Goal: Task Accomplishment & Management: Contribute content

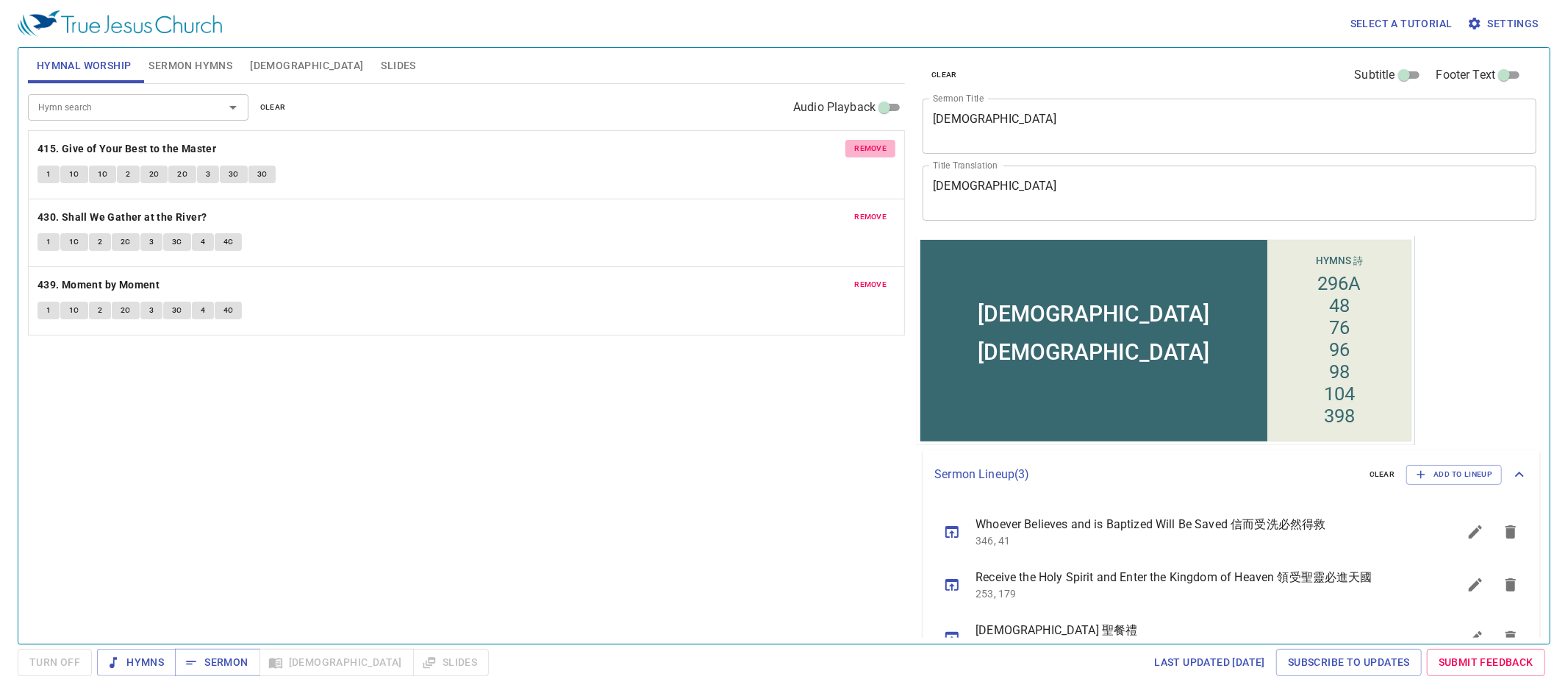
click at [868, 148] on span "remove" at bounding box center [870, 148] width 33 height 14
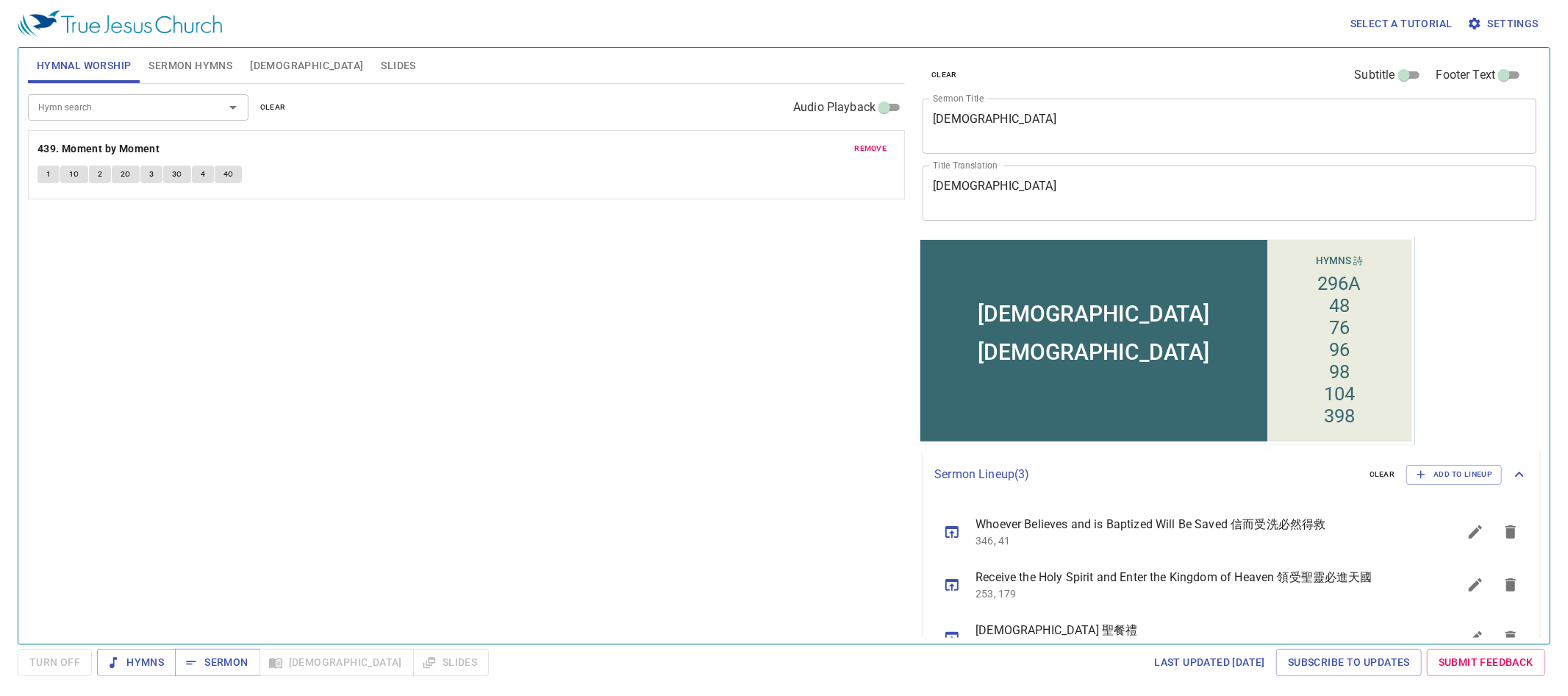
click at [868, 148] on span "remove" at bounding box center [870, 148] width 33 height 14
click at [222, 65] on span "Sermon Hymns" at bounding box center [190, 66] width 84 height 18
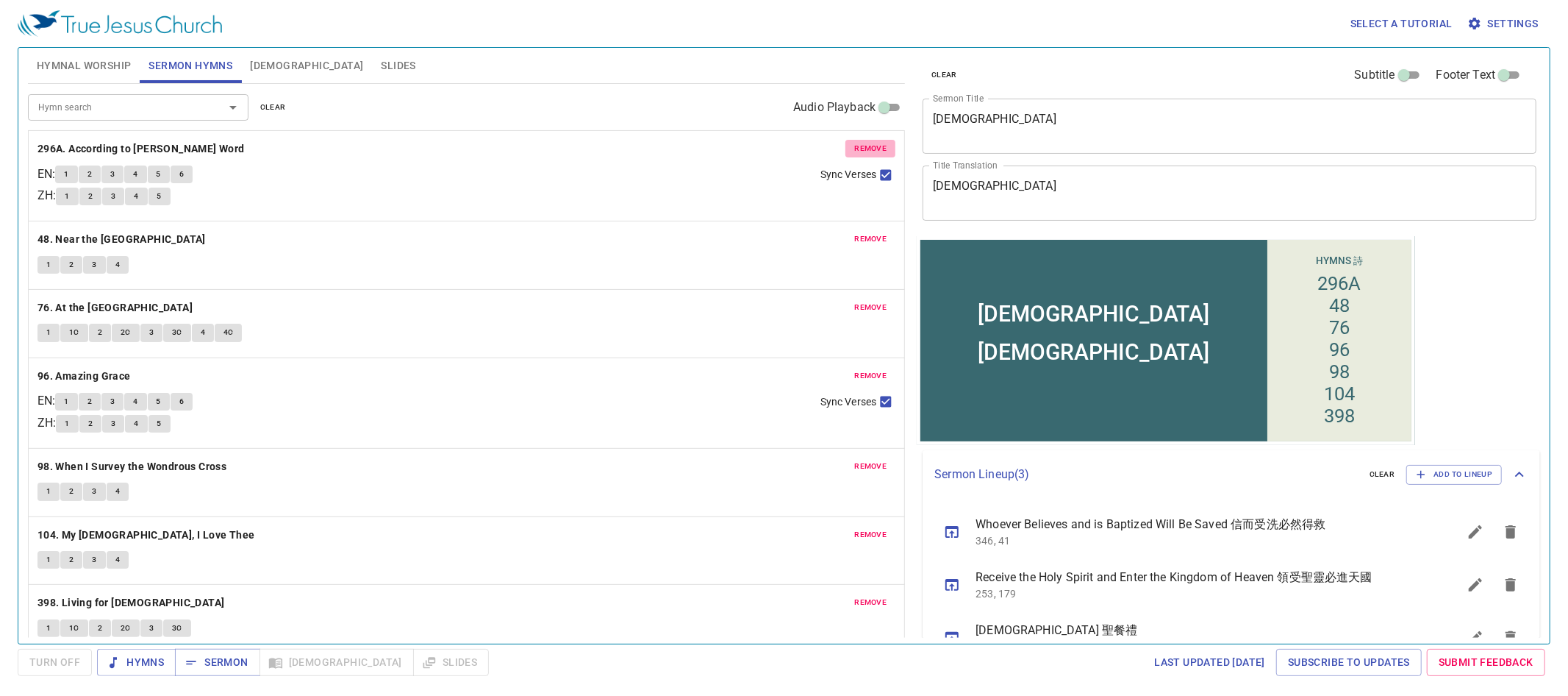
click at [876, 147] on span "remove" at bounding box center [870, 148] width 33 height 14
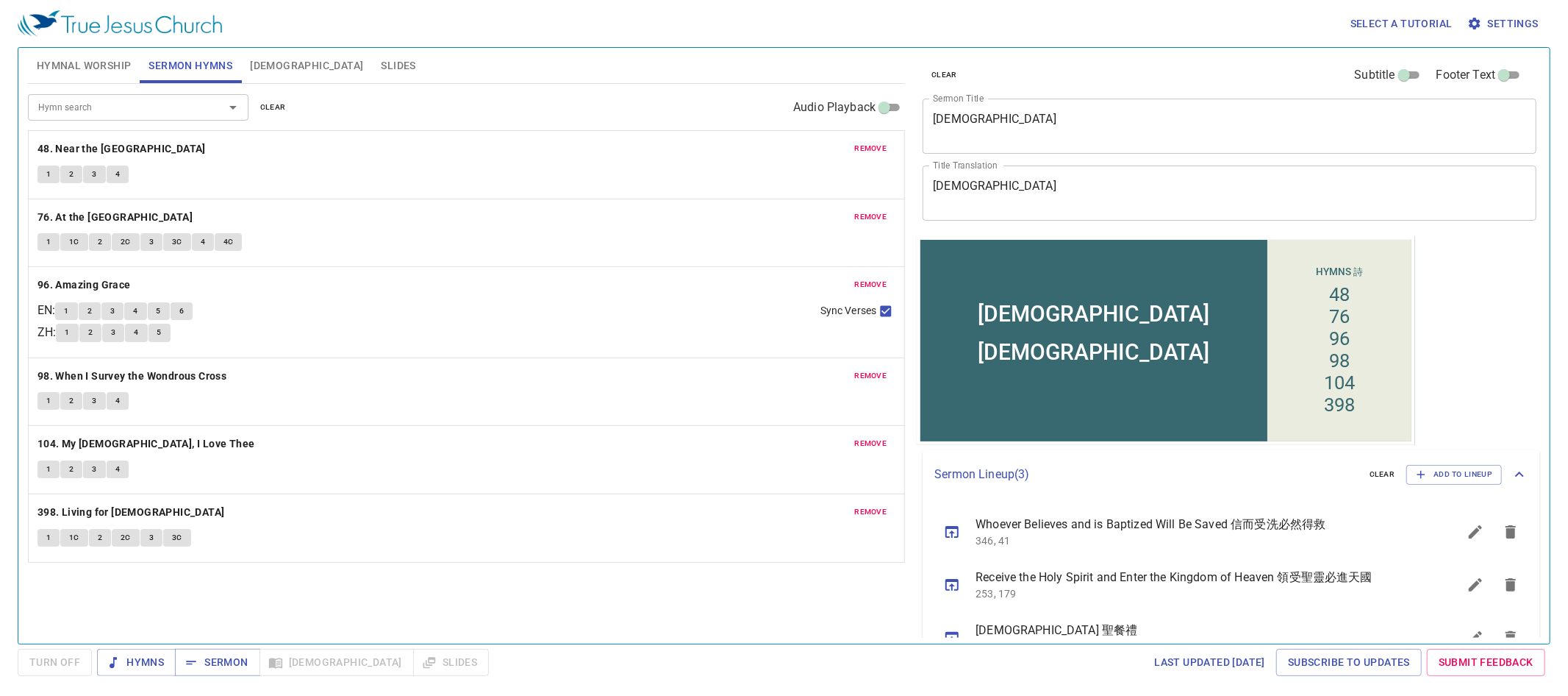
click at [876, 147] on span "remove" at bounding box center [870, 148] width 33 height 14
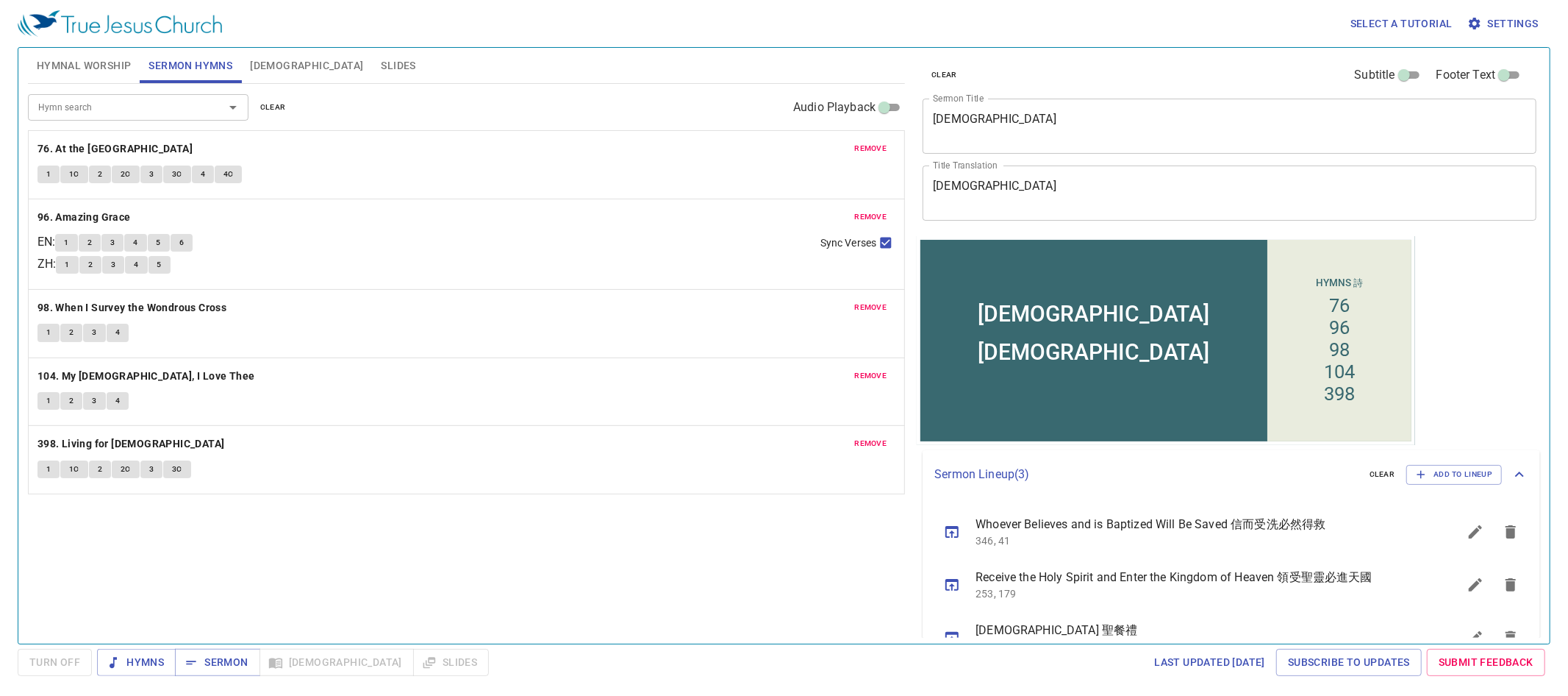
click at [876, 147] on span "remove" at bounding box center [870, 148] width 33 height 14
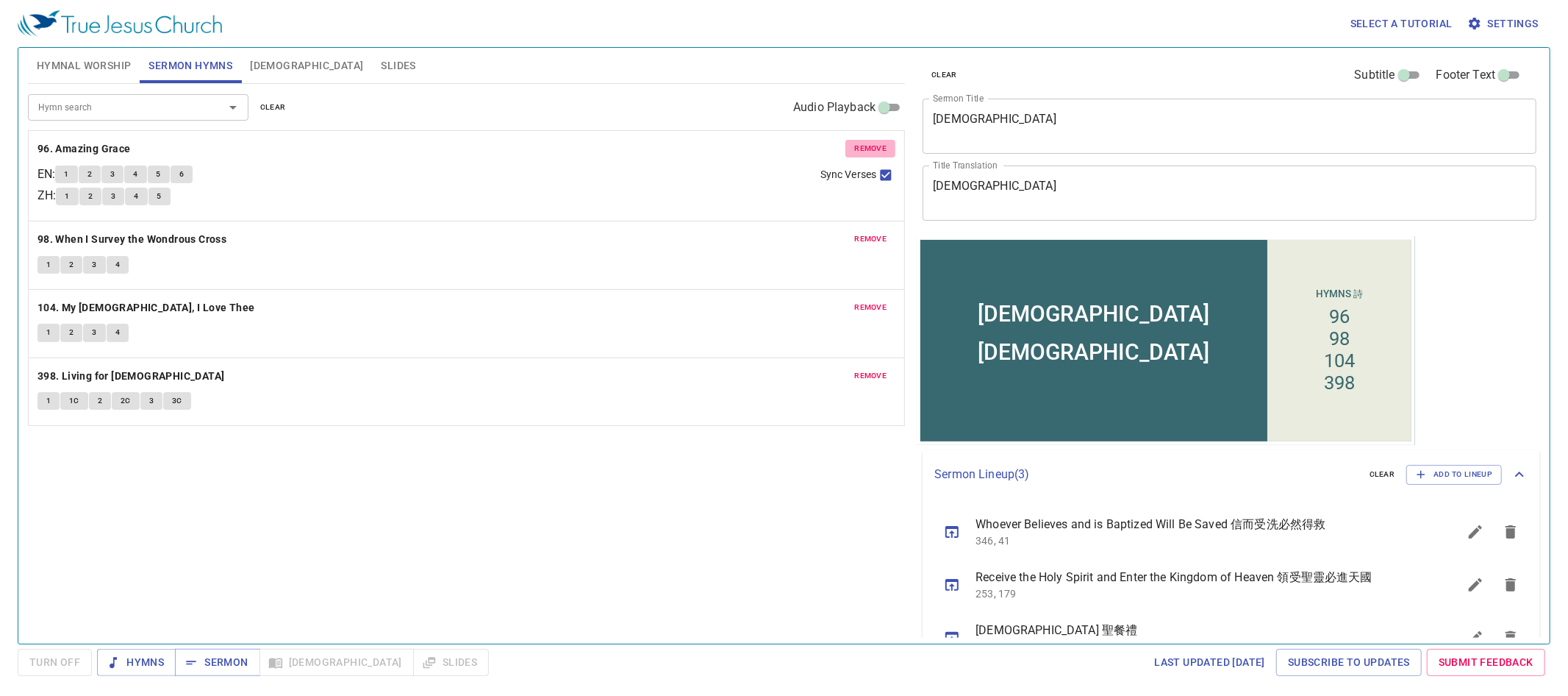
click at [876, 147] on span "remove" at bounding box center [870, 148] width 33 height 14
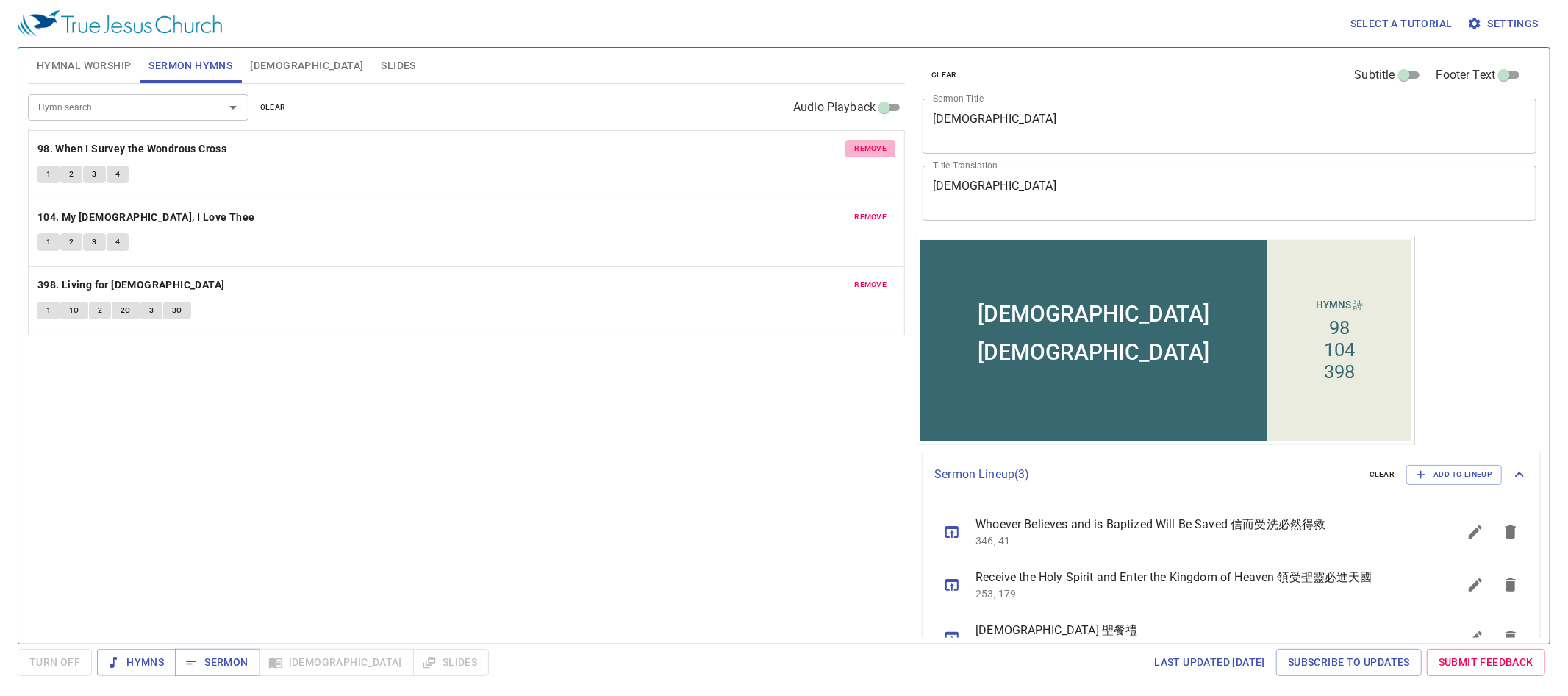
click at [876, 147] on span "remove" at bounding box center [870, 148] width 33 height 14
click at [876, 210] on span "remove" at bounding box center [870, 217] width 33 height 14
click at [876, 278] on span "remove" at bounding box center [870, 285] width 33 height 14
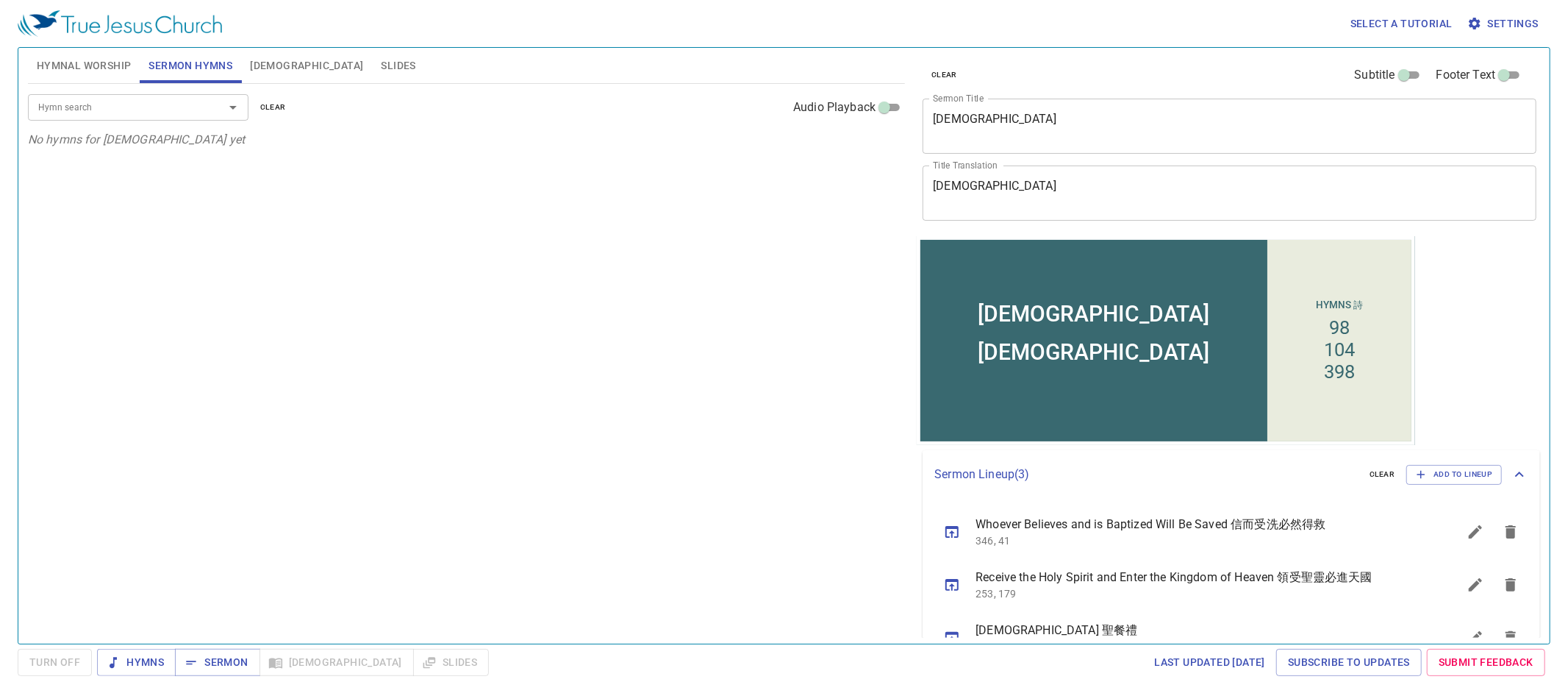
click at [876, 147] on p "No hymns for sermon yet" at bounding box center [467, 139] width 877 height 17
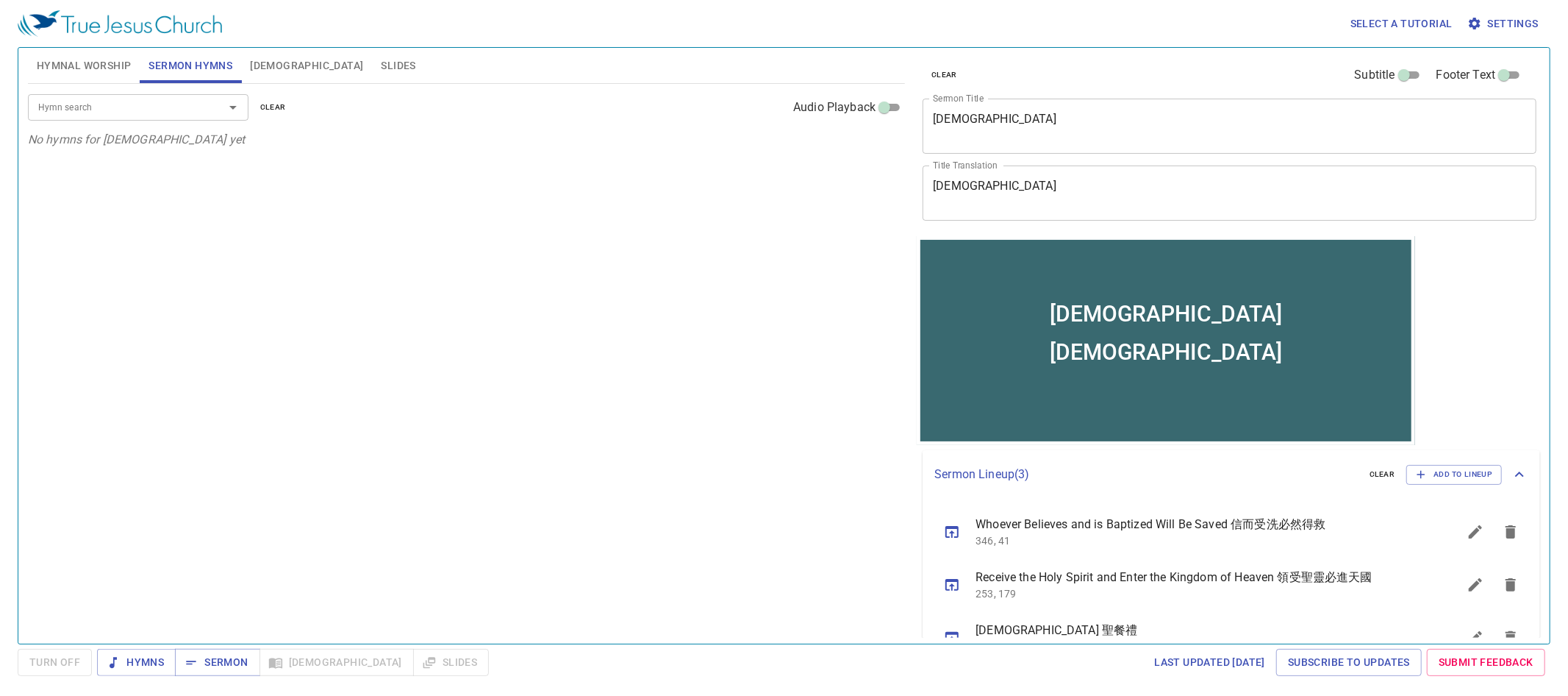
click at [1118, 116] on textarea "Holy Communion" at bounding box center [1230, 126] width 593 height 28
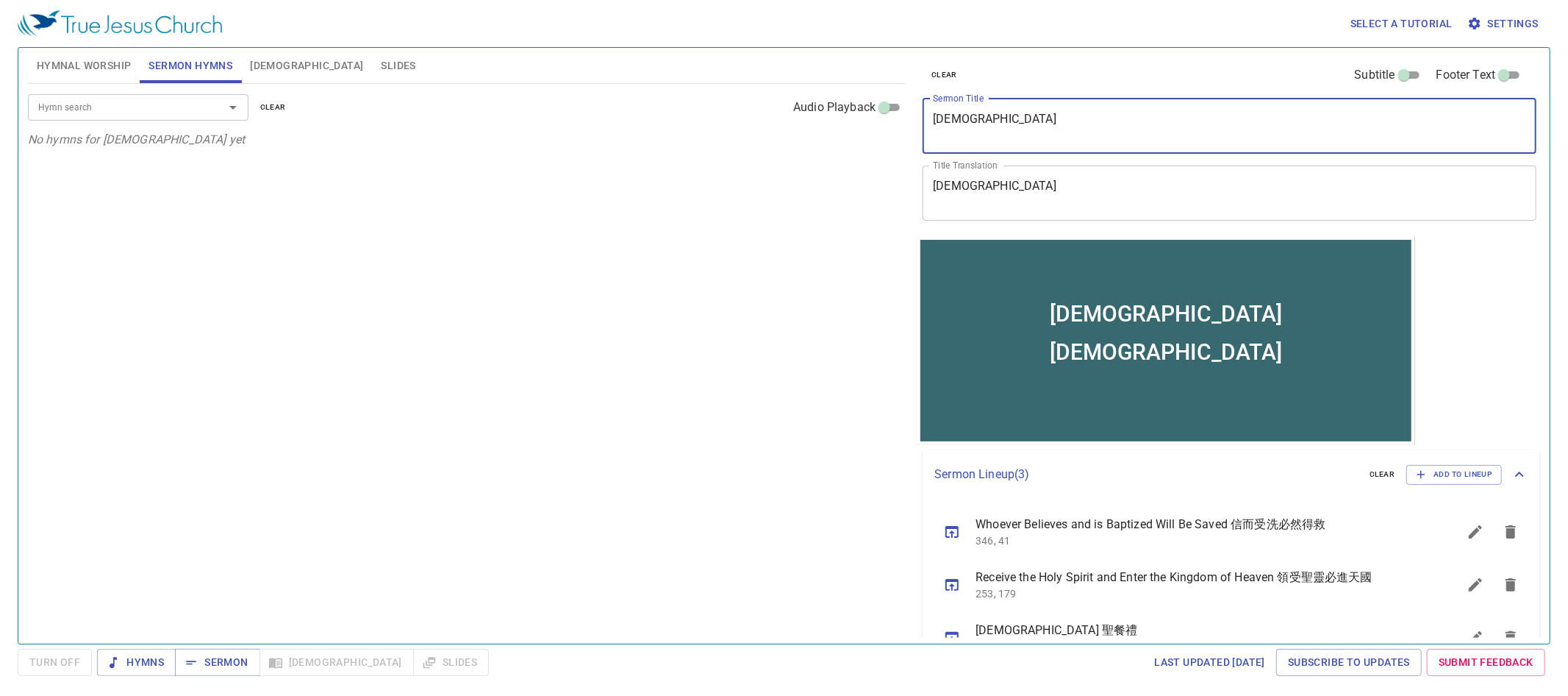
drag, startPoint x: 1117, startPoint y: 115, endPoint x: 861, endPoint y: 104, distance: 256.2
click at [861, 104] on div "Hymnal Worship Sermon Hymns Bible Slides Hymn search Hymn search clear Audio Pl…" at bounding box center [783, 339] width 1523 height 596
paste textarea "God is Always Good"
type textarea "God is Always Good"
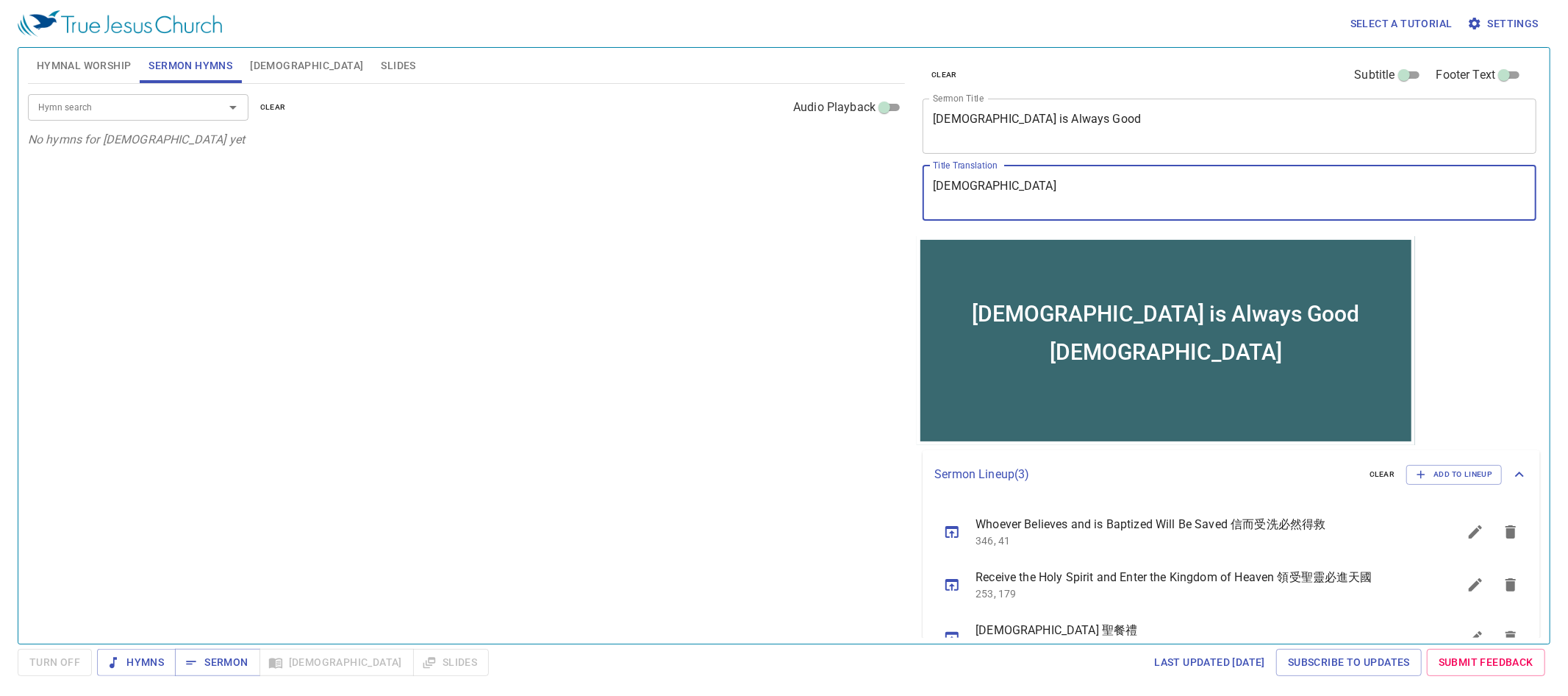
drag, startPoint x: 1006, startPoint y: 196, endPoint x: 899, endPoint y: 188, distance: 107.3
click at [899, 188] on div "Hymnal Worship Sermon Hymns Bible Slides Hymn search Hymn search clear Audio Pl…" at bounding box center [783, 339] width 1523 height 596
paste textarea "神是至善 恆常如此"
type textarea "神是至善 恆常如此"
click at [198, 99] on input "Hymn search" at bounding box center [116, 106] width 168 height 17
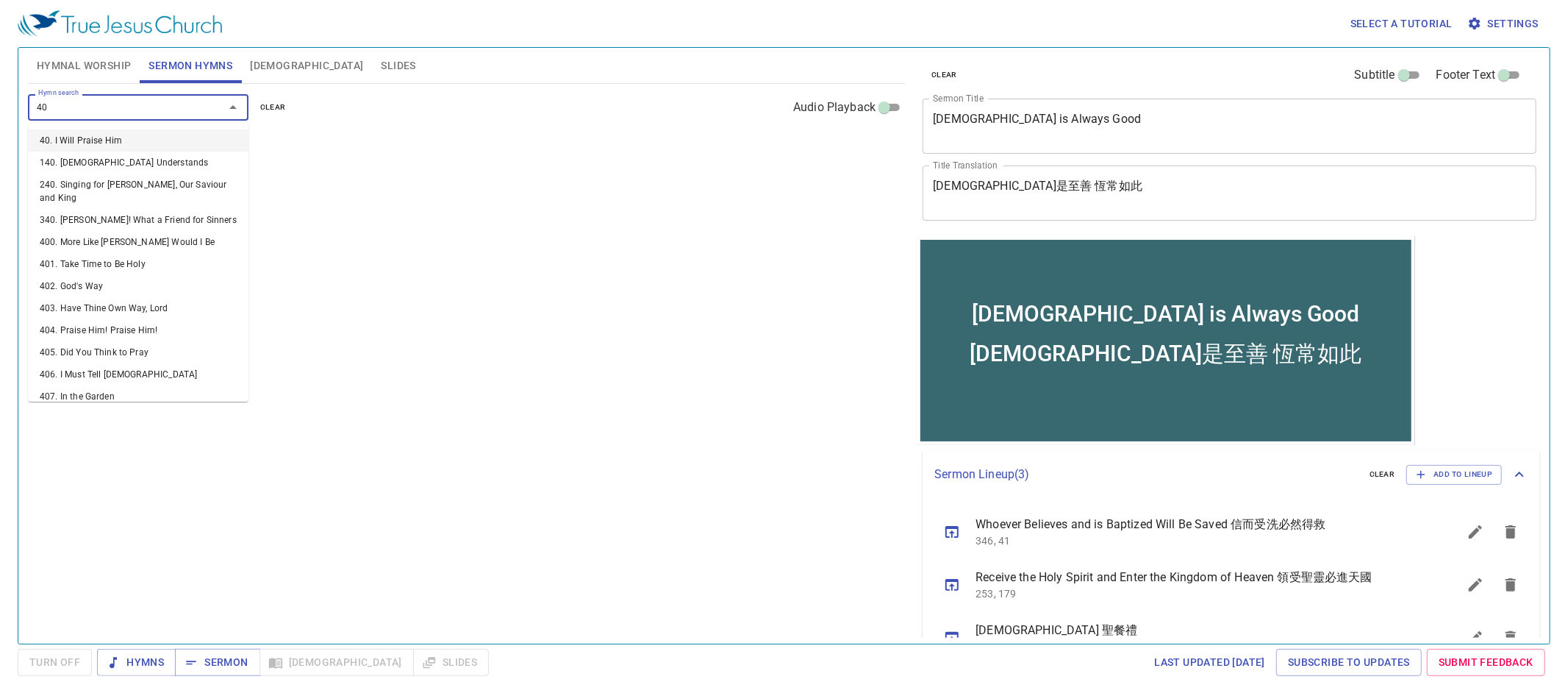
type input "400"
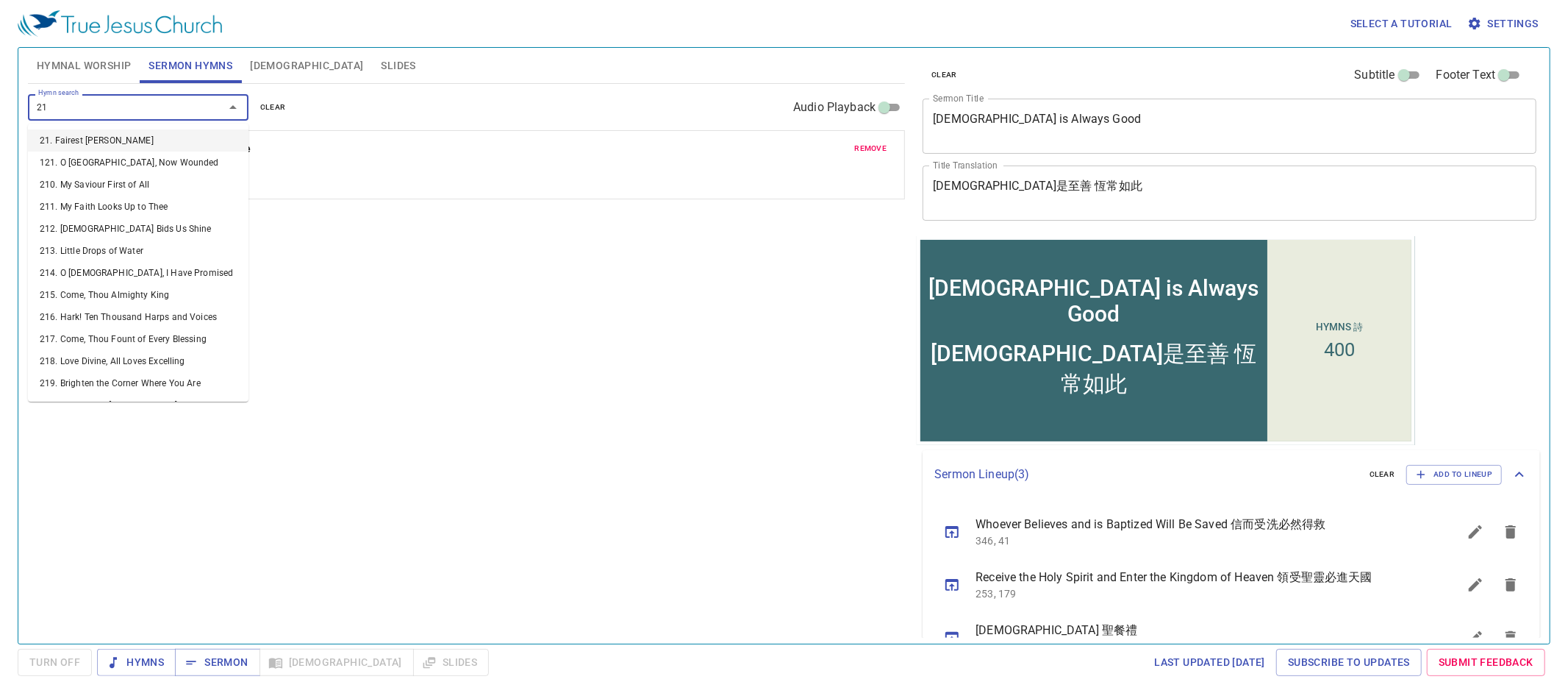
type input "218"
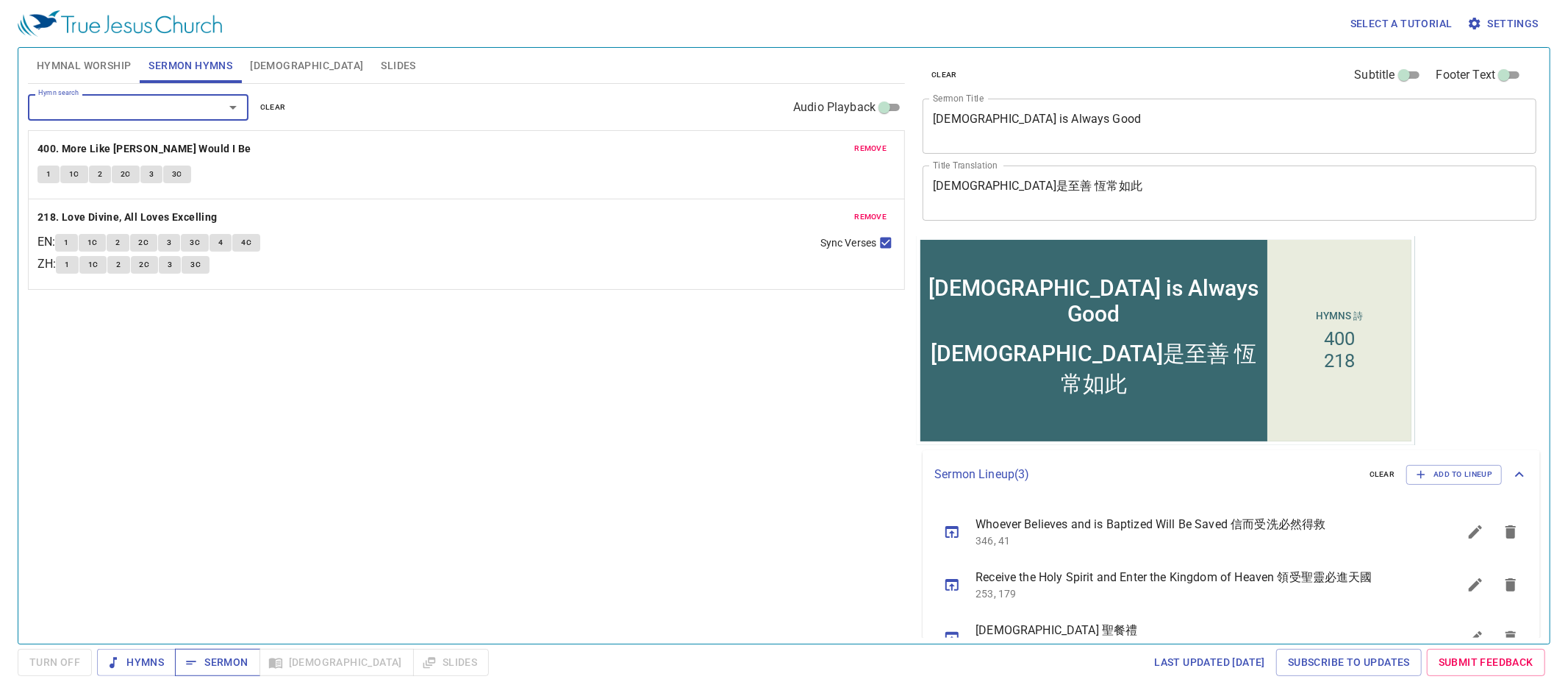
click at [236, 665] on span "Sermon" at bounding box center [216, 662] width 61 height 18
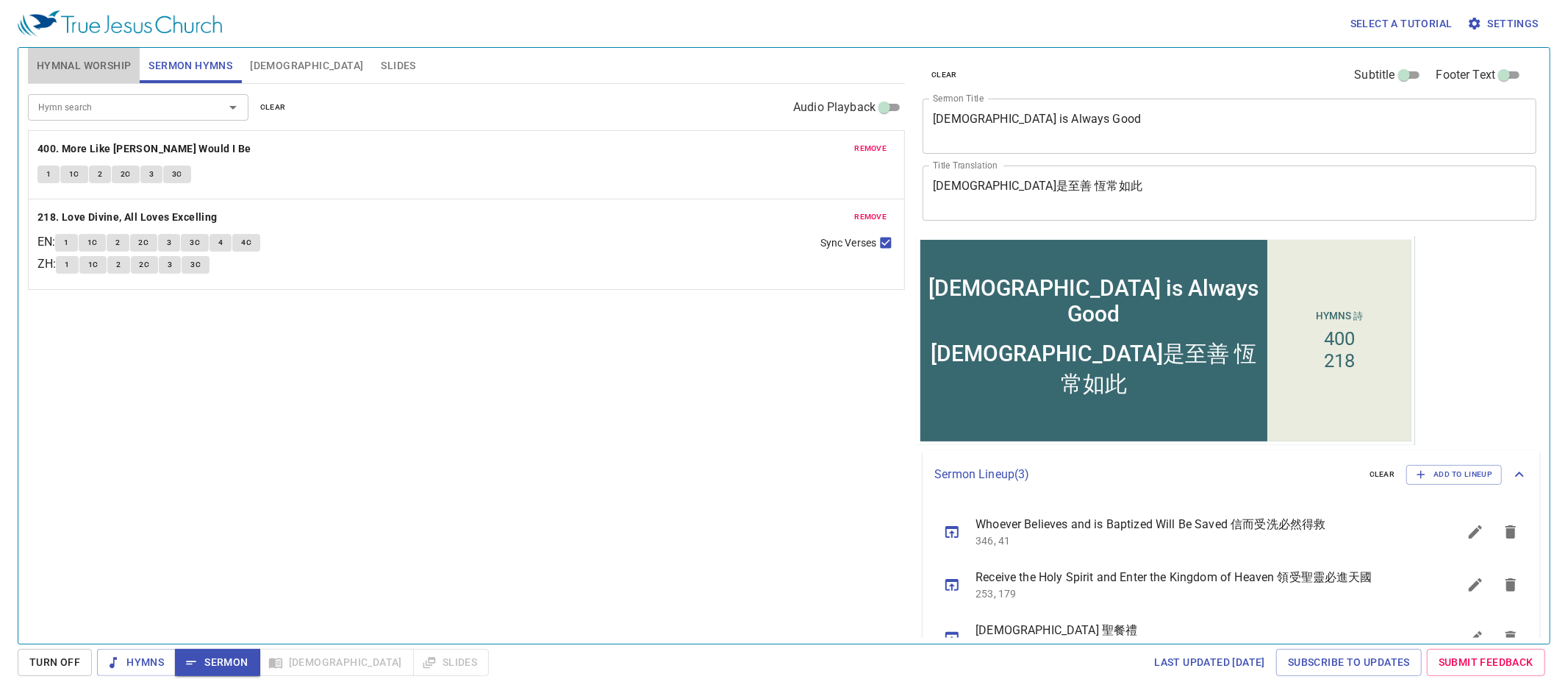
click at [67, 63] on span "Hymnal Worship" at bounding box center [84, 66] width 95 height 18
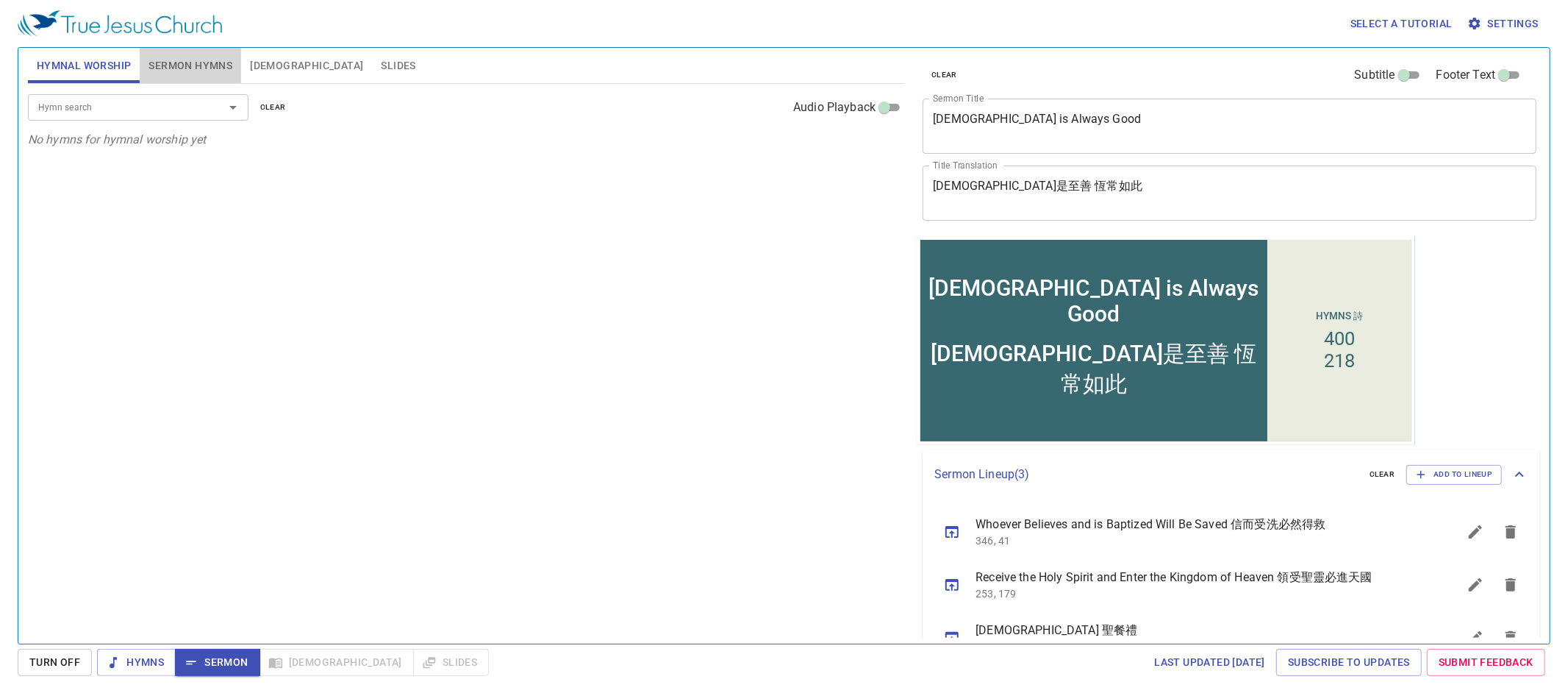
click at [173, 60] on span "Sermon Hymns" at bounding box center [190, 66] width 84 height 18
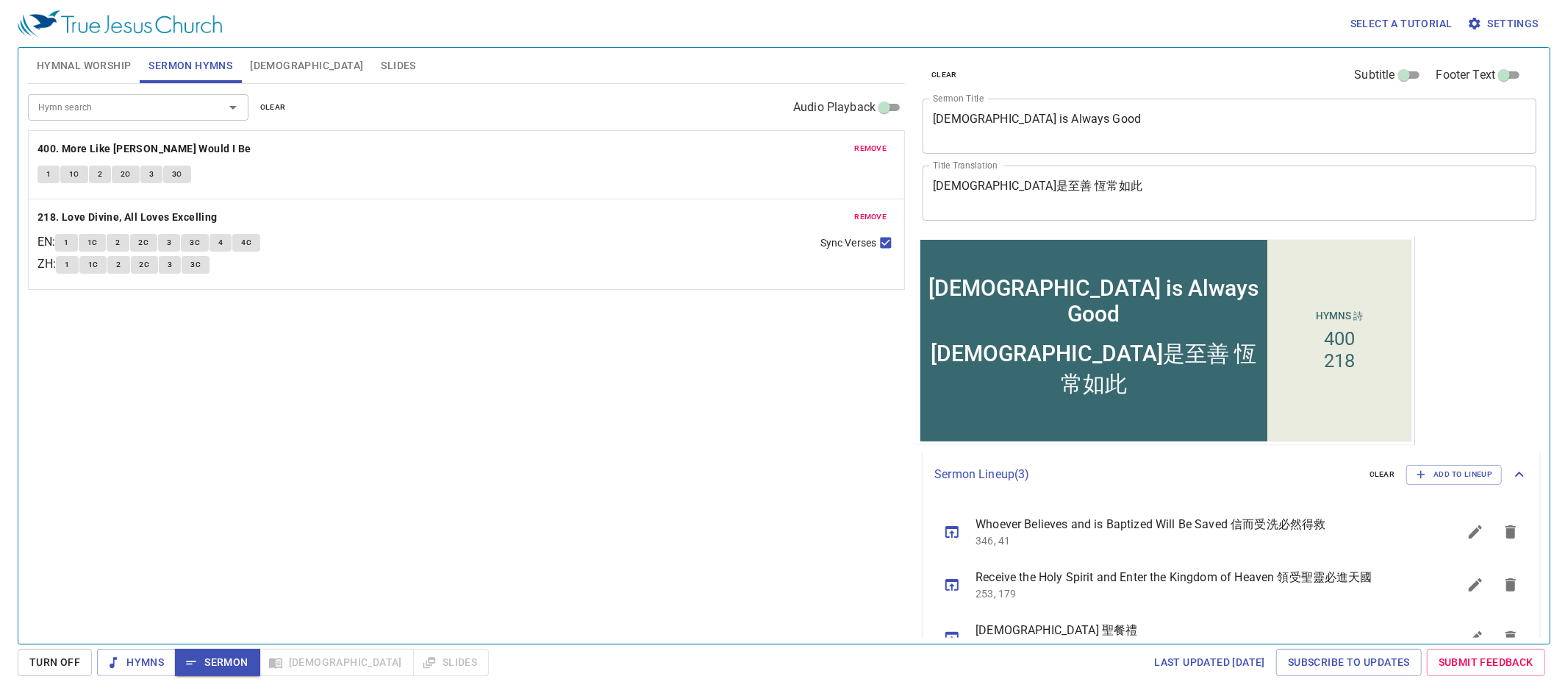
scroll to position [37, 0]
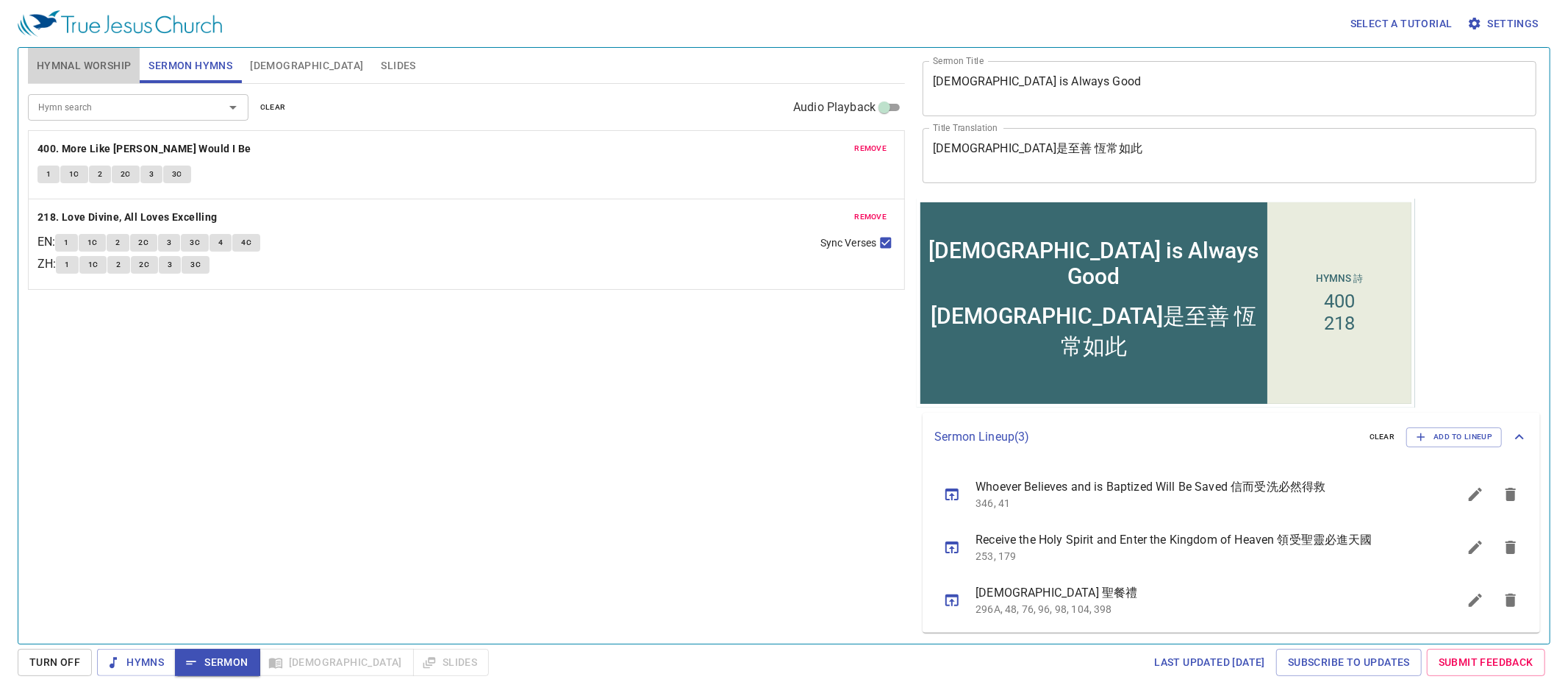
click at [83, 59] on span "Hymnal Worship" at bounding box center [84, 66] width 95 height 18
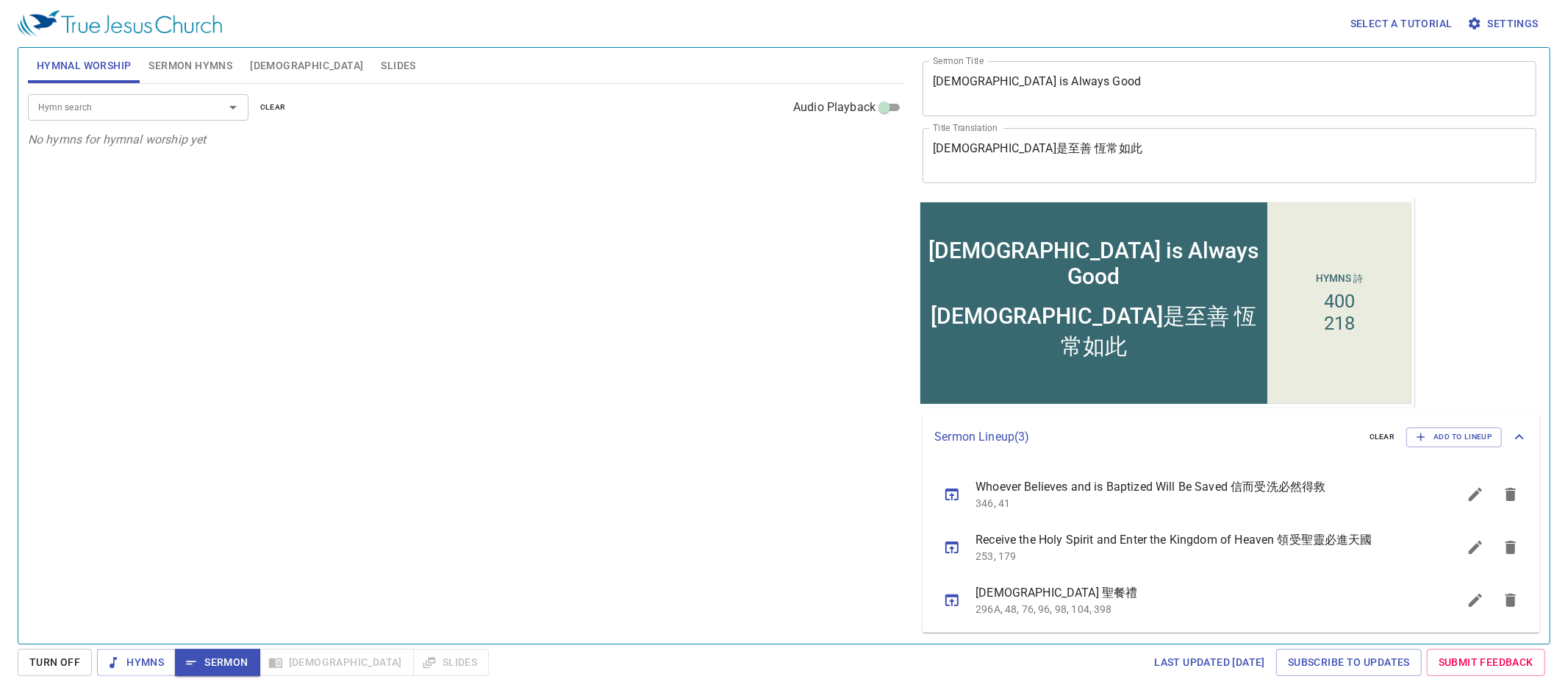
click at [117, 113] on input "Hymn search" at bounding box center [116, 106] width 168 height 17
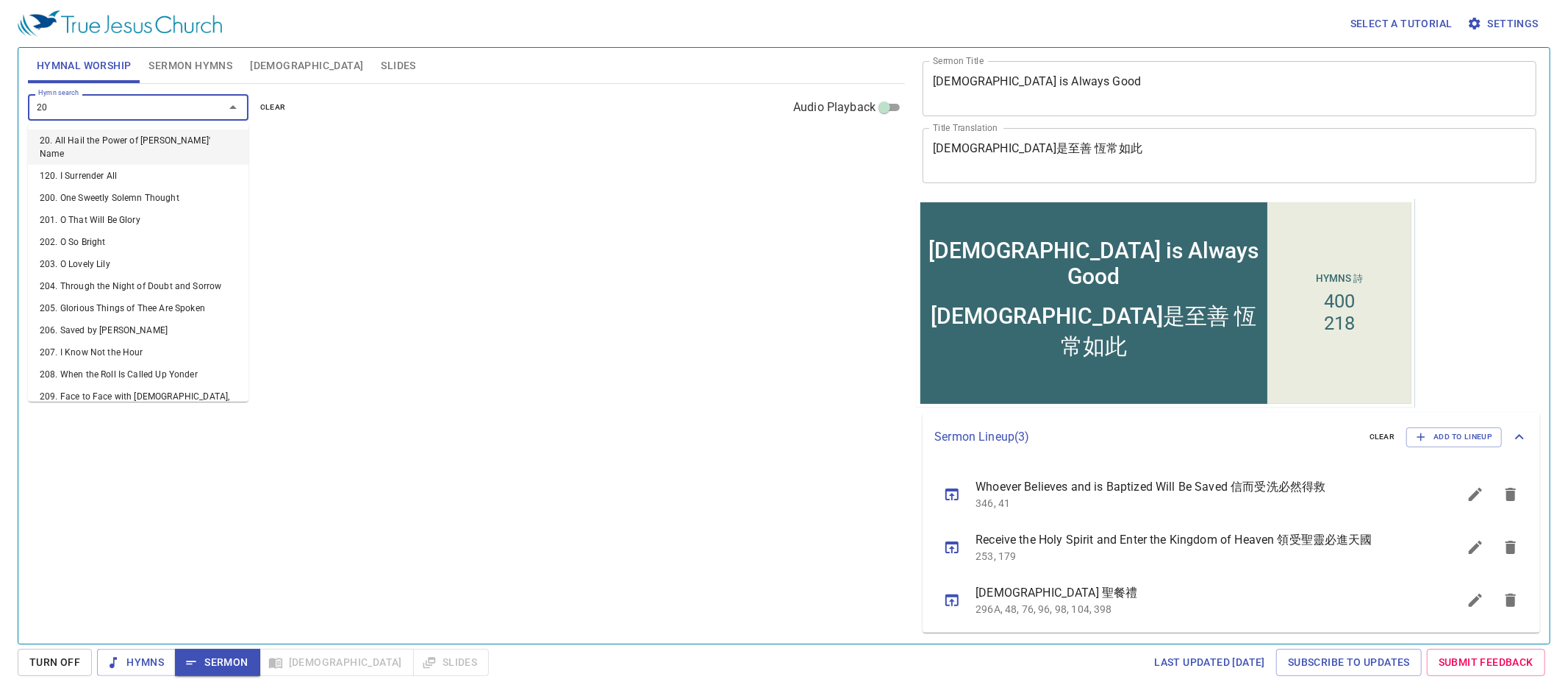
type input "200"
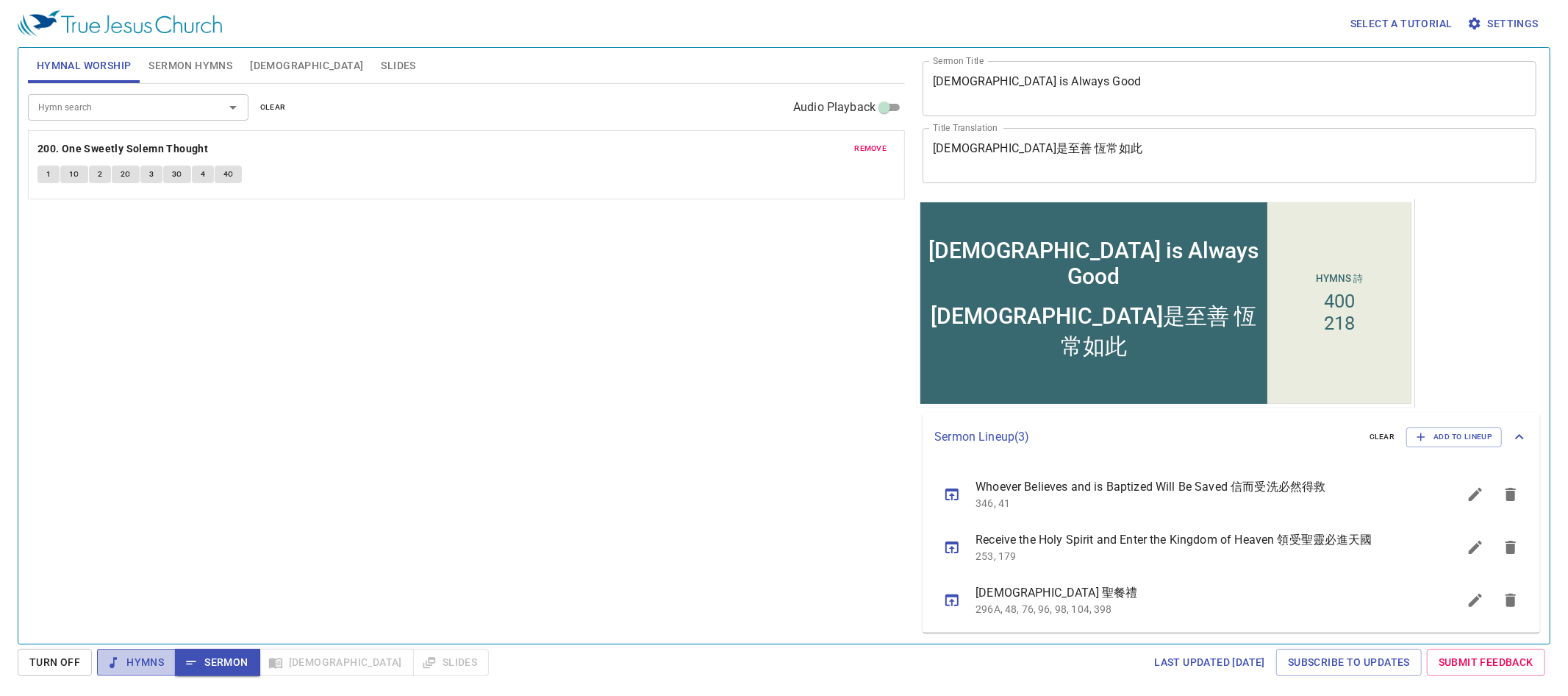
click at [138, 651] on button "Hymns" at bounding box center [136, 662] width 78 height 27
click at [158, 138] on div "remove 200. One Sweetly Solemn Thought 1 1C 2 2C 3 3C 4 4C" at bounding box center [467, 165] width 877 height 69
click at [158, 146] on b "200. One Sweetly Solemn Thought" at bounding box center [123, 149] width 171 height 18
click at [144, 147] on b "200. One Sweetly Solemn Thought" at bounding box center [123, 149] width 171 height 18
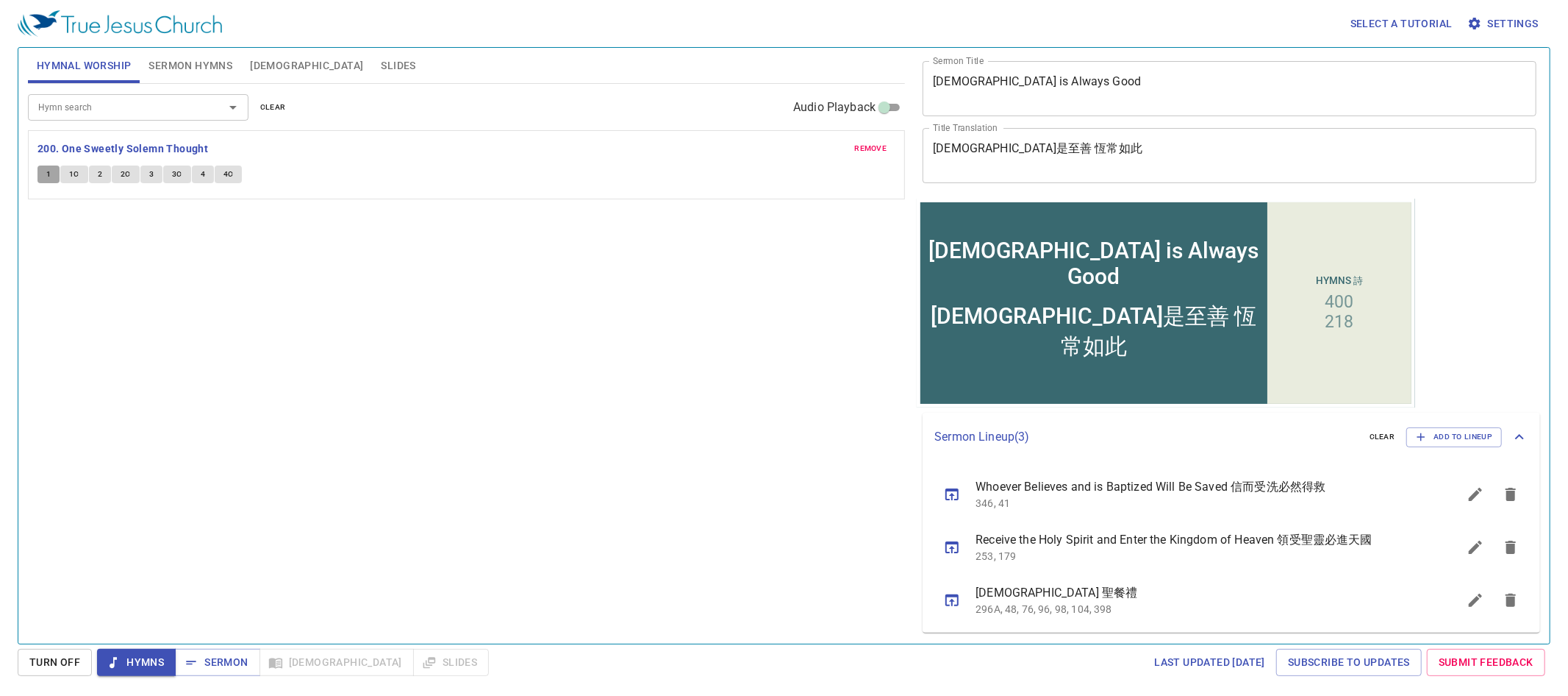
click at [55, 175] on button "1" at bounding box center [48, 174] width 22 height 17
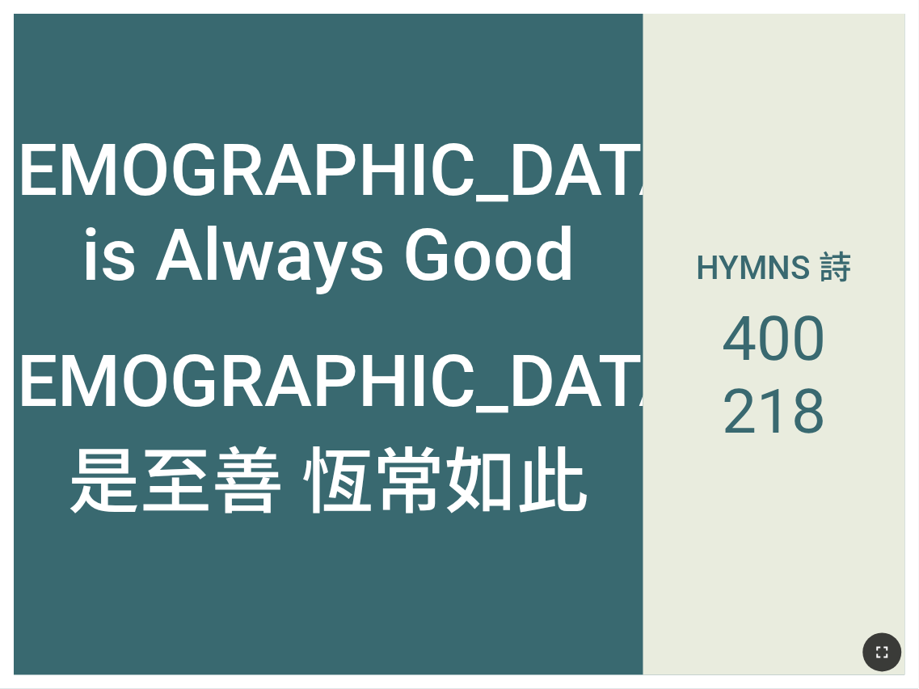
click at [884, 653] on icon "button" at bounding box center [882, 652] width 19 height 19
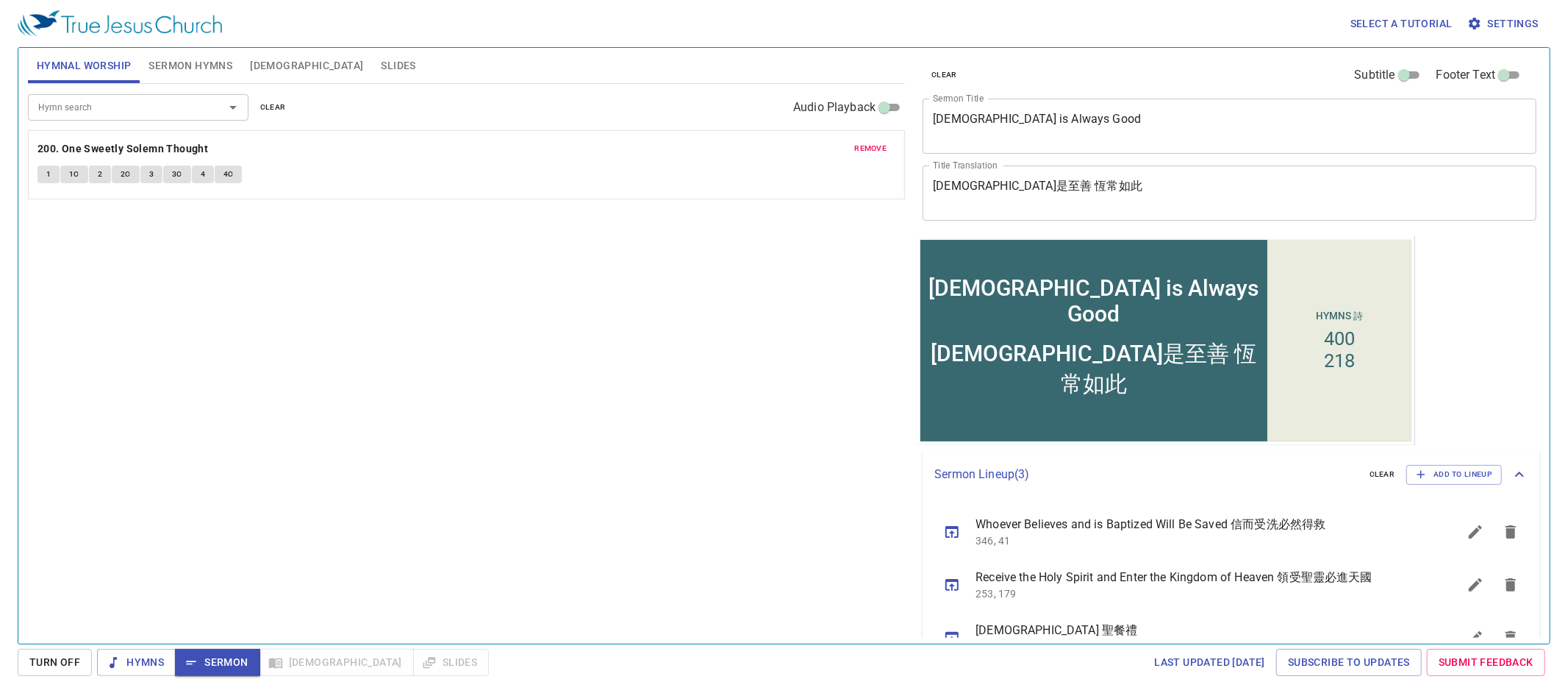
scroll to position [37, 0]
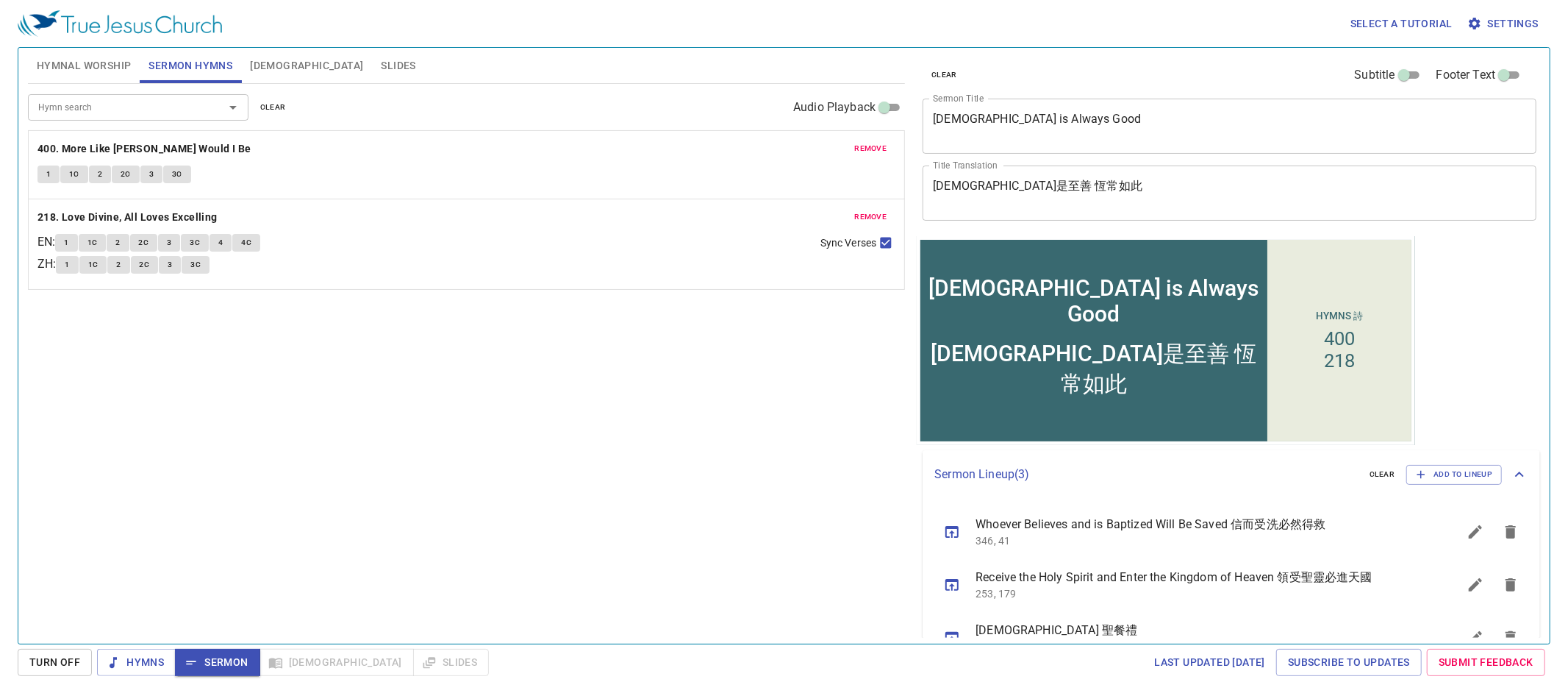
scroll to position [37, 0]
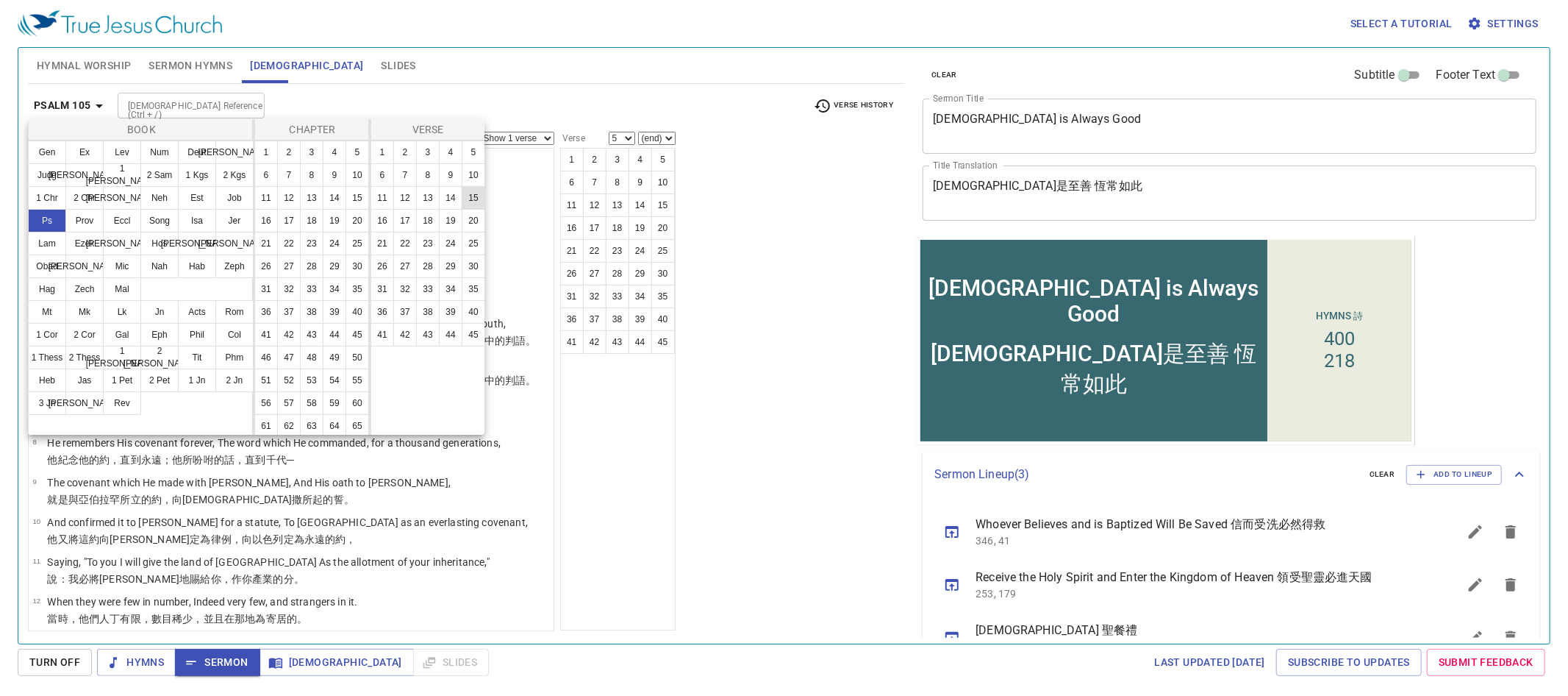
click at [380, 220] on button "16" at bounding box center [382, 221] width 24 height 24
click at [477, 195] on button "15" at bounding box center [474, 197] width 24 height 24
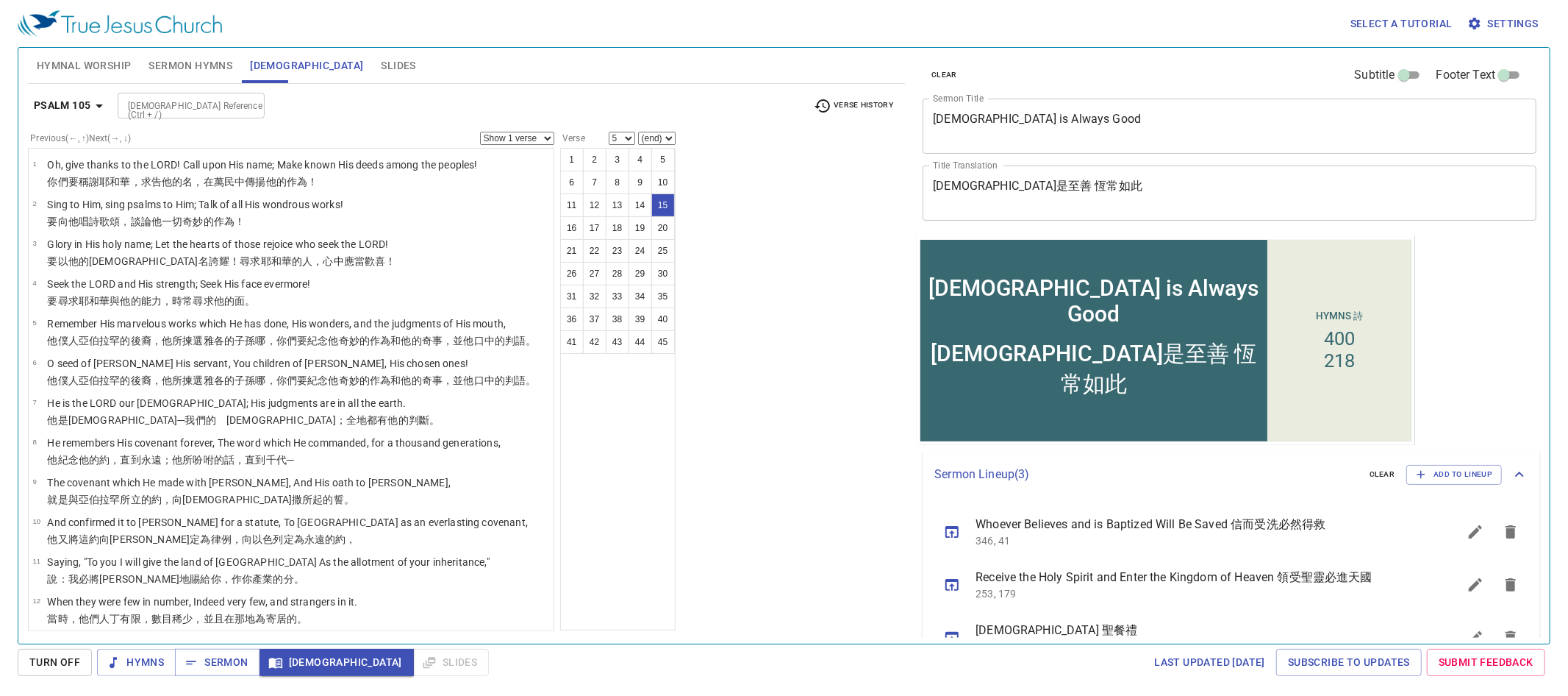
click at [371, 170] on button "15" at bounding box center [362, 163] width 17 height 14
click at [584, 227] on button "16" at bounding box center [572, 228] width 24 height 24
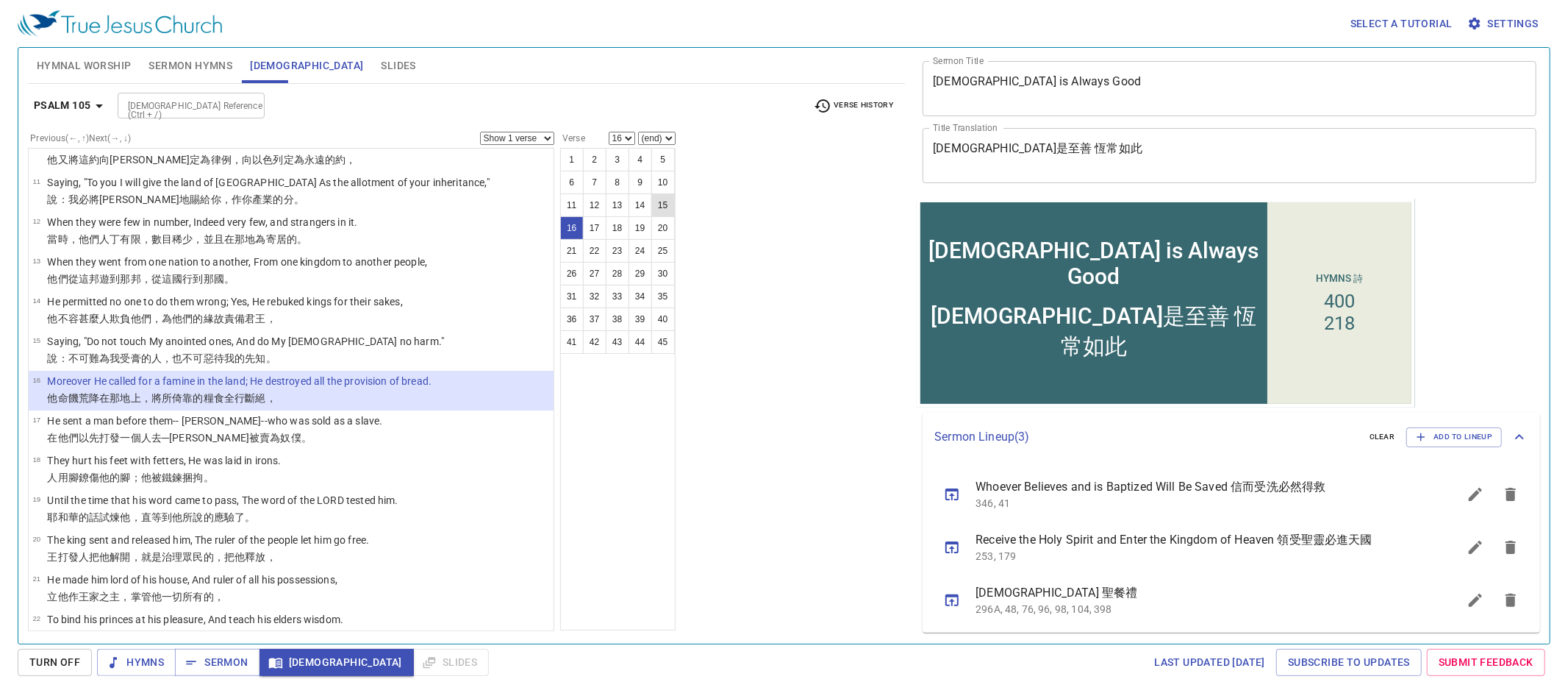
click at [651, 217] on button "15" at bounding box center [663, 206] width 24 height 24
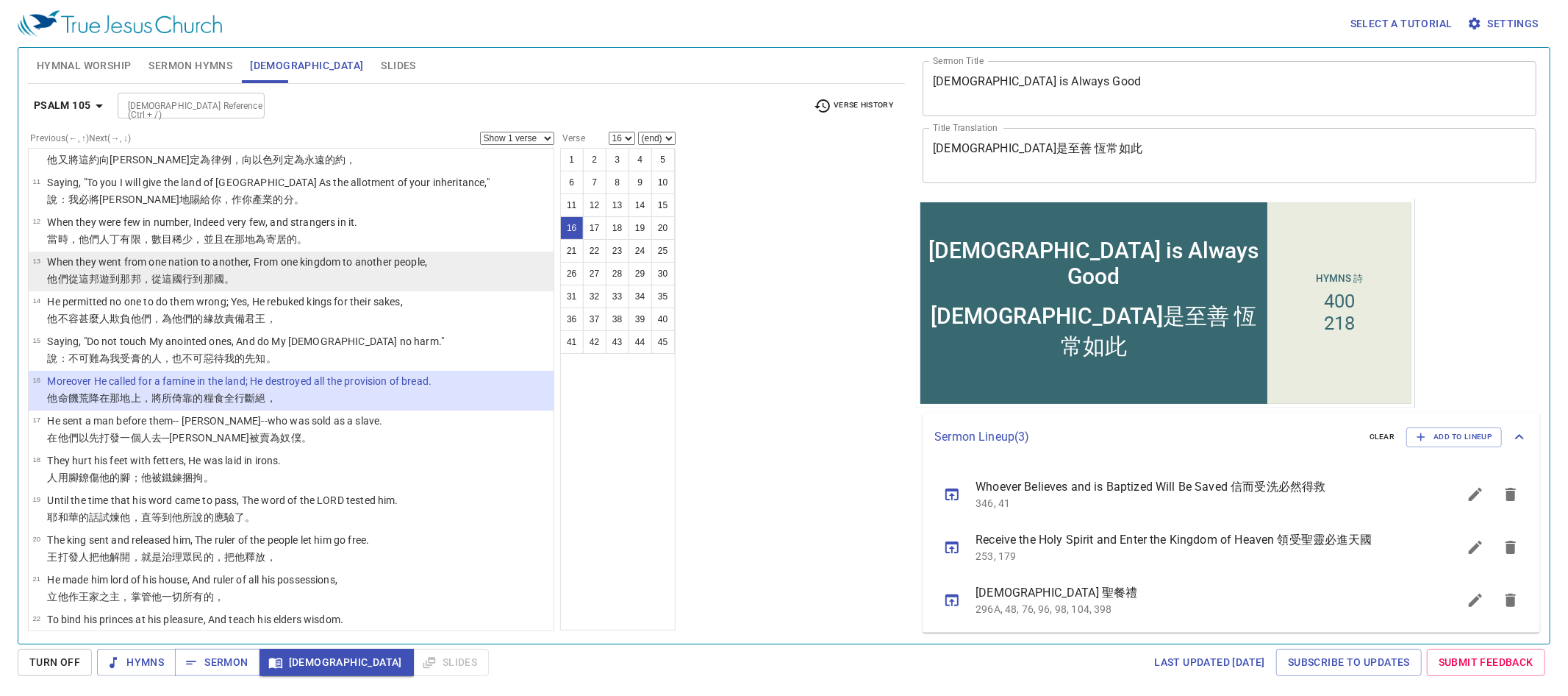
select select "15"
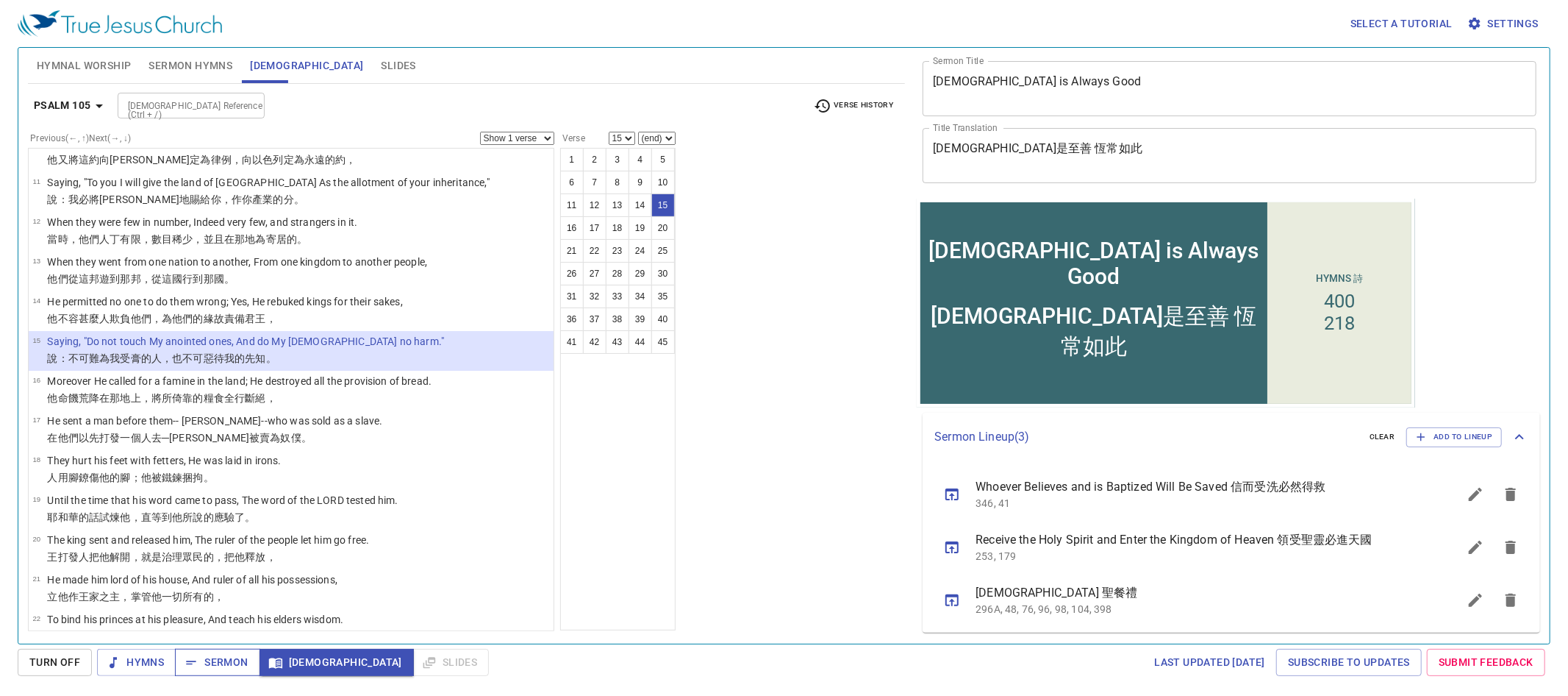
click at [244, 664] on span "Sermon" at bounding box center [216, 662] width 61 height 18
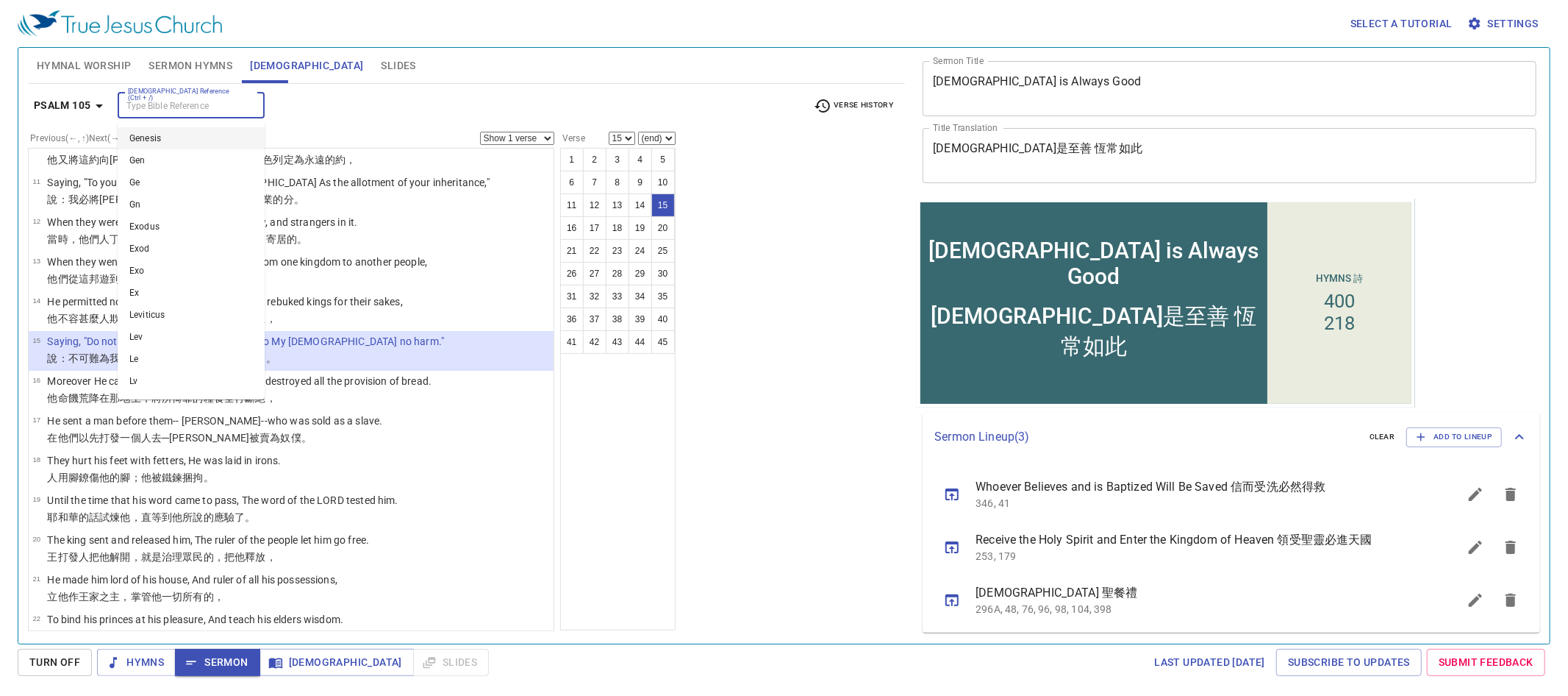
click at [153, 101] on input "[DEMOGRAPHIC_DATA] Reference (Ctrl + /)" at bounding box center [178, 106] width 114 height 17
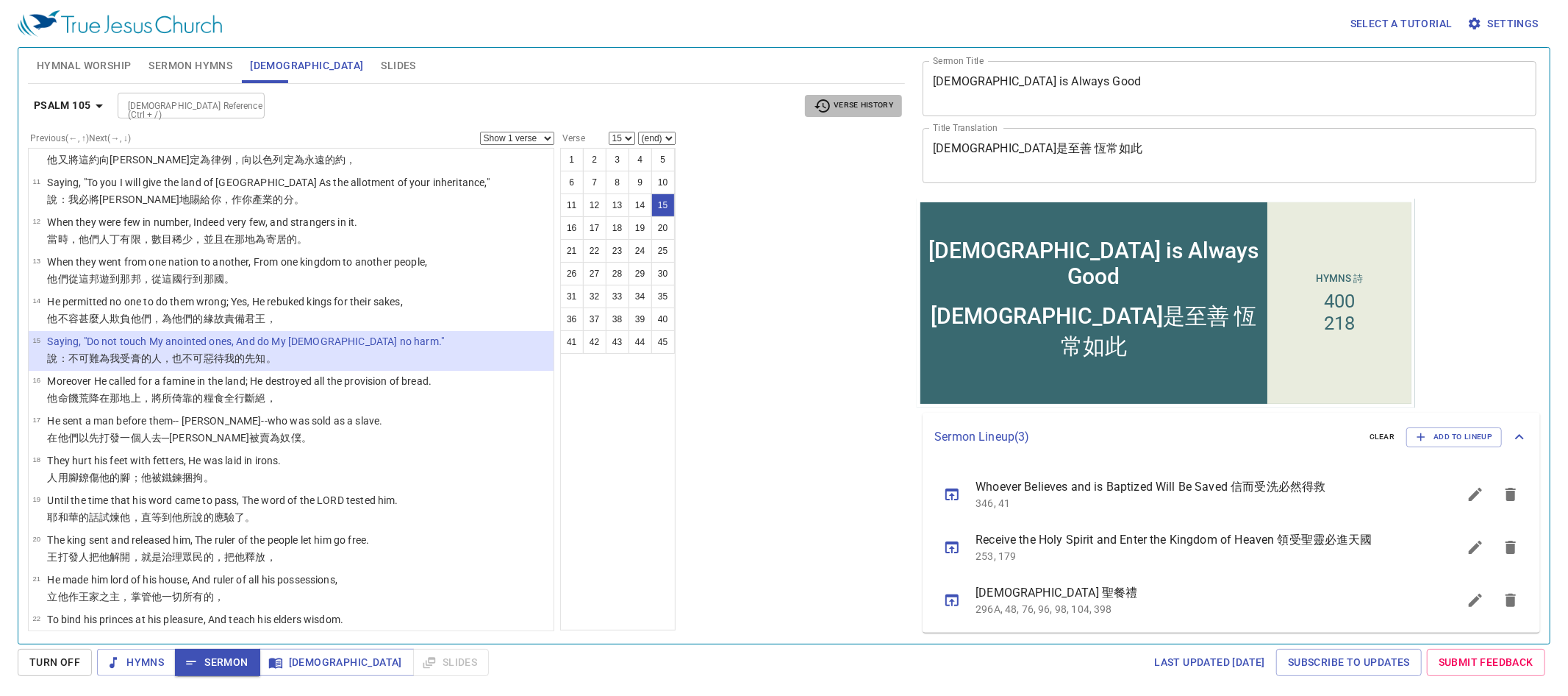
click at [840, 100] on span "Verse History" at bounding box center [853, 106] width 79 height 17
click at [724, 86] on div at bounding box center [784, 348] width 1568 height 696
click at [249, 105] on div at bounding box center [248, 106] width 19 height 21
type input "Gal 4"
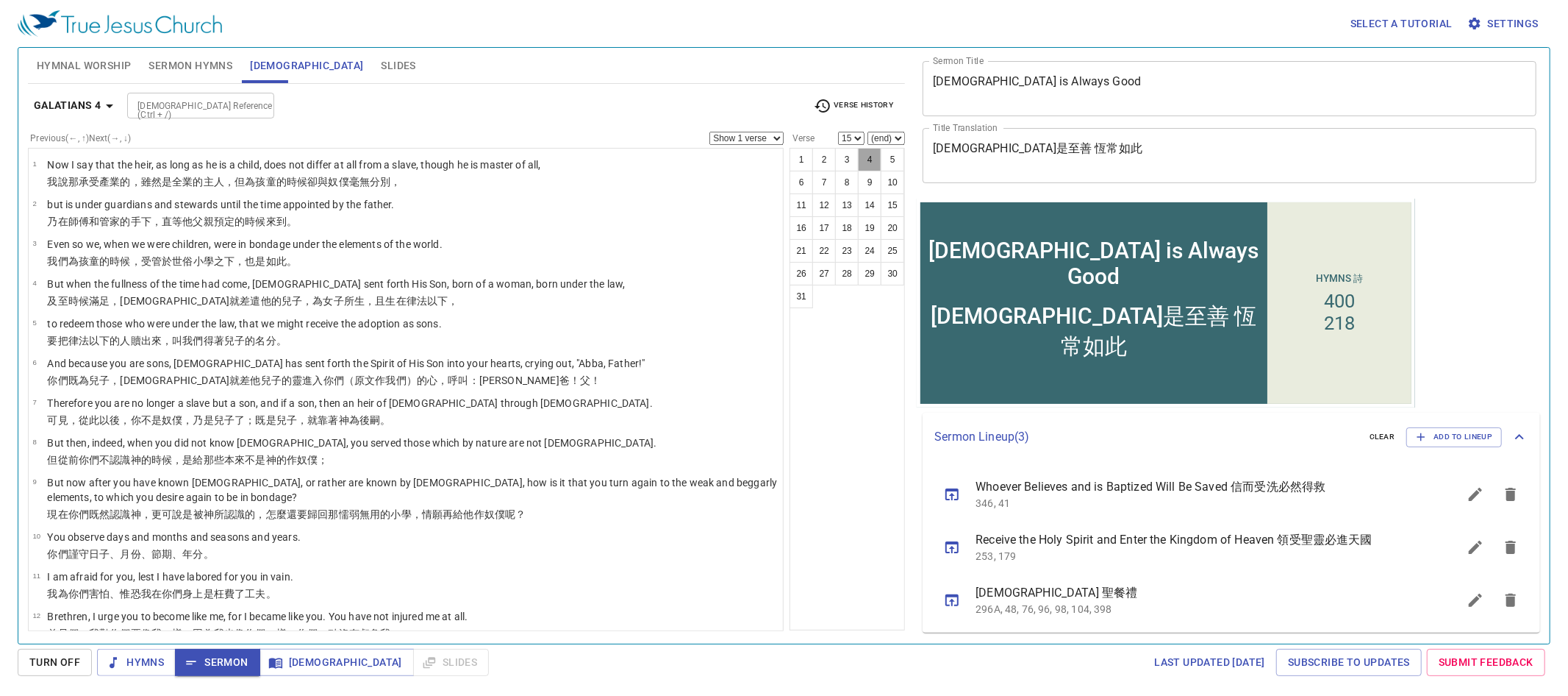
click at [877, 157] on button "4" at bounding box center [869, 159] width 24 height 24
select select "4"
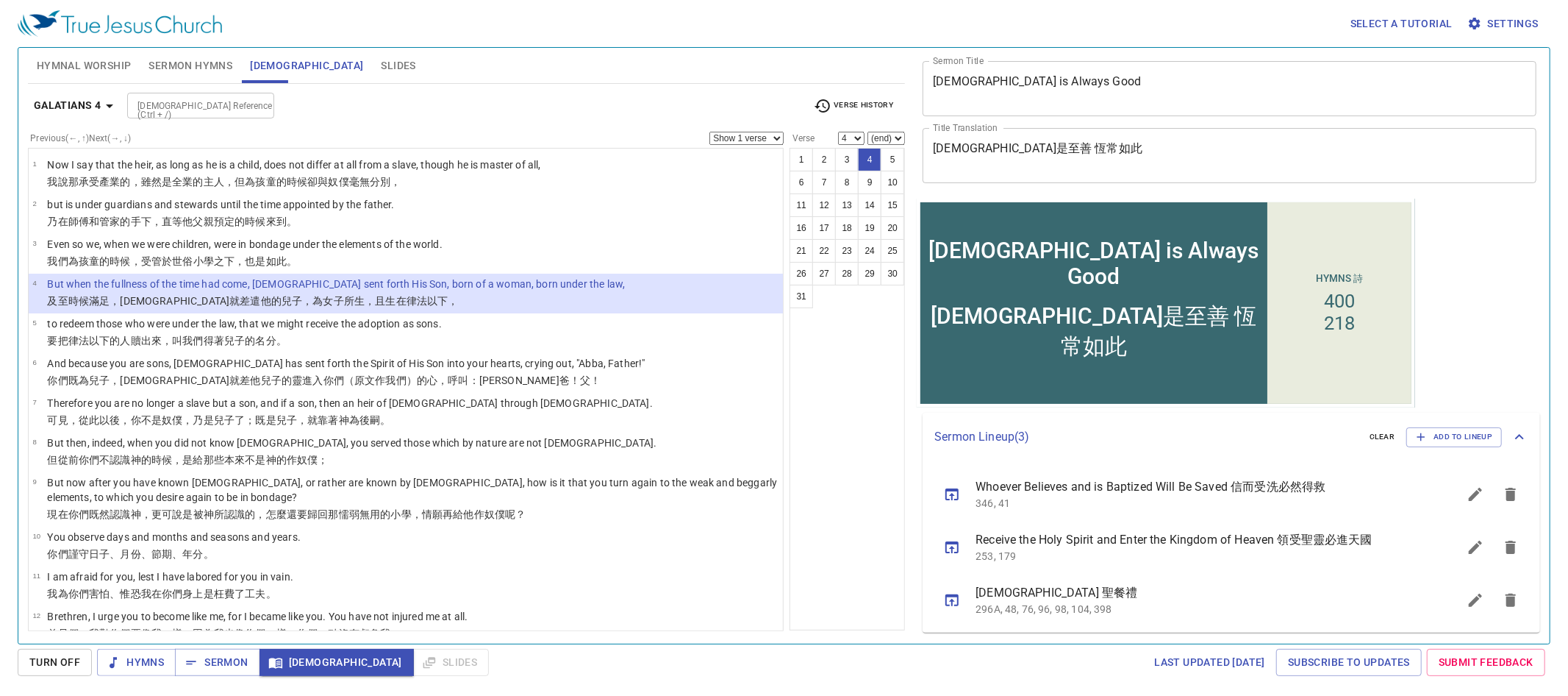
click at [755, 136] on select "Show 1 verse Show 2 verses Show 3 verses Show 4 verses Show 5 verses" at bounding box center [747, 138] width 75 height 14
select select "2"
click at [709, 132] on select "Show 1 verse Show 2 verses Show 3 verses Show 4 verses Show 5 verses" at bounding box center [747, 138] width 75 height 14
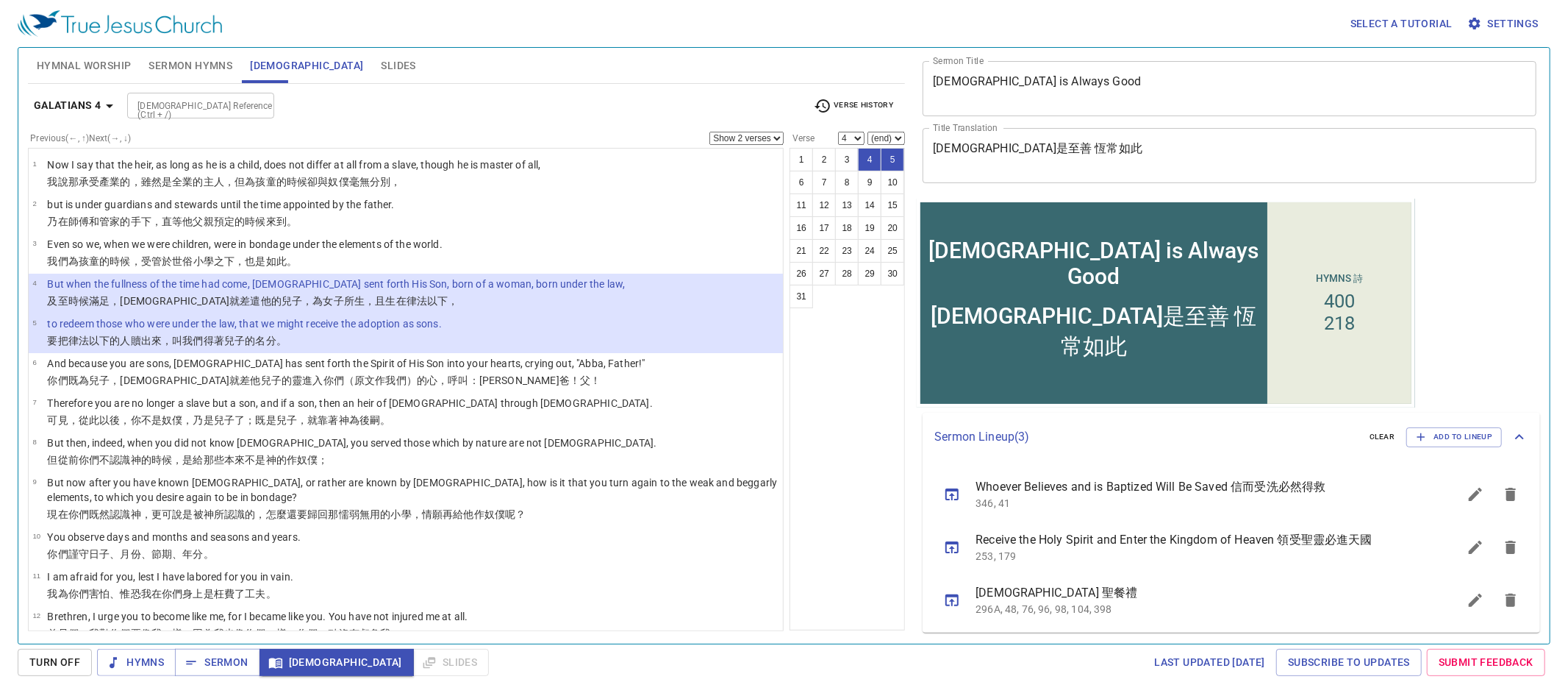
click at [192, 100] on input "[DEMOGRAPHIC_DATA] Reference (Ctrl + /)" at bounding box center [188, 106] width 114 height 17
type input "Matt 12"
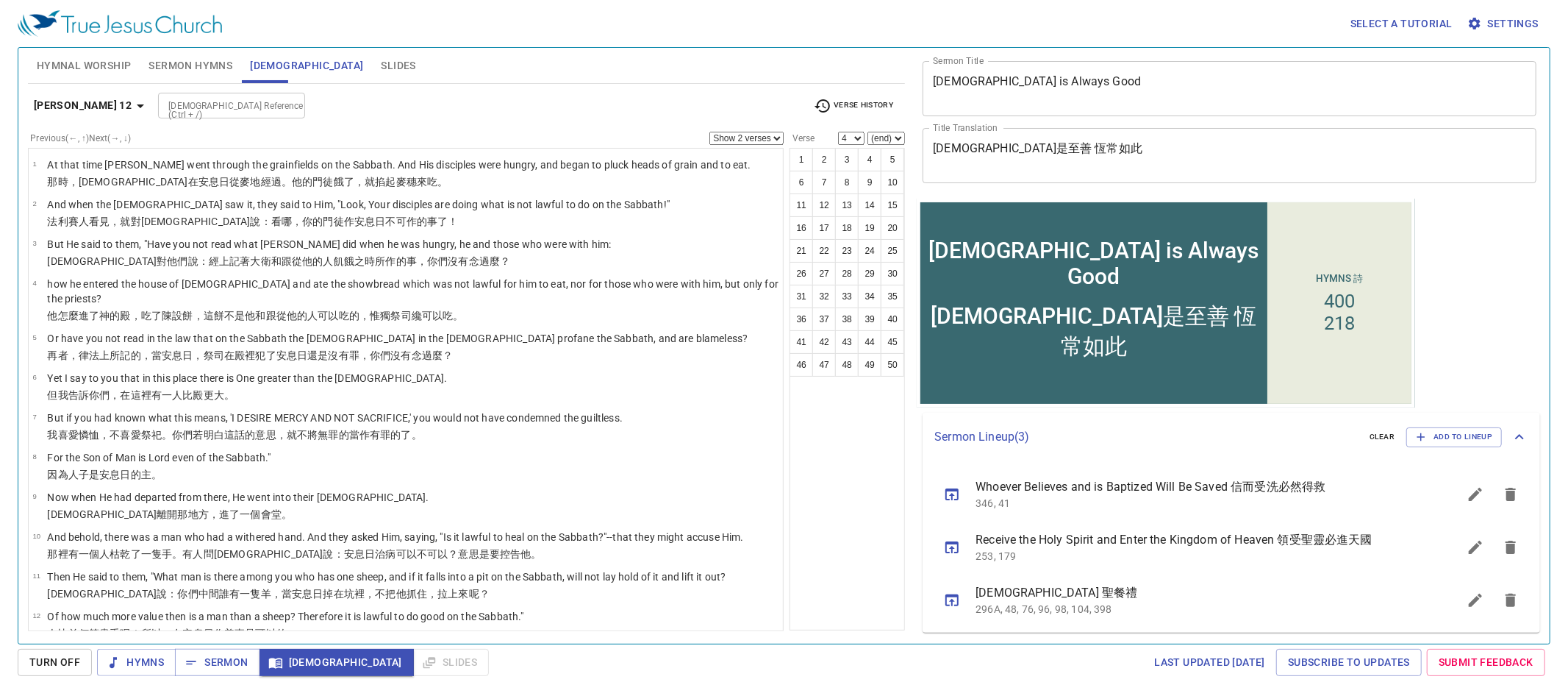
select select "1"
click at [880, 308] on button "35" at bounding box center [892, 297] width 24 height 24
select select "35"
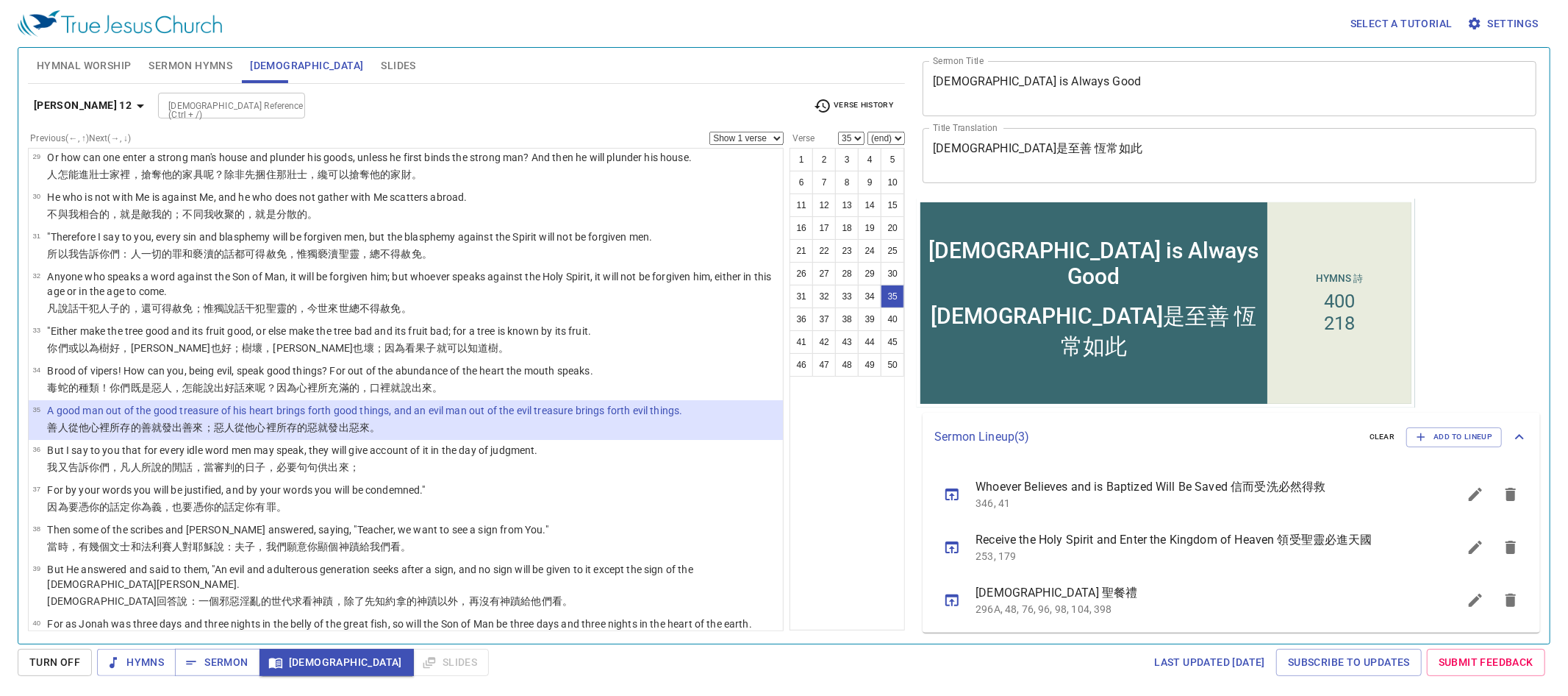
click at [236, 113] on input "[DEMOGRAPHIC_DATA] Reference (Ctrl + /)" at bounding box center [219, 106] width 114 height 17
type input "Rom 13"
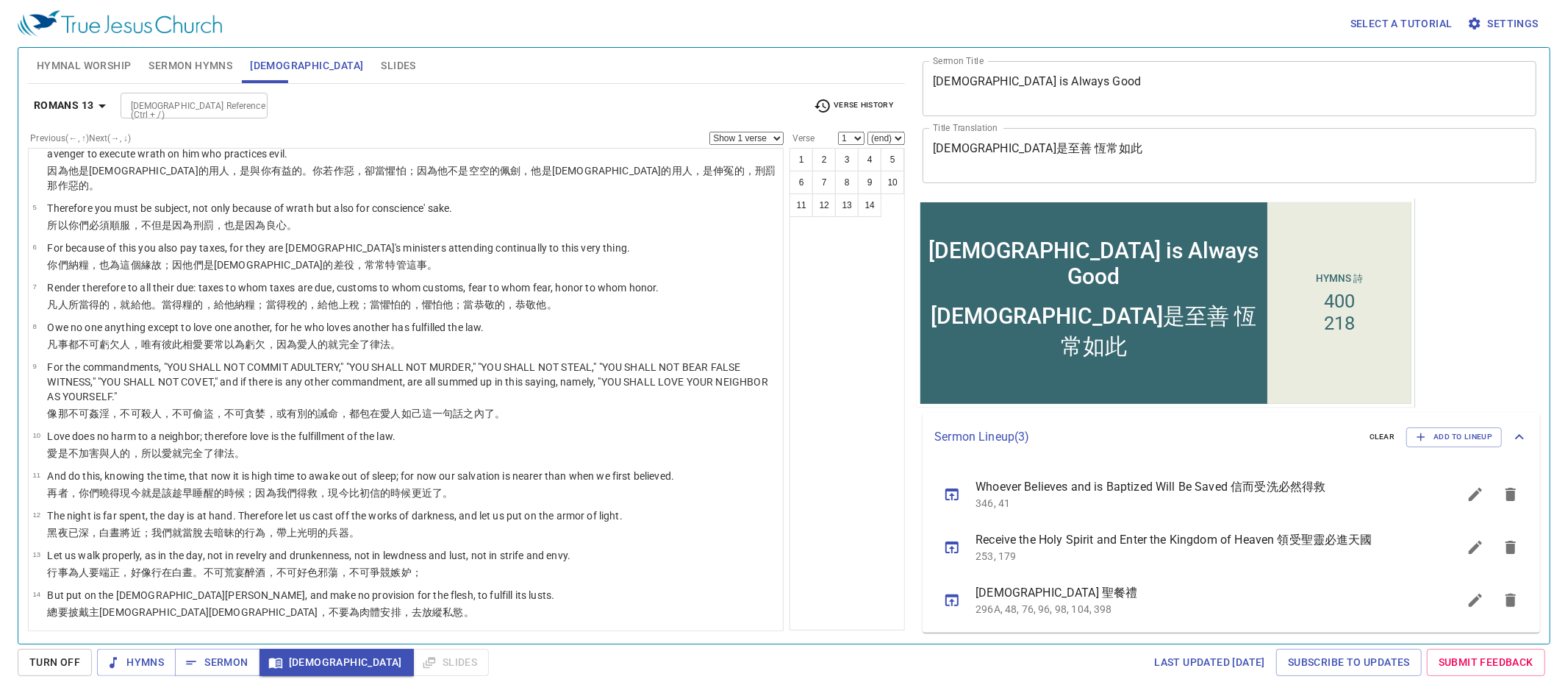
scroll to position [0, 0]
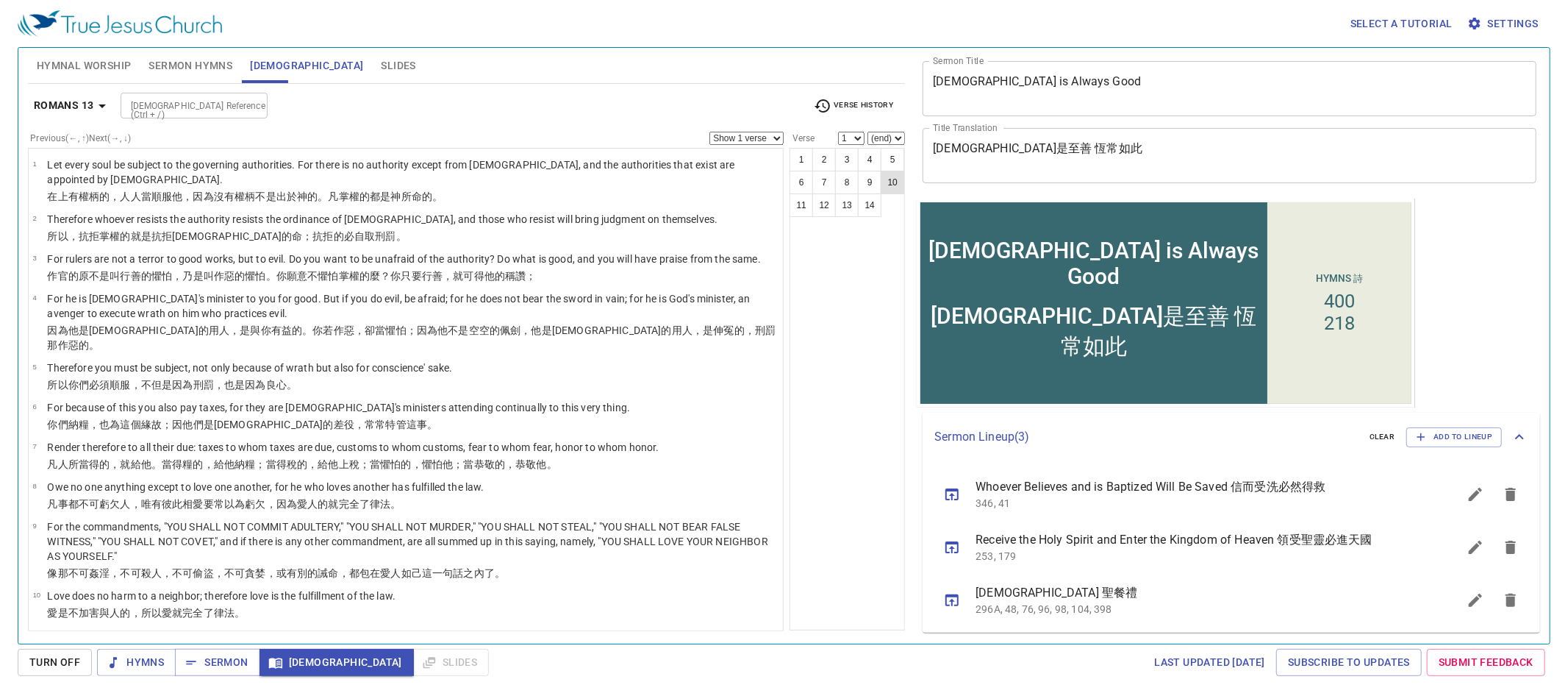
click at [880, 194] on button "10" at bounding box center [892, 183] width 24 height 24
select select "10"
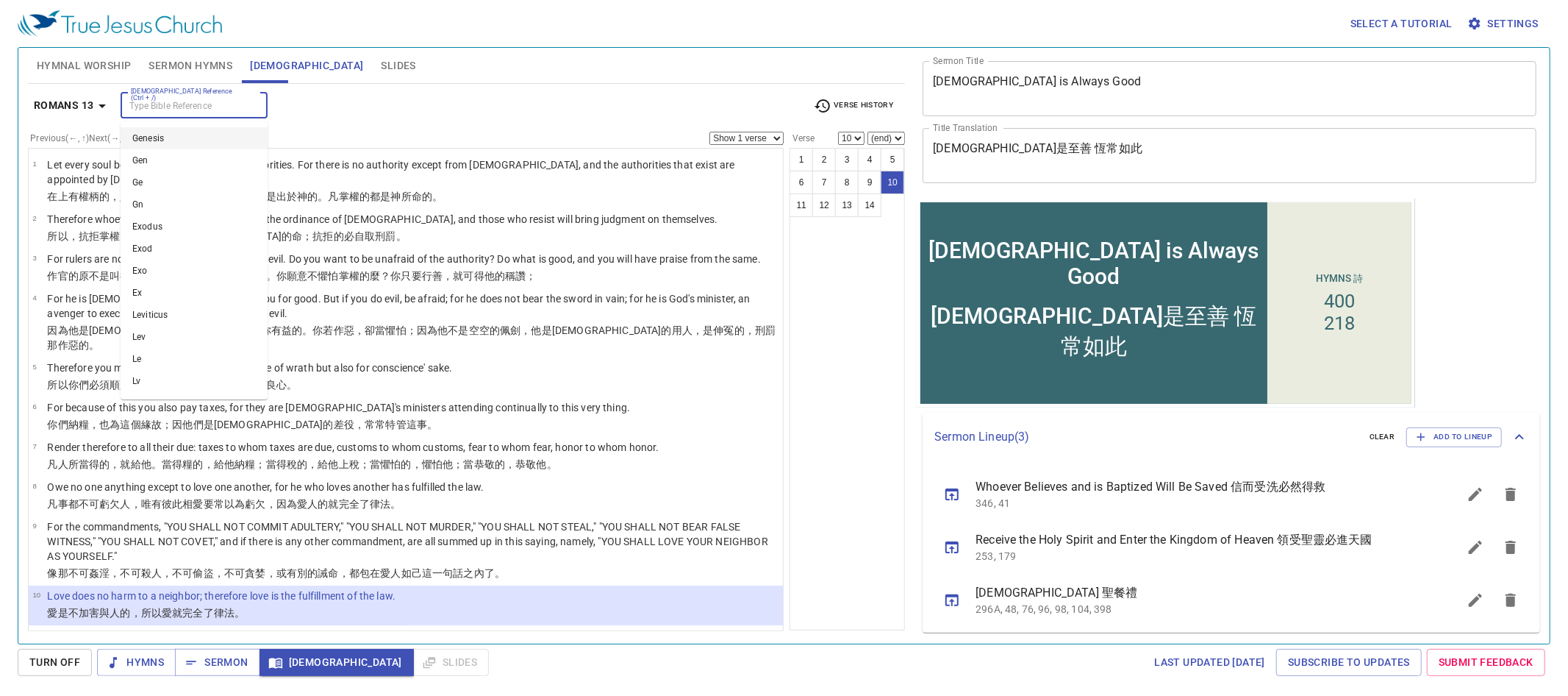
click at [194, 97] on input "[DEMOGRAPHIC_DATA] Reference (Ctrl + /)" at bounding box center [181, 106] width 114 height 17
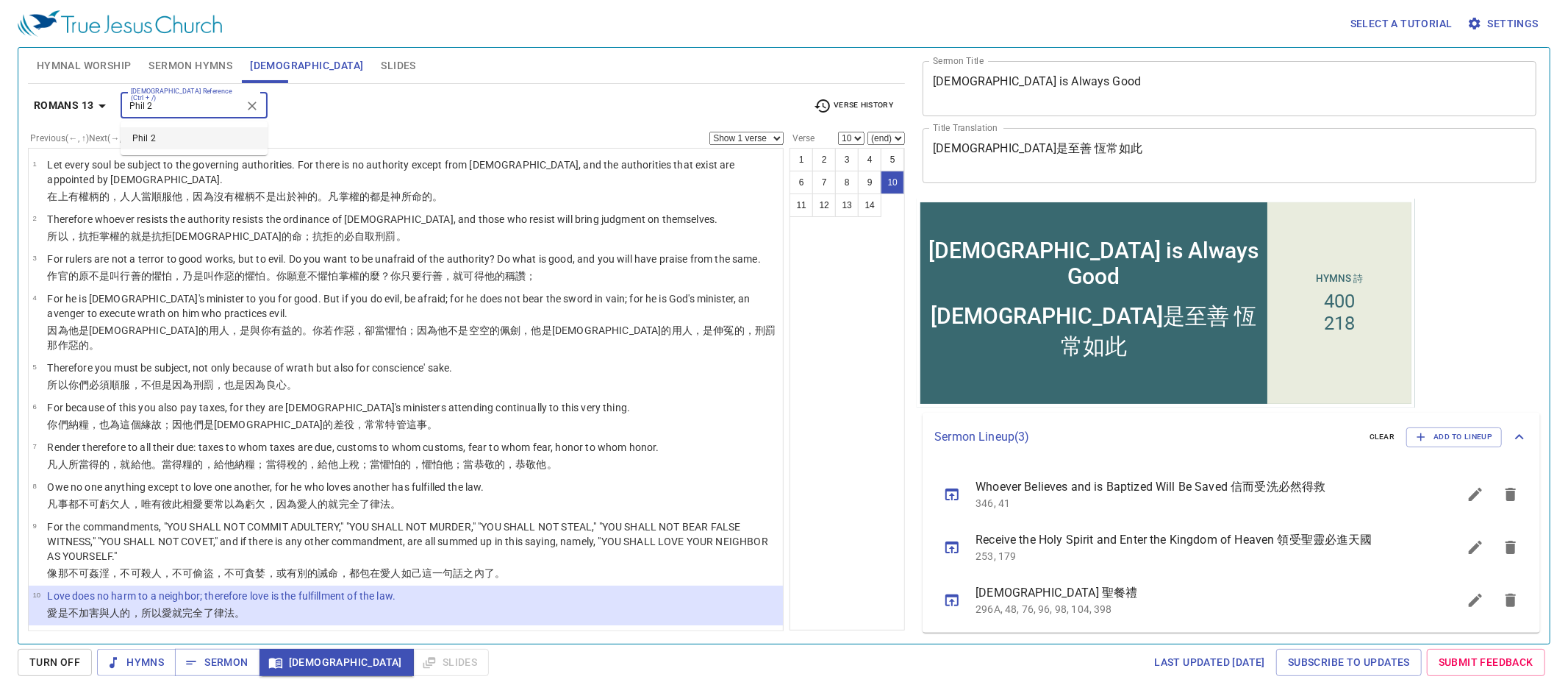
type input "Phil 2"
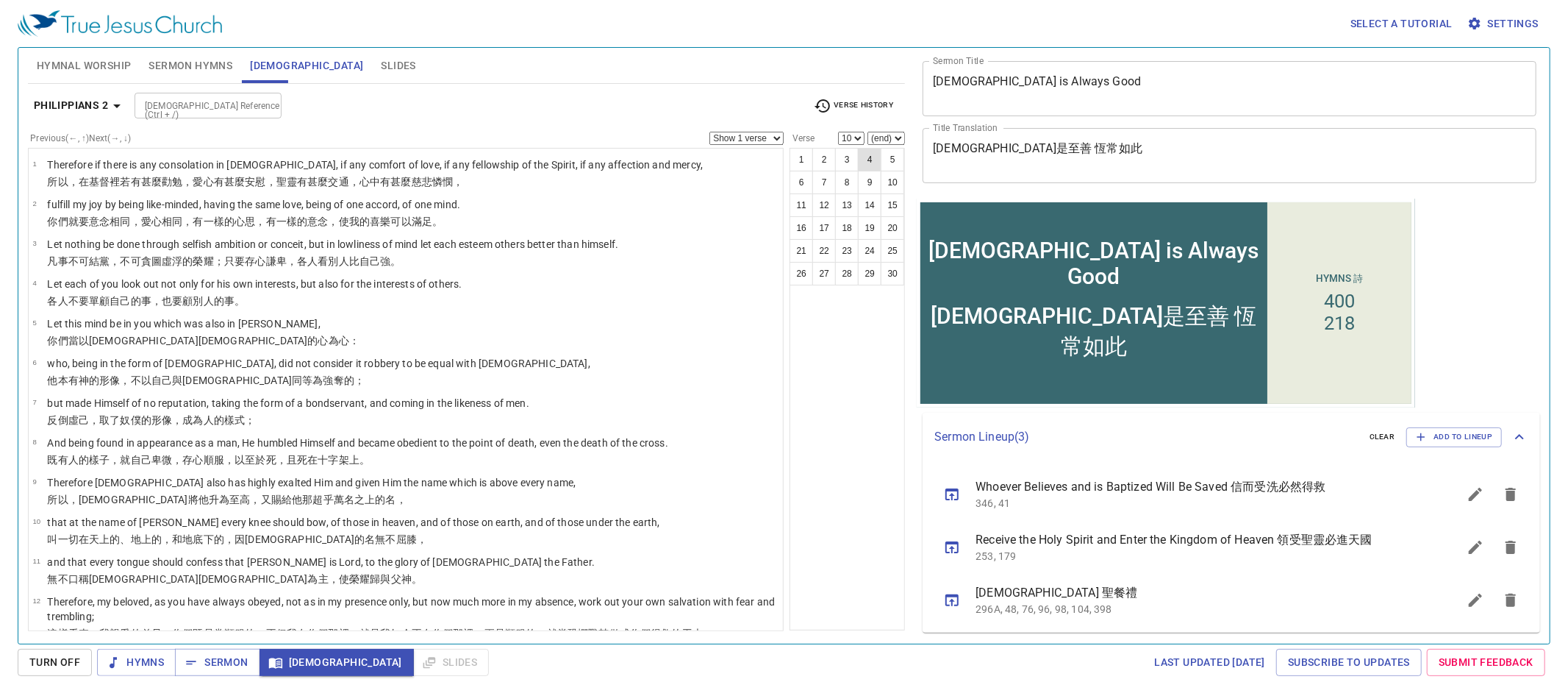
click at [871, 160] on button "4" at bounding box center [869, 159] width 24 height 24
select select "4"
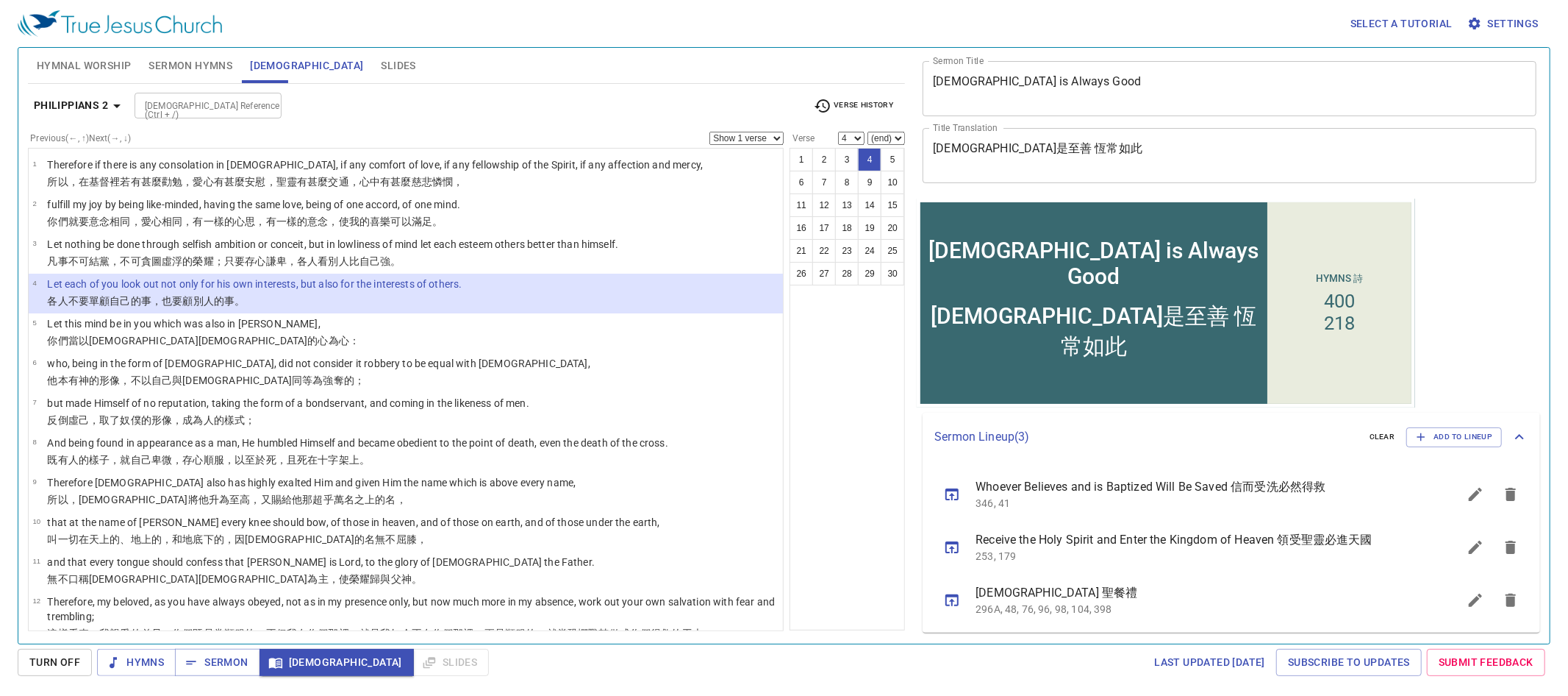
click at [739, 135] on select "Show 1 verse Show 2 verses Show 3 verses Show 4 verses Show 5 verses" at bounding box center [747, 138] width 75 height 14
select select "2"
click at [709, 132] on select "Show 1 verse Show 2 verses Show 3 verses Show 4 verses Show 5 verses" at bounding box center [747, 138] width 75 height 14
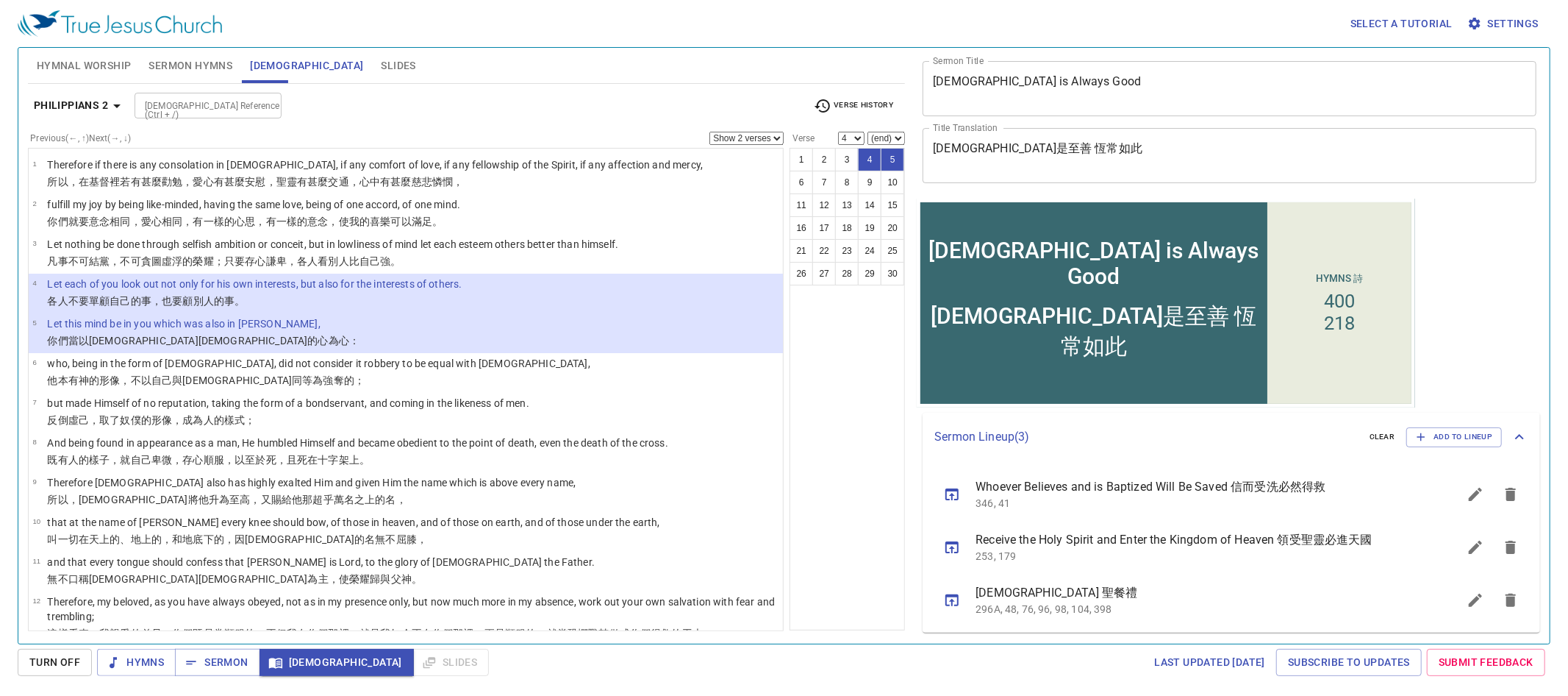
click at [236, 115] on div "[DEMOGRAPHIC_DATA] Reference (Ctrl + /)" at bounding box center [208, 106] width 147 height 25
click at [241, 110] on input "[DEMOGRAPHIC_DATA] Reference (Ctrl + /)" at bounding box center [196, 106] width 114 height 17
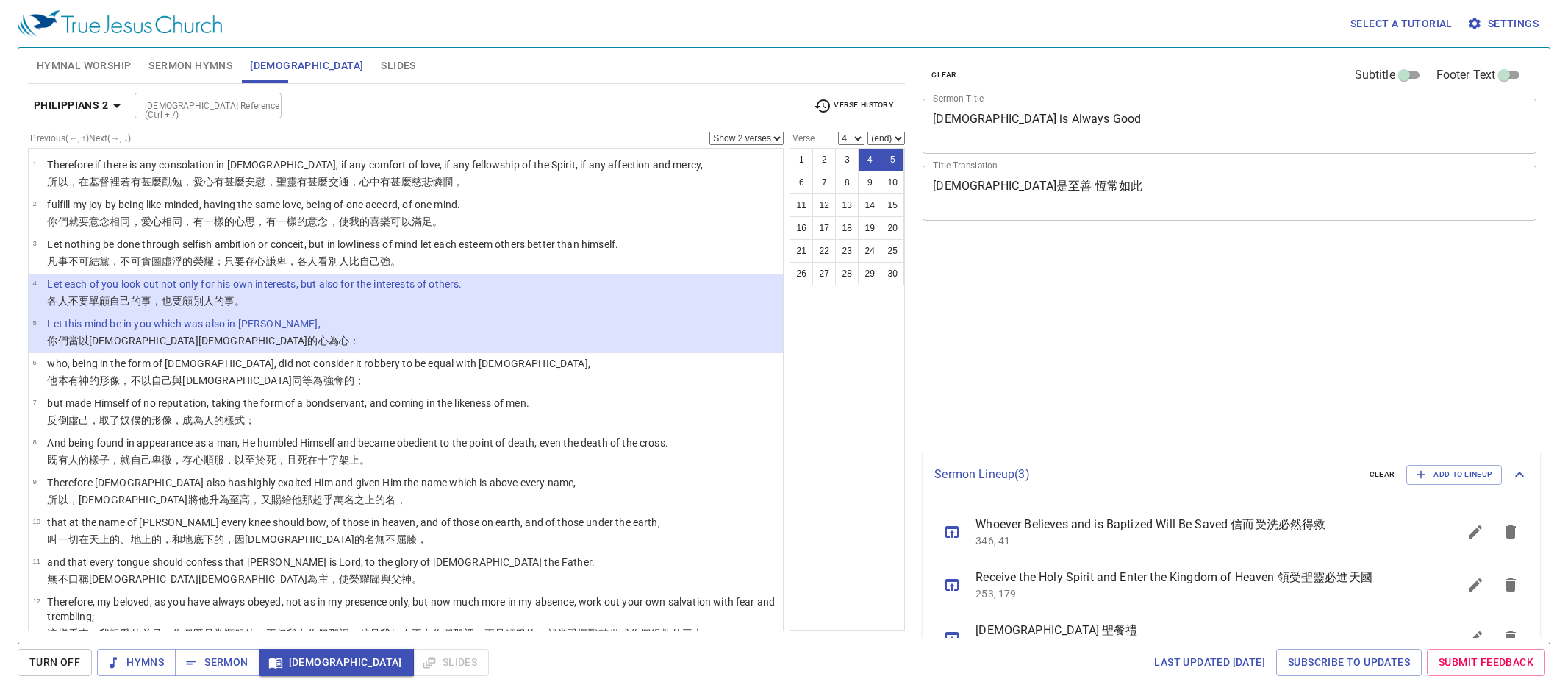
select select "2"
select select "4"
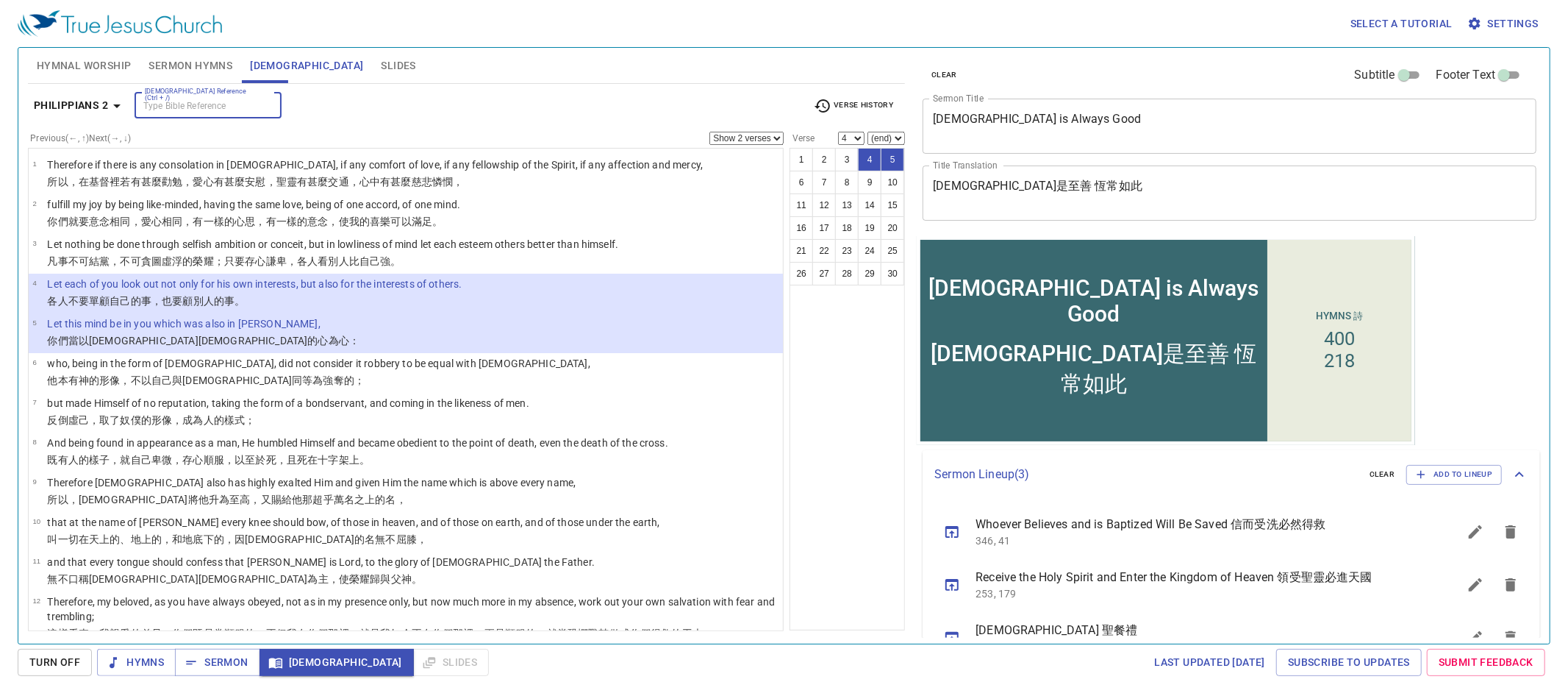
scroll to position [37, 0]
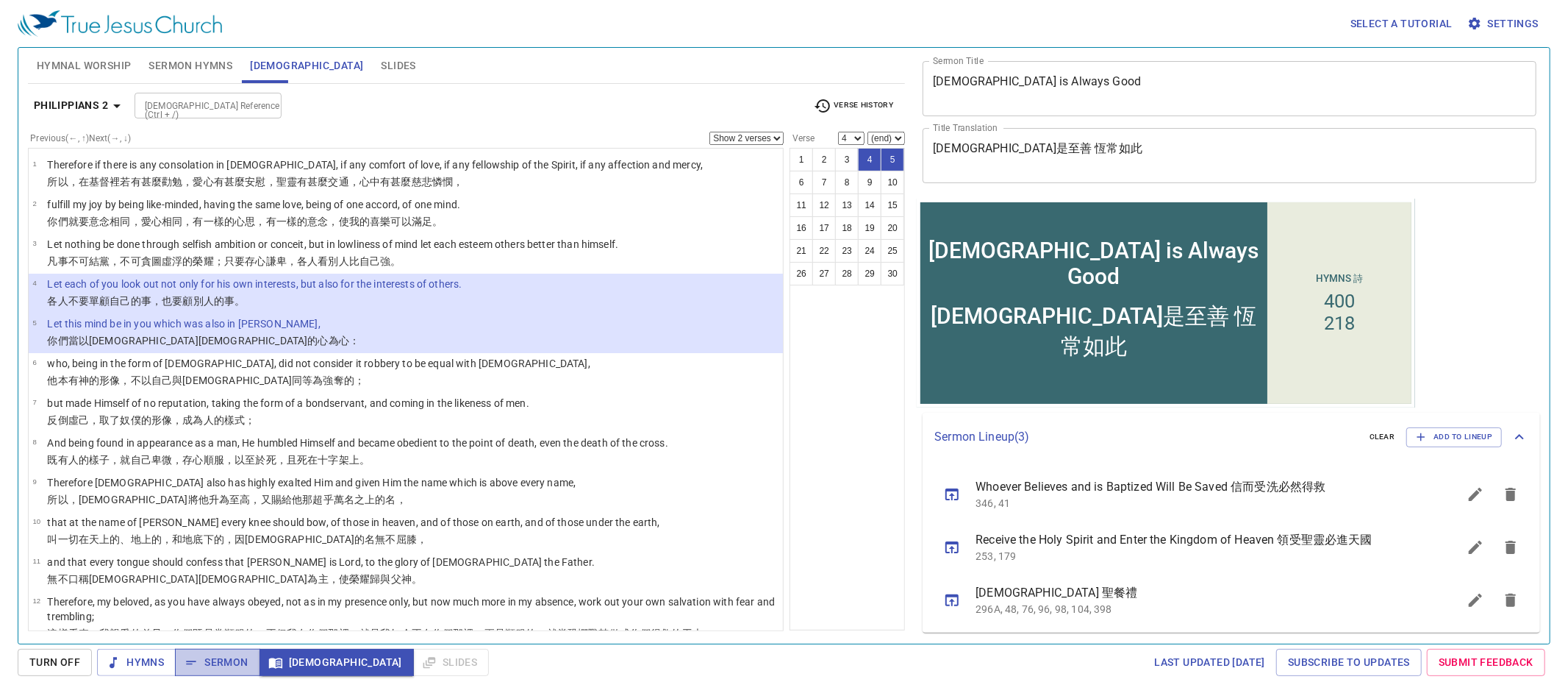
click at [198, 654] on span "Sermon" at bounding box center [216, 662] width 61 height 18
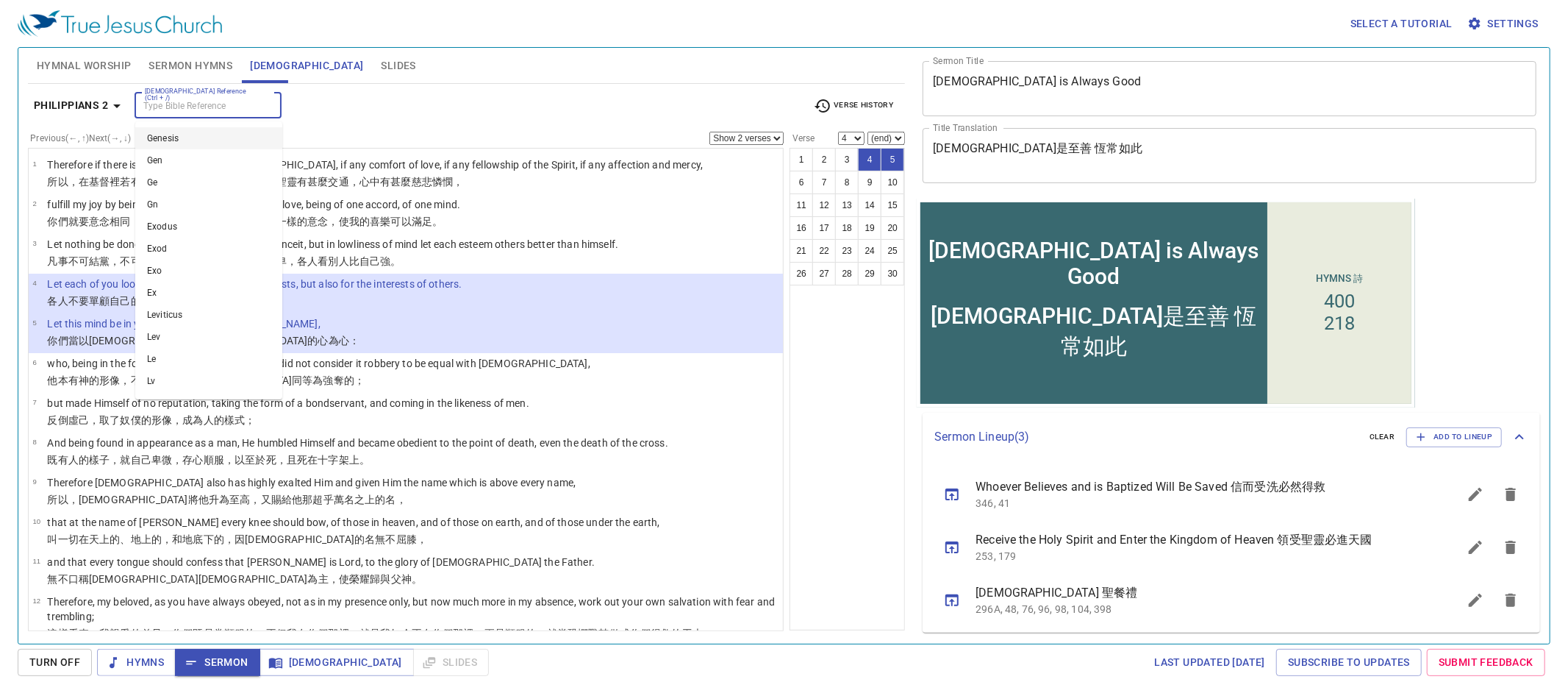
click at [248, 102] on input "[DEMOGRAPHIC_DATA] Reference (Ctrl + /)" at bounding box center [196, 106] width 114 height 17
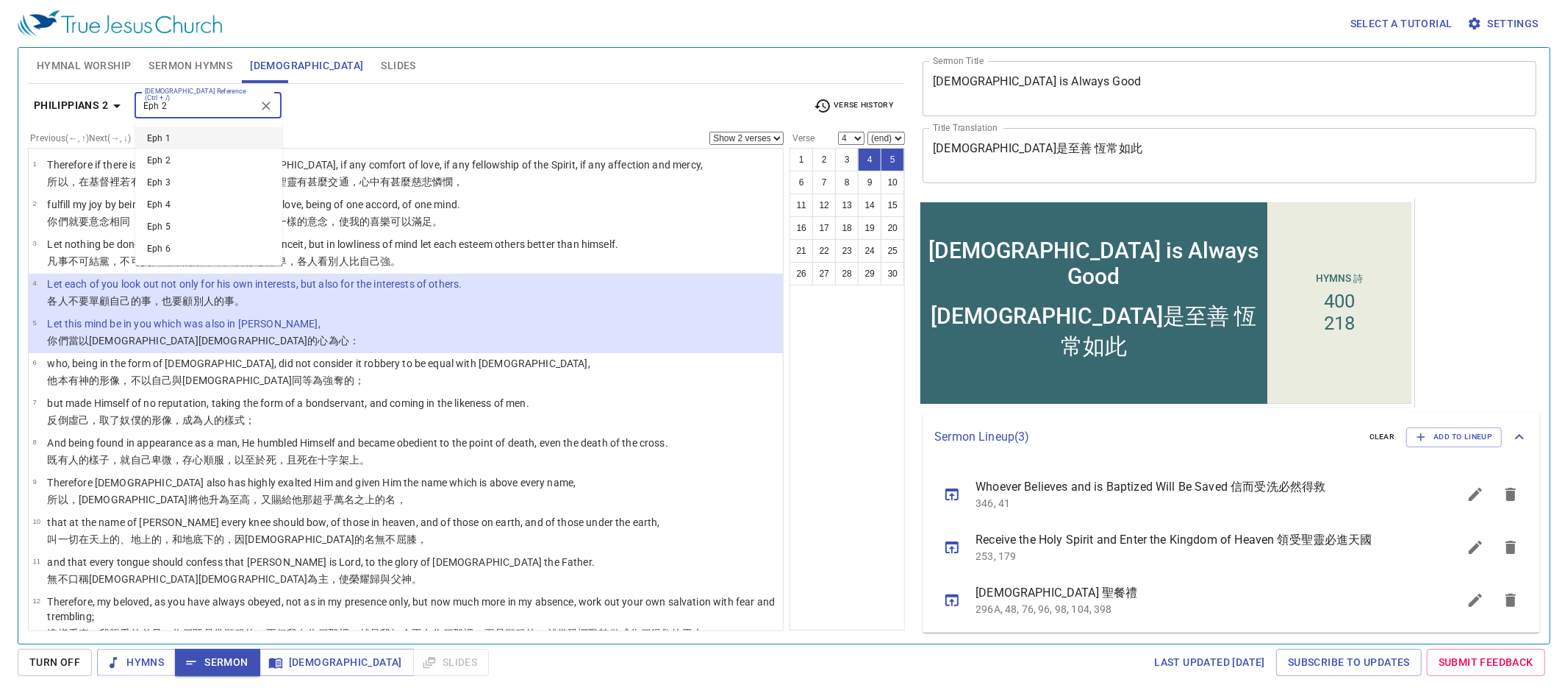
type input "Eph 2"
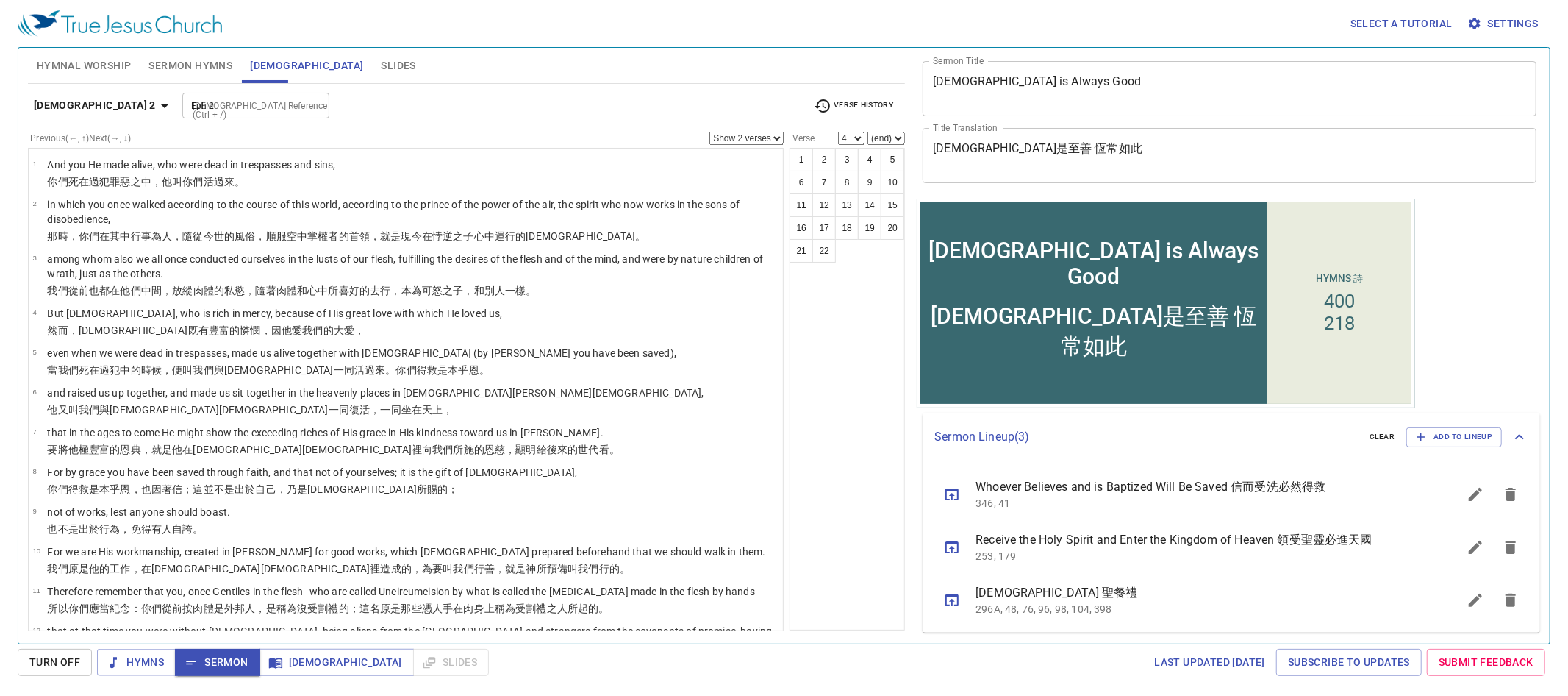
select select "1"
drag, startPoint x: 257, startPoint y: 99, endPoint x: 248, endPoint y: 100, distance: 9.1
click at [304, 100] on div at bounding box center [313, 106] width 19 height 21
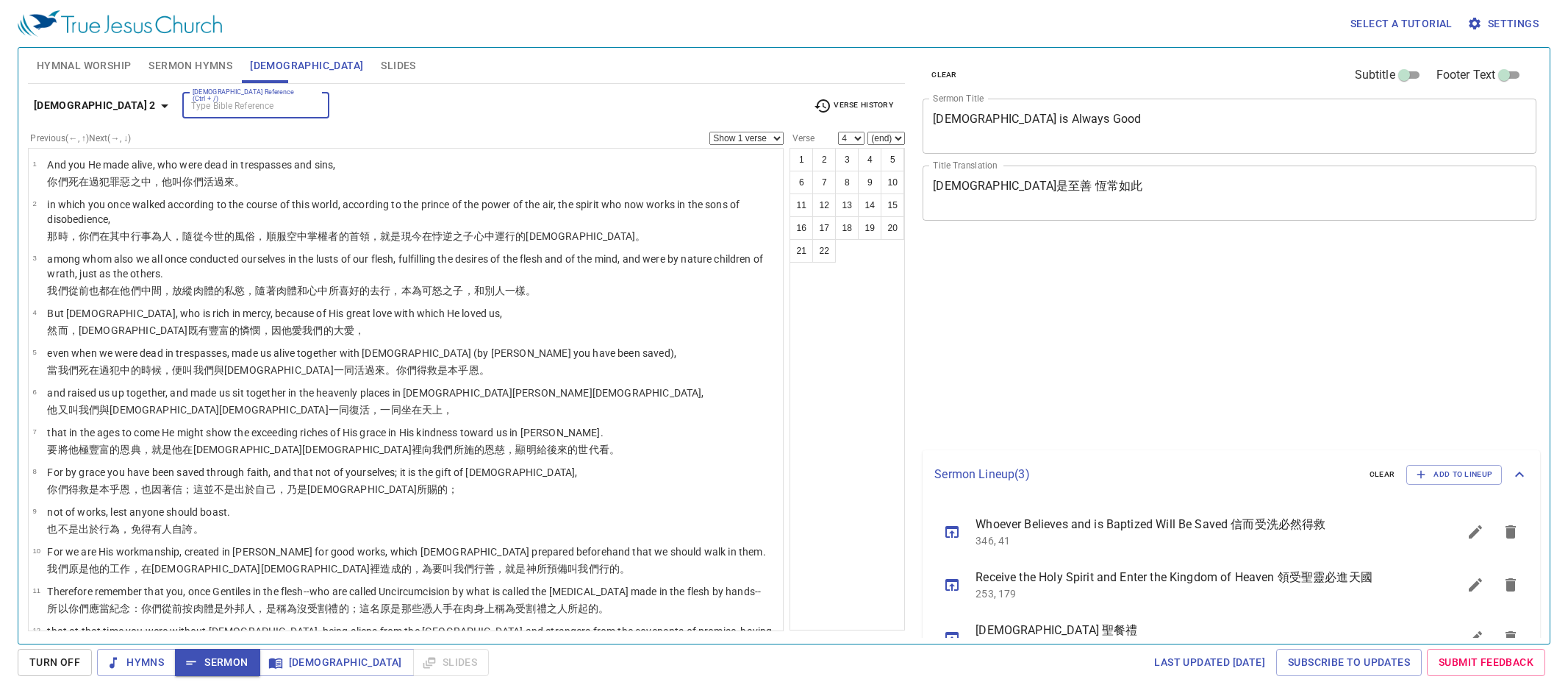
select select "4"
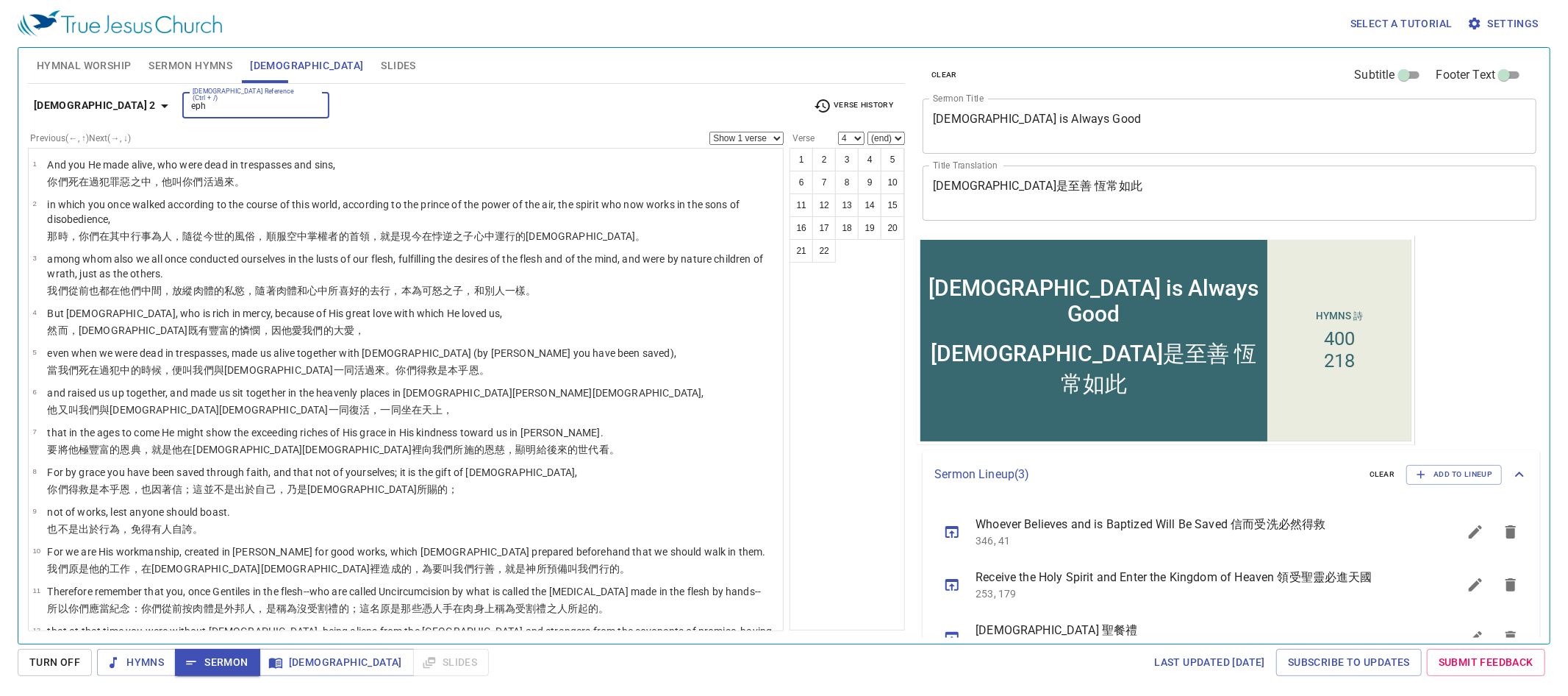
type input "eph"
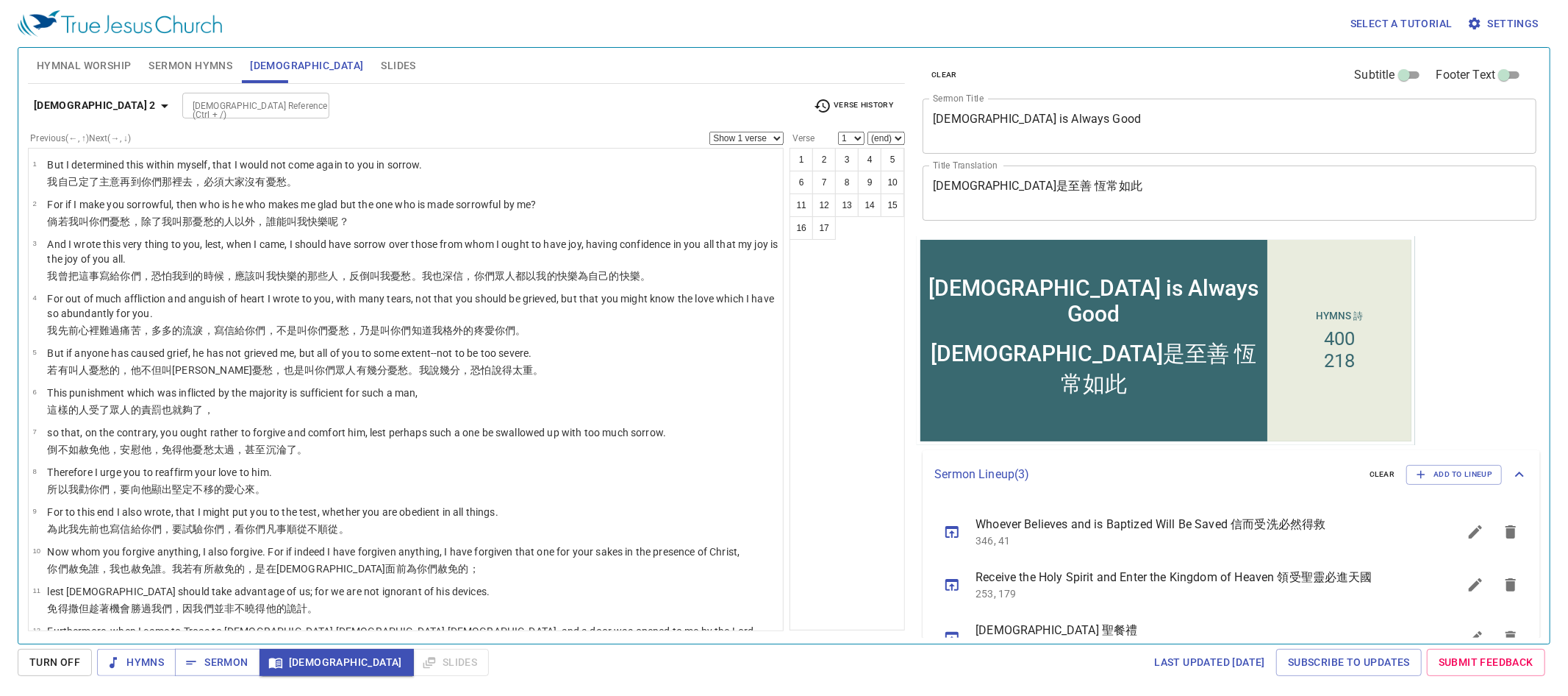
click at [186, 102] on input "[DEMOGRAPHIC_DATA] Reference (Ctrl + /)" at bounding box center [243, 106] width 114 height 17
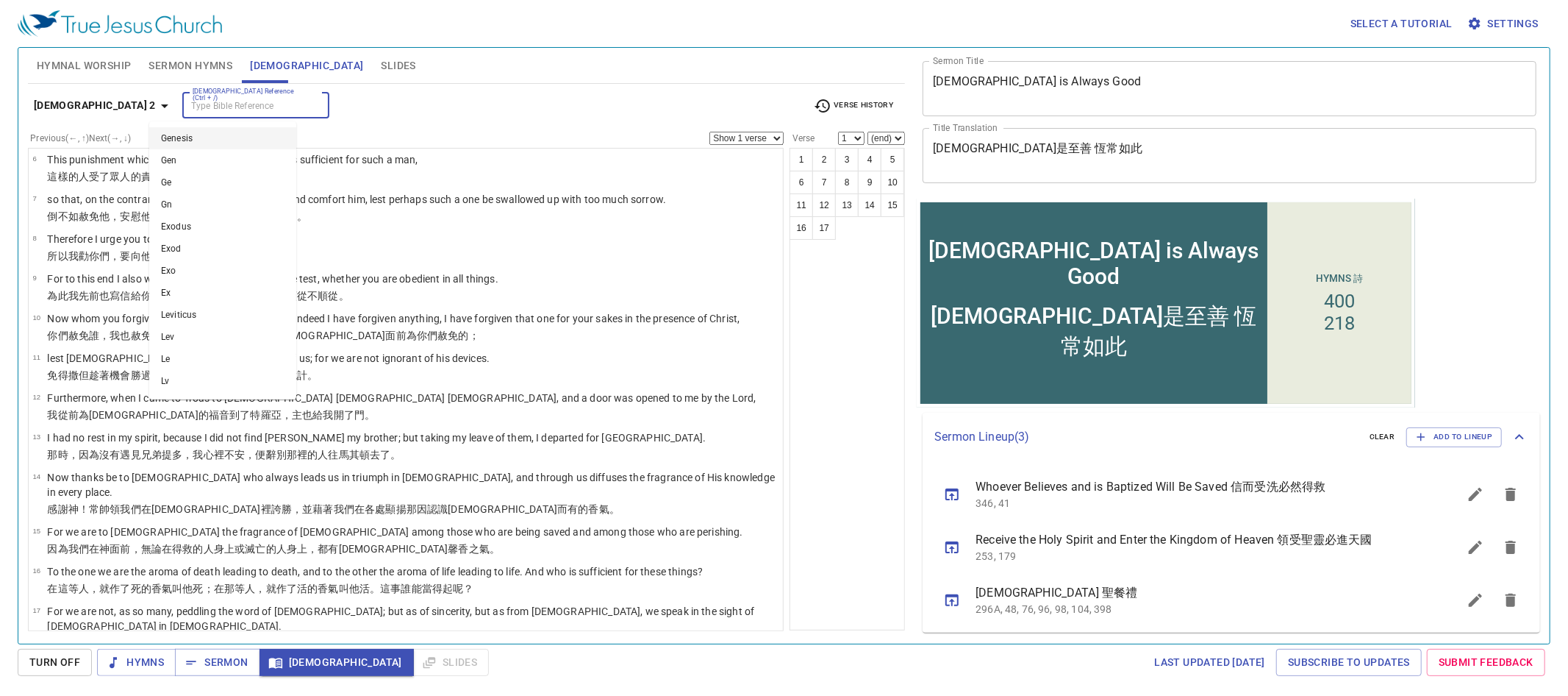
click at [186, 102] on input "[DEMOGRAPHIC_DATA] Reference (Ctrl + /)" at bounding box center [243, 106] width 114 height 17
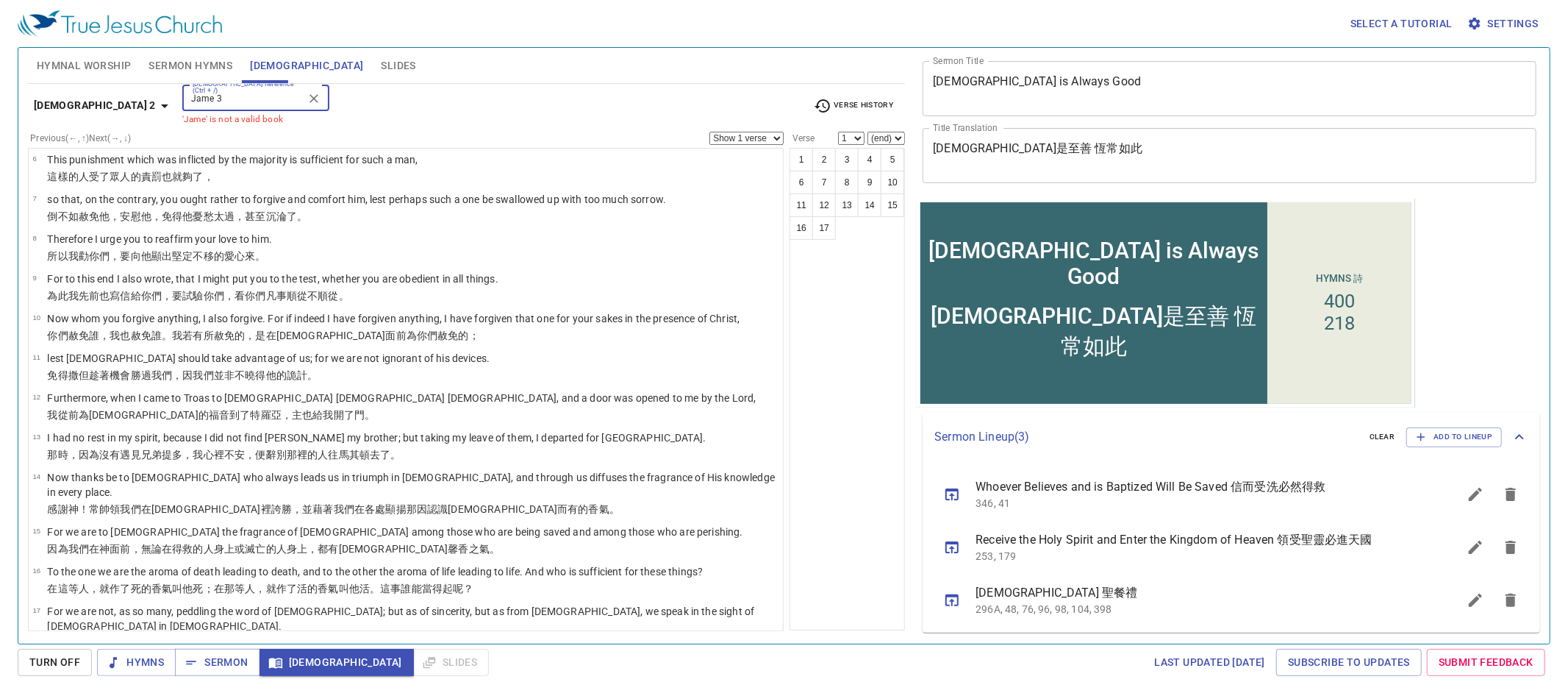
click at [186, 93] on input "Jame 3" at bounding box center [243, 98] width 114 height 17
drag, startPoint x: 233, startPoint y: 106, endPoint x: 48, endPoint y: 96, distance: 185.3
click at [48, 96] on div "2 Corinthians 2 Bible Reference (Ctrl + /) sJame 3 Bible Reference (Ctrl + /) '…" at bounding box center [467, 111] width 877 height 40
type input "james 3"
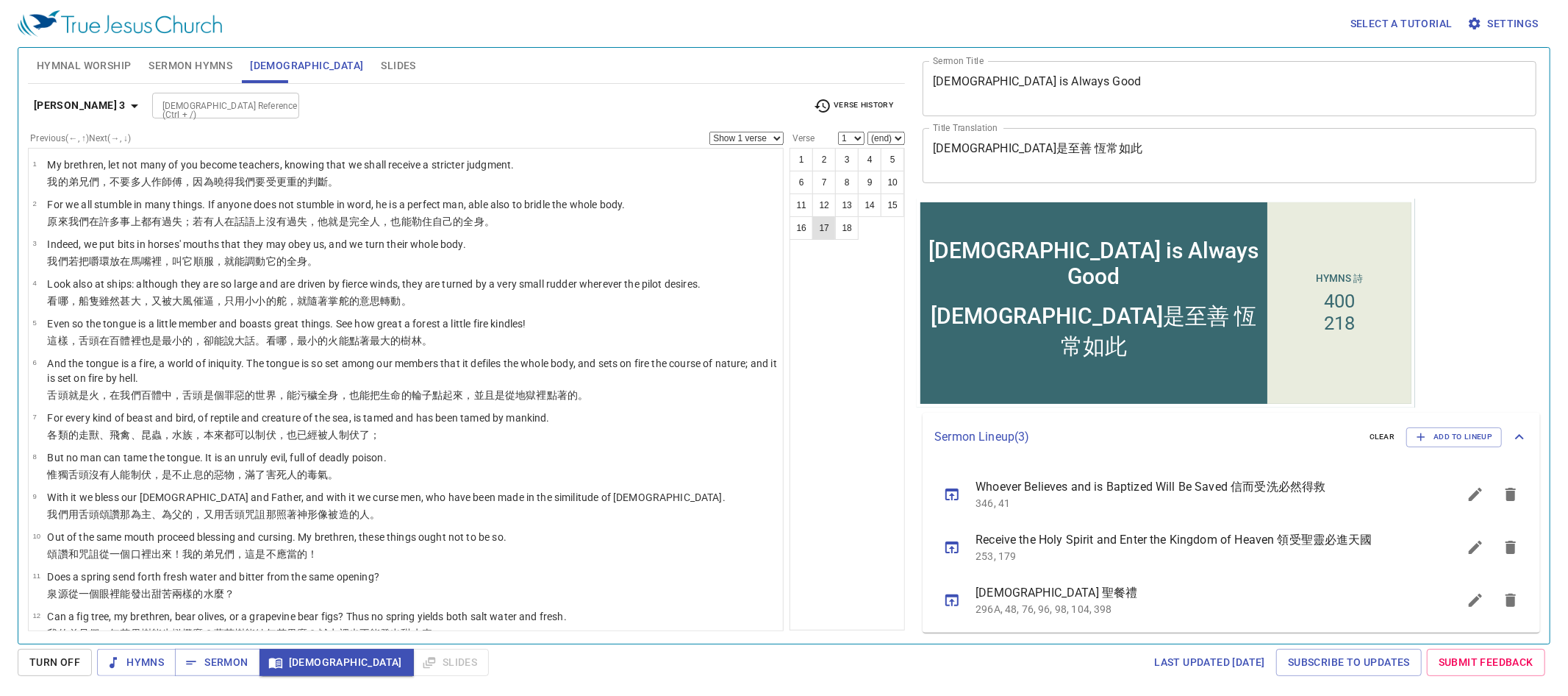
click at [812, 239] on button "17" at bounding box center [824, 228] width 24 height 24
select select "17"
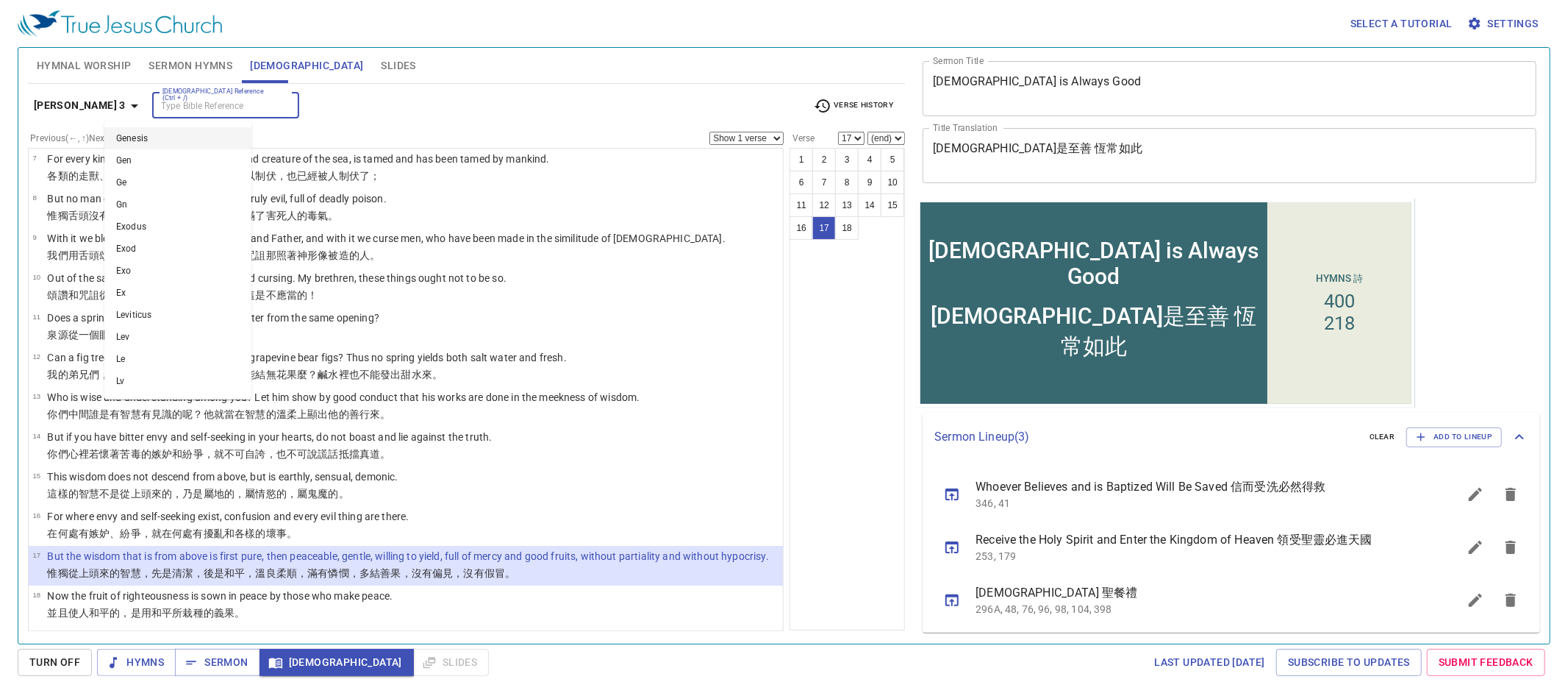
click at [188, 106] on input "[DEMOGRAPHIC_DATA] Reference (Ctrl + /)" at bounding box center [213, 106] width 114 height 17
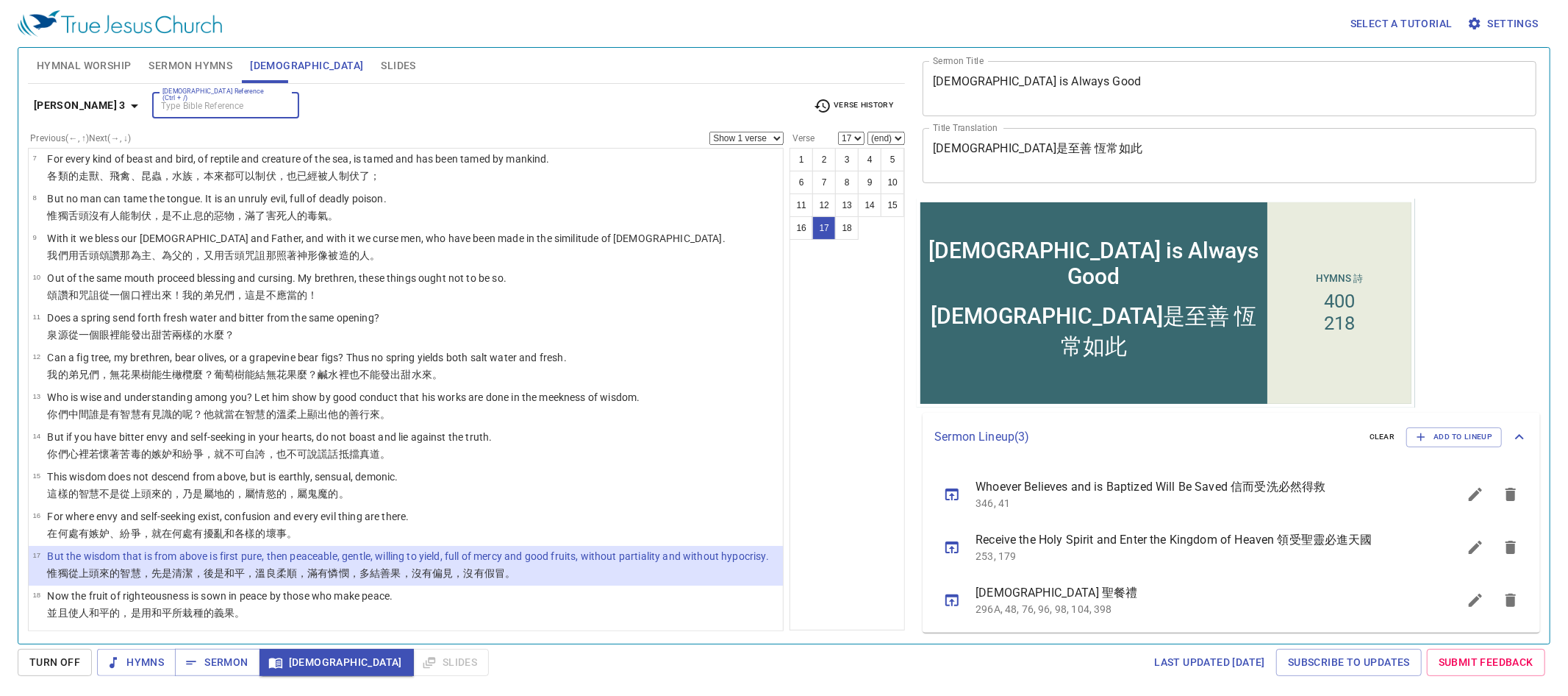
click at [188, 106] on input "[DEMOGRAPHIC_DATA] Reference (Ctrl + /)" at bounding box center [213, 106] width 114 height 17
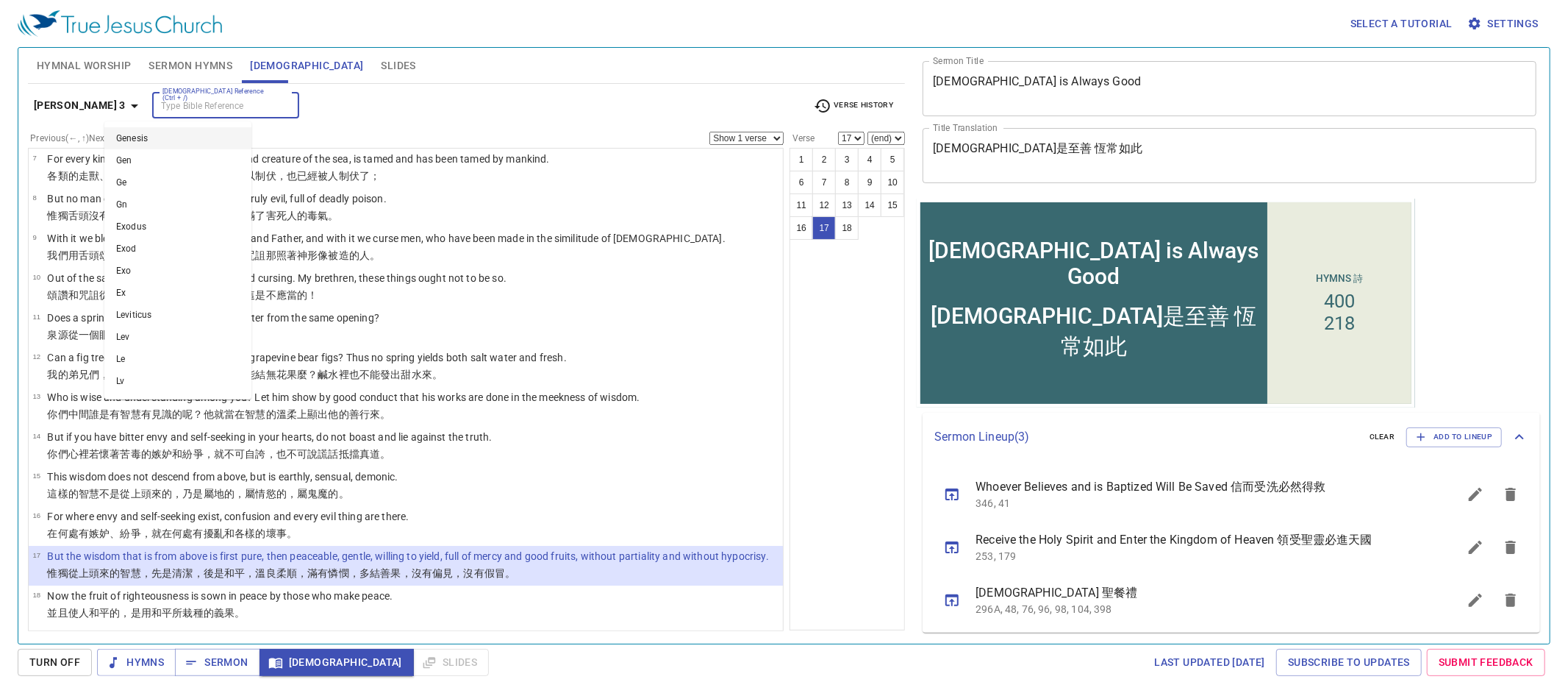
click at [188, 106] on input "[DEMOGRAPHIC_DATA] Reference (Ctrl + /)" at bounding box center [213, 106] width 114 height 17
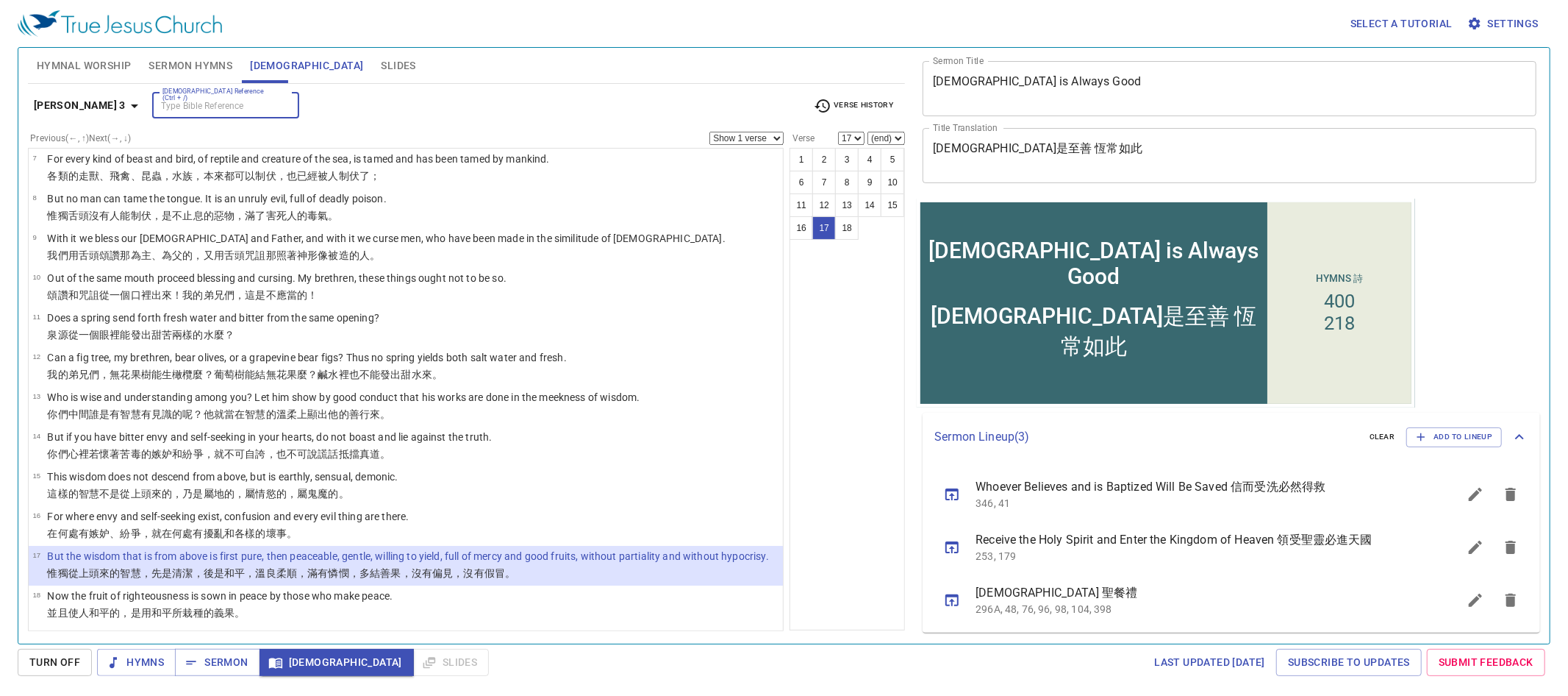
click at [188, 106] on input "[DEMOGRAPHIC_DATA] Reference (Ctrl + /)" at bounding box center [213, 106] width 114 height 17
type input "2 kings 22"
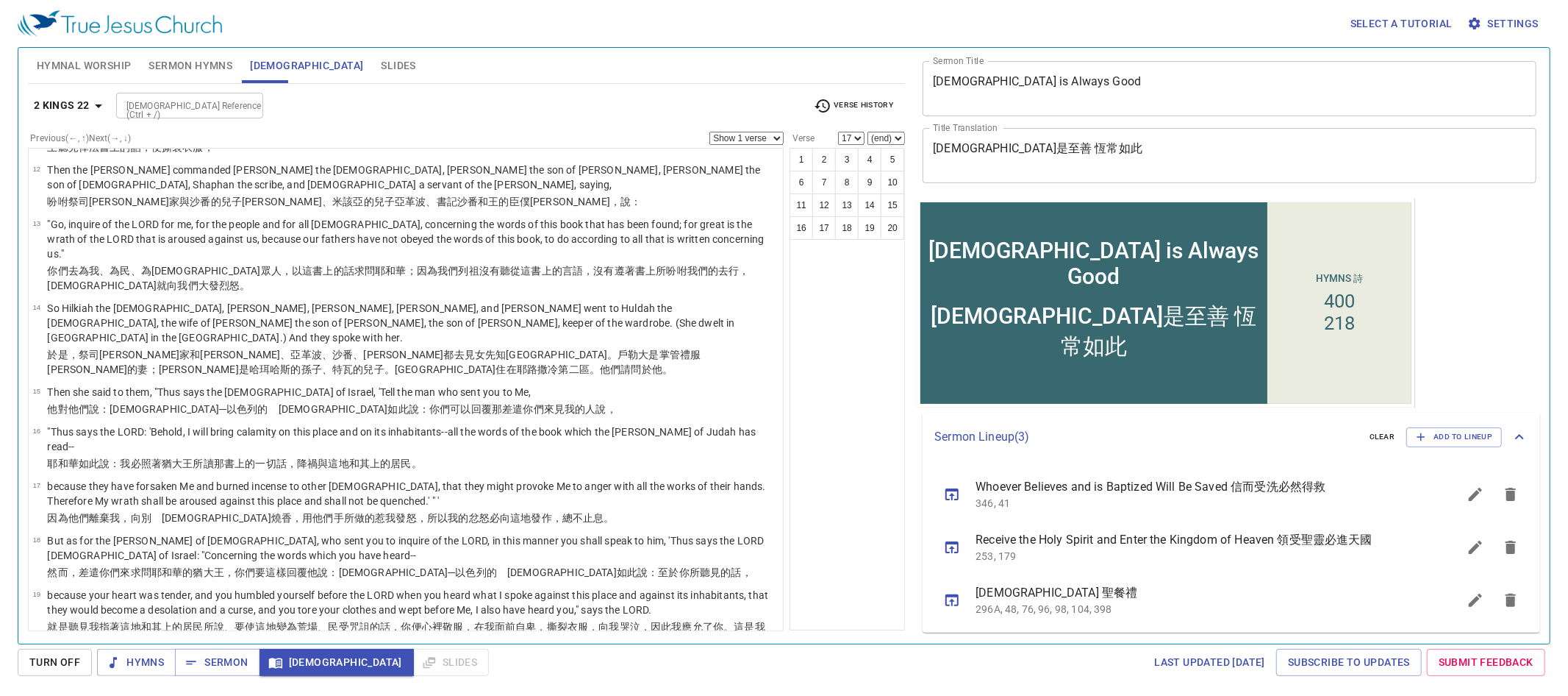
scroll to position [559, 0]
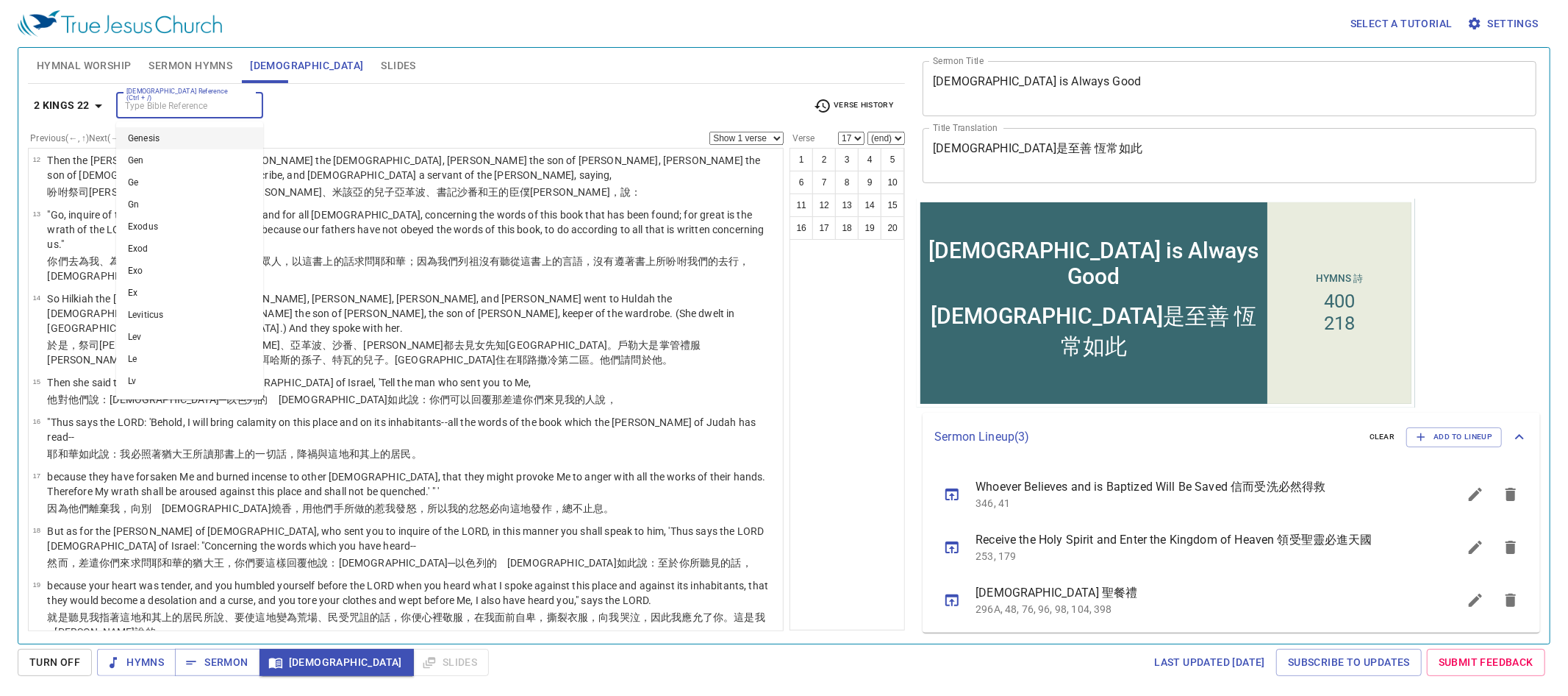
click at [182, 110] on input "[DEMOGRAPHIC_DATA] Reference (Ctrl + /)" at bounding box center [177, 106] width 114 height 17
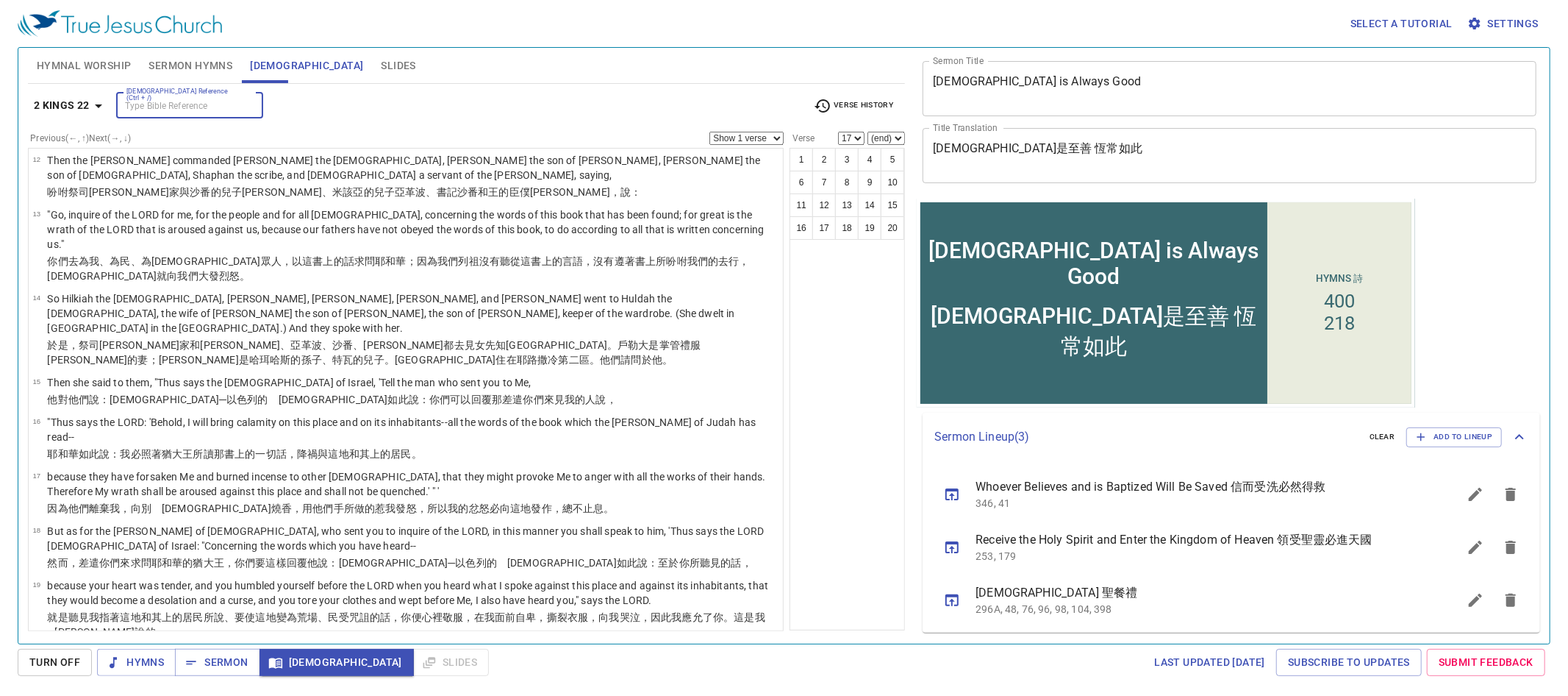
click at [166, 100] on input "[DEMOGRAPHIC_DATA] Reference (Ctrl + /)" at bounding box center [177, 106] width 114 height 17
click at [171, 93] on input "2 cor 22" at bounding box center [177, 91] width 114 height 17
type input "2 cor 2"
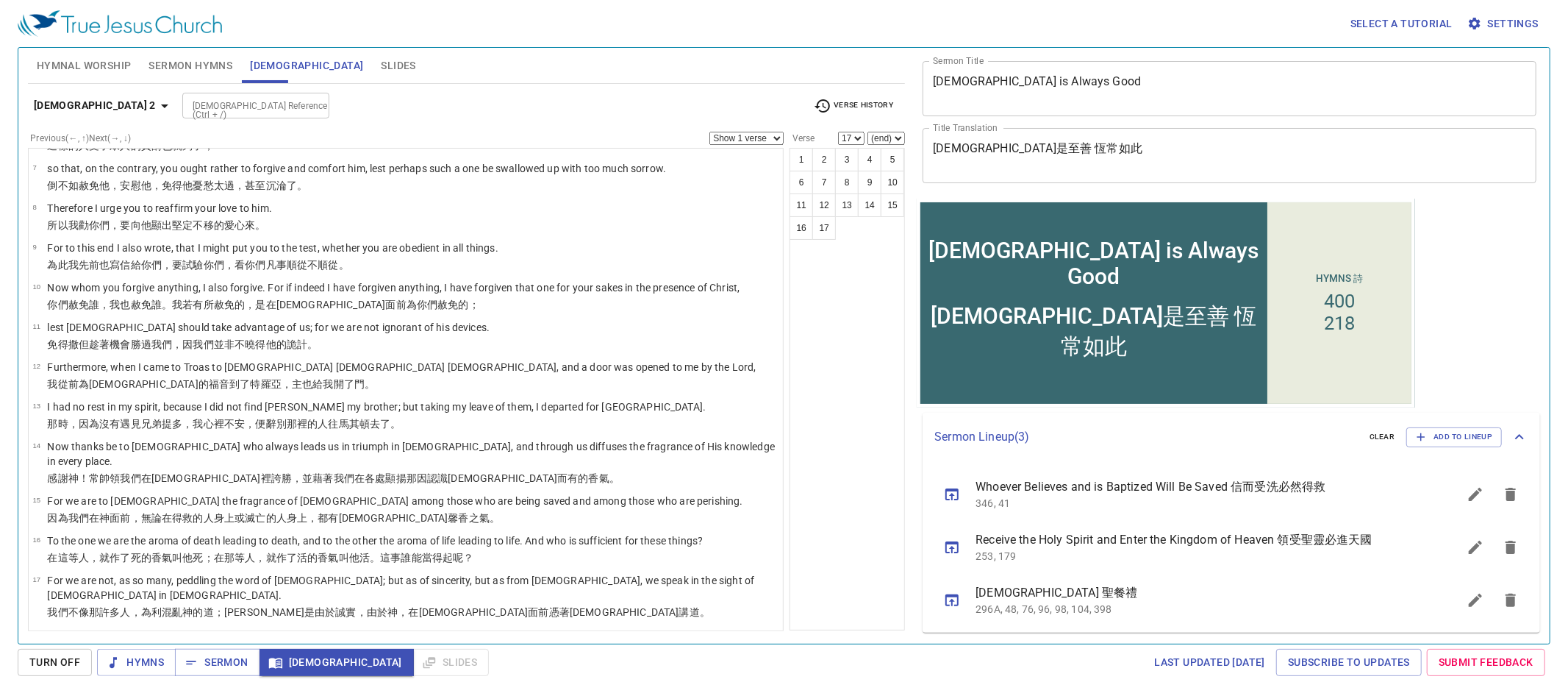
scroll to position [0, 0]
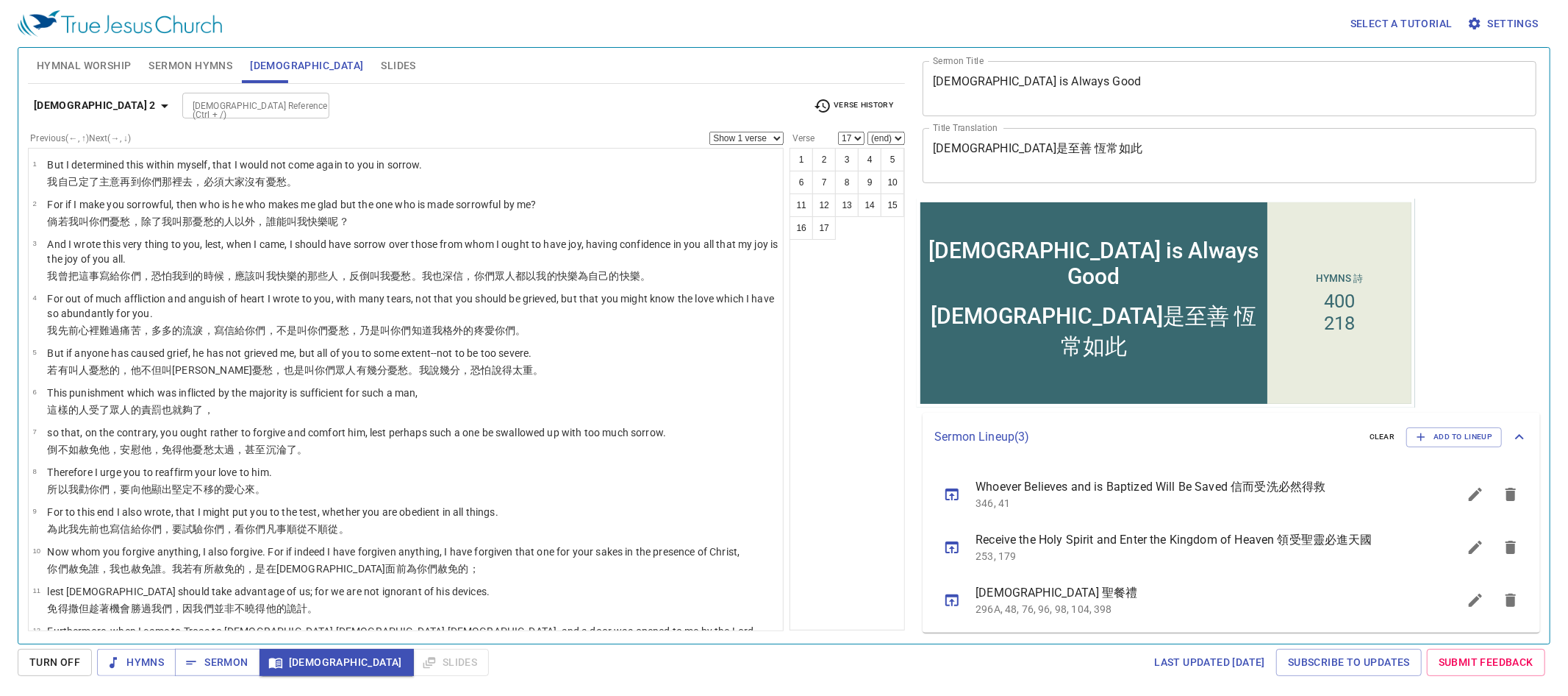
click at [853, 136] on select "1 2 3 4 5 6 7 8 9 10 11 12 13 14 15 16 17" at bounding box center [850, 138] width 26 height 14
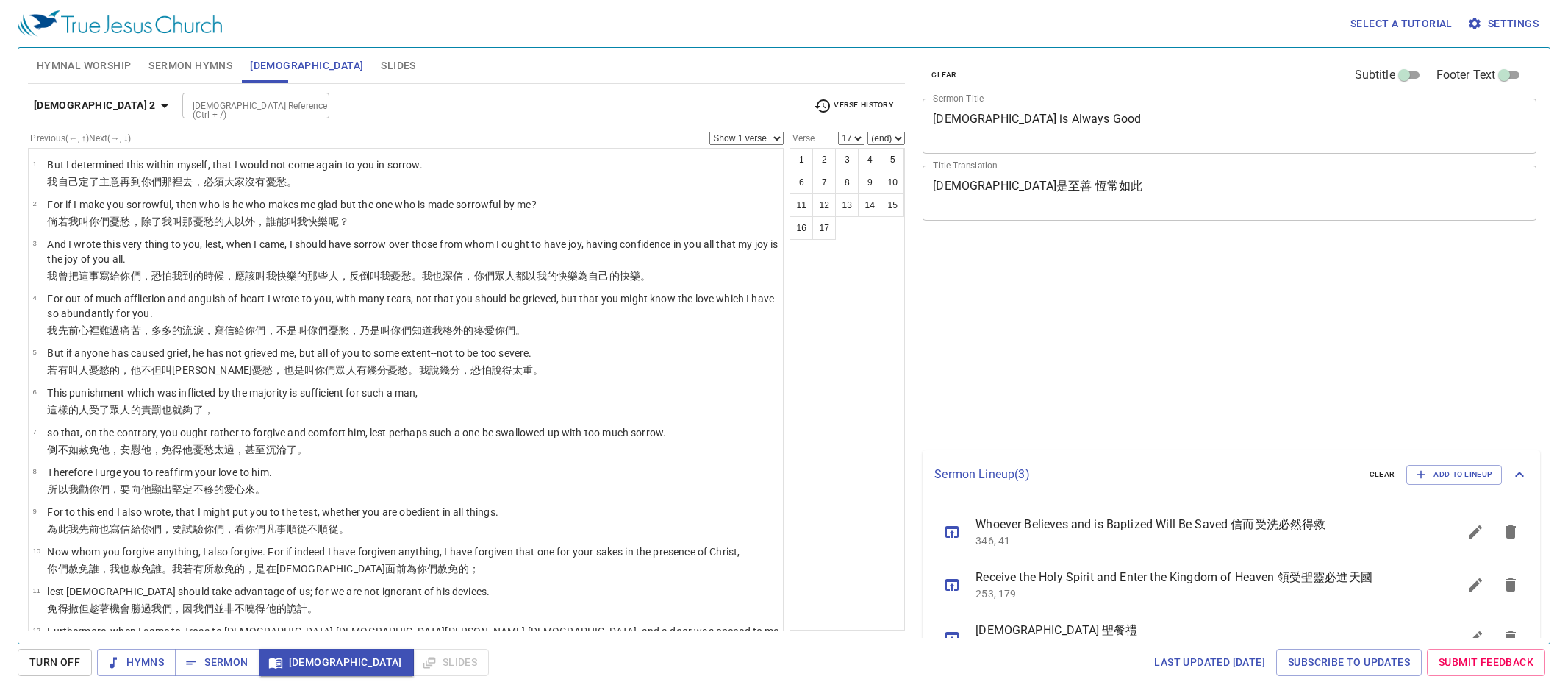
select select "17"
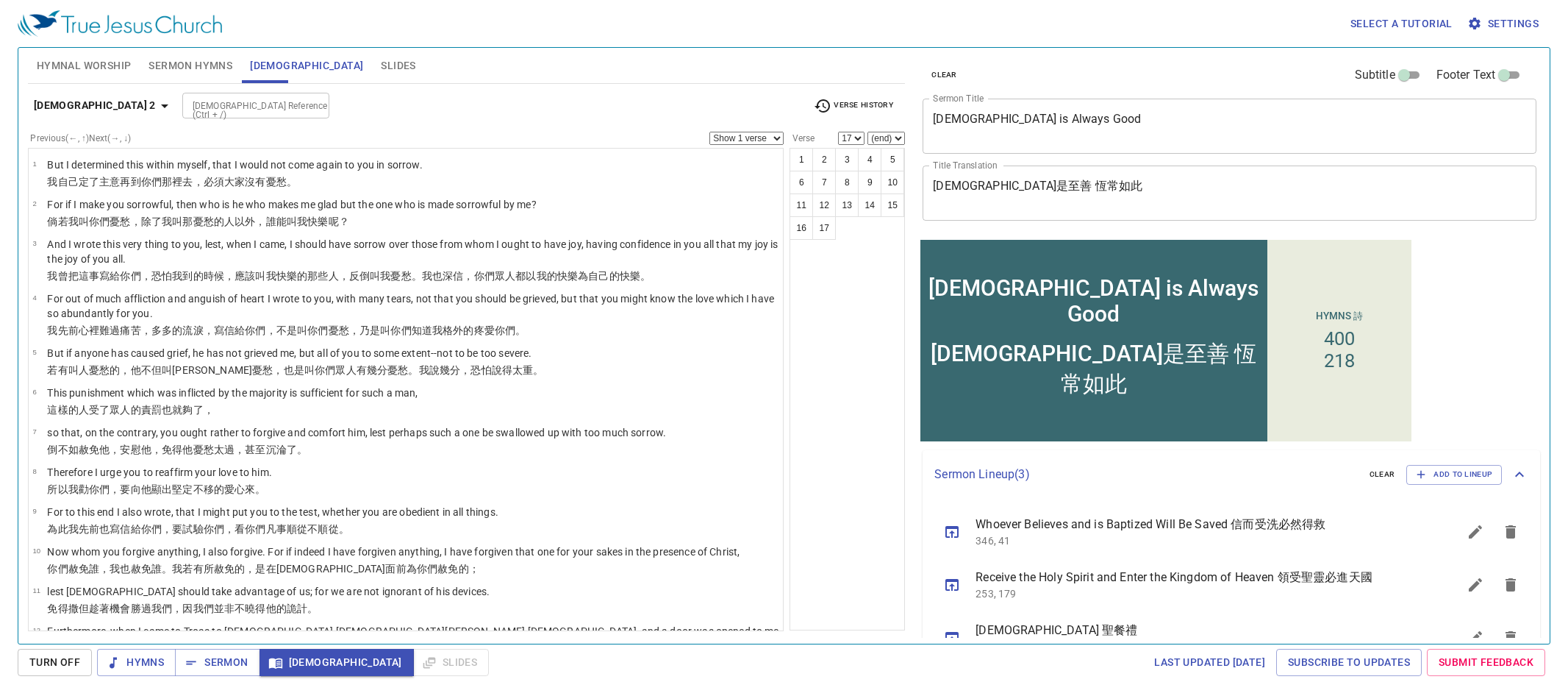
click at [226, 96] on div "[DEMOGRAPHIC_DATA] Reference (Ctrl + /)" at bounding box center [256, 106] width 147 height 25
click at [226, 97] on input "[DEMOGRAPHIC_DATA] Reference (Ctrl + /)" at bounding box center [243, 106] width 114 height 17
click at [225, 101] on input "[DEMOGRAPHIC_DATA] Reference (Ctrl + /)" at bounding box center [243, 106] width 114 height 17
click at [225, 105] on input "[DEMOGRAPHIC_DATA] Reference (Ctrl + /)" at bounding box center [243, 106] width 114 height 17
click at [227, 109] on input "[DEMOGRAPHIC_DATA] Reference (Ctrl + /)" at bounding box center [243, 106] width 114 height 17
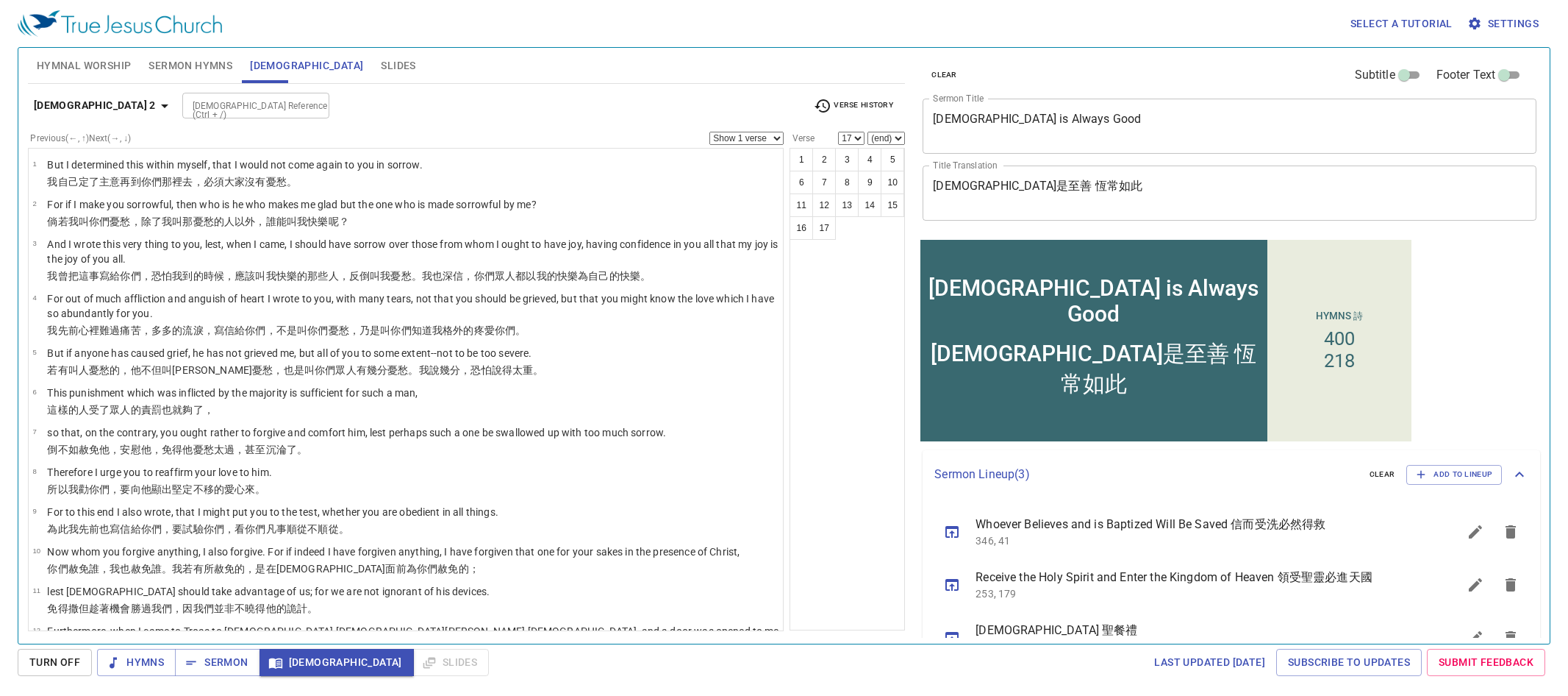
click at [226, 106] on input "[DEMOGRAPHIC_DATA] Reference (Ctrl + /)" at bounding box center [243, 106] width 114 height 17
click at [225, 106] on input "[DEMOGRAPHIC_DATA] Reference (Ctrl + /)" at bounding box center [243, 106] width 114 height 17
click at [327, 110] on div "[DEMOGRAPHIC_DATA] Reference (Ctrl + /) [DEMOGRAPHIC_DATA] Reference (Ctrl + /)" at bounding box center [491, 106] width 619 height 25
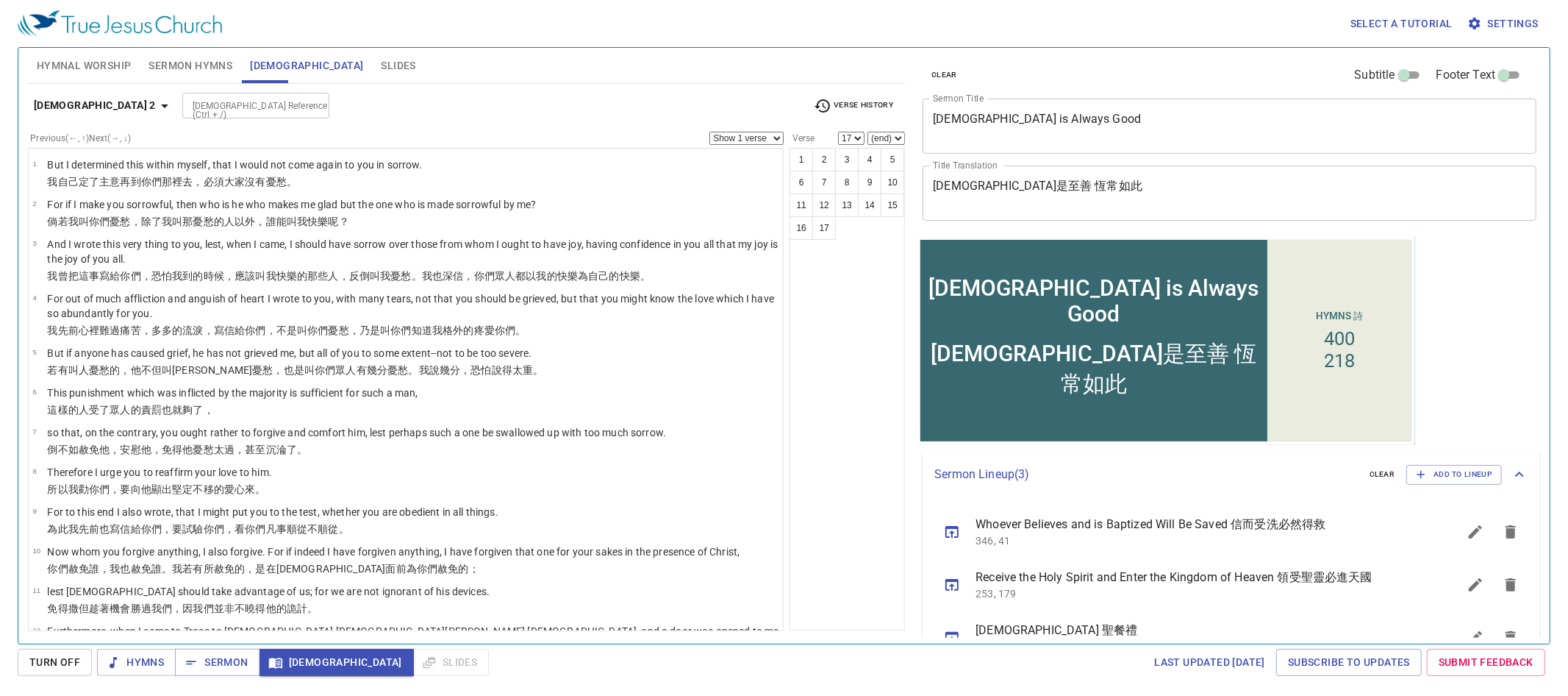
scroll to position [37, 0]
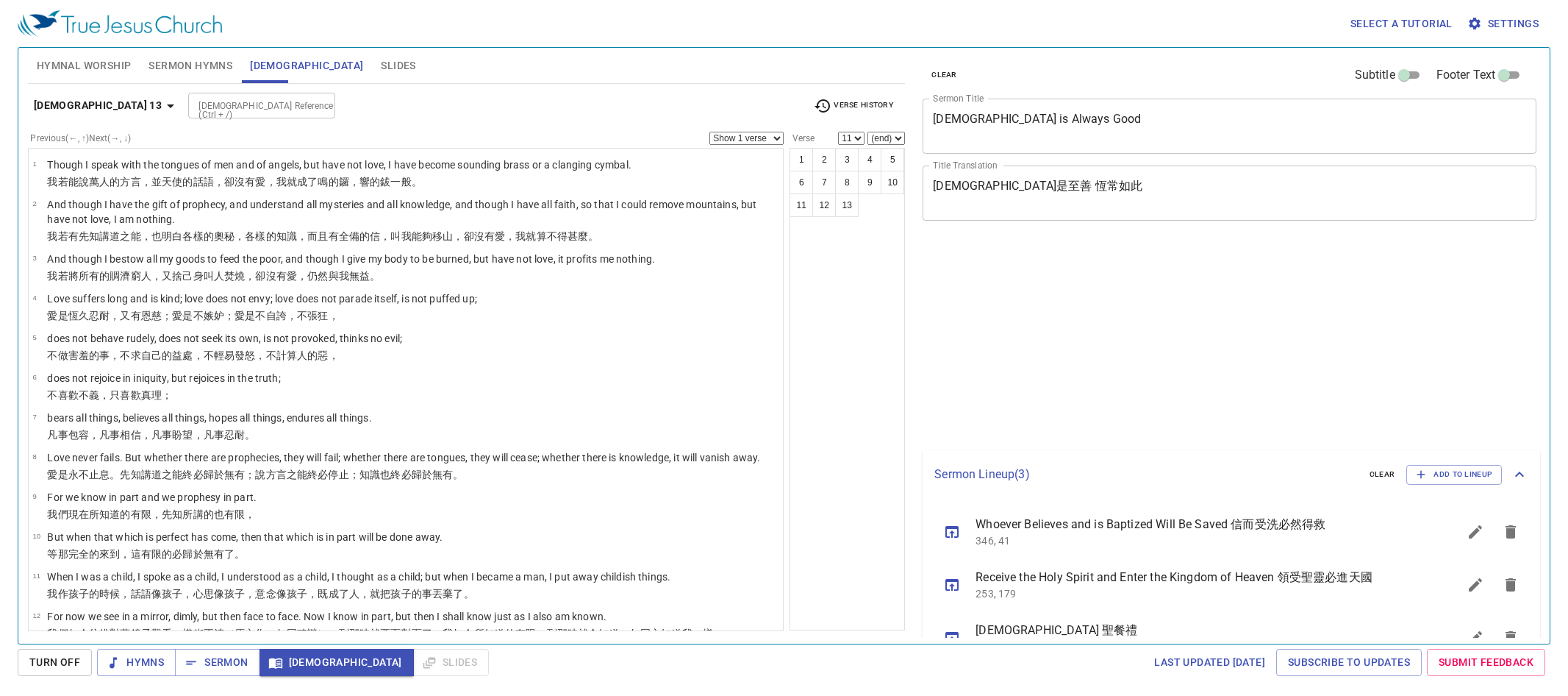
select select "11"
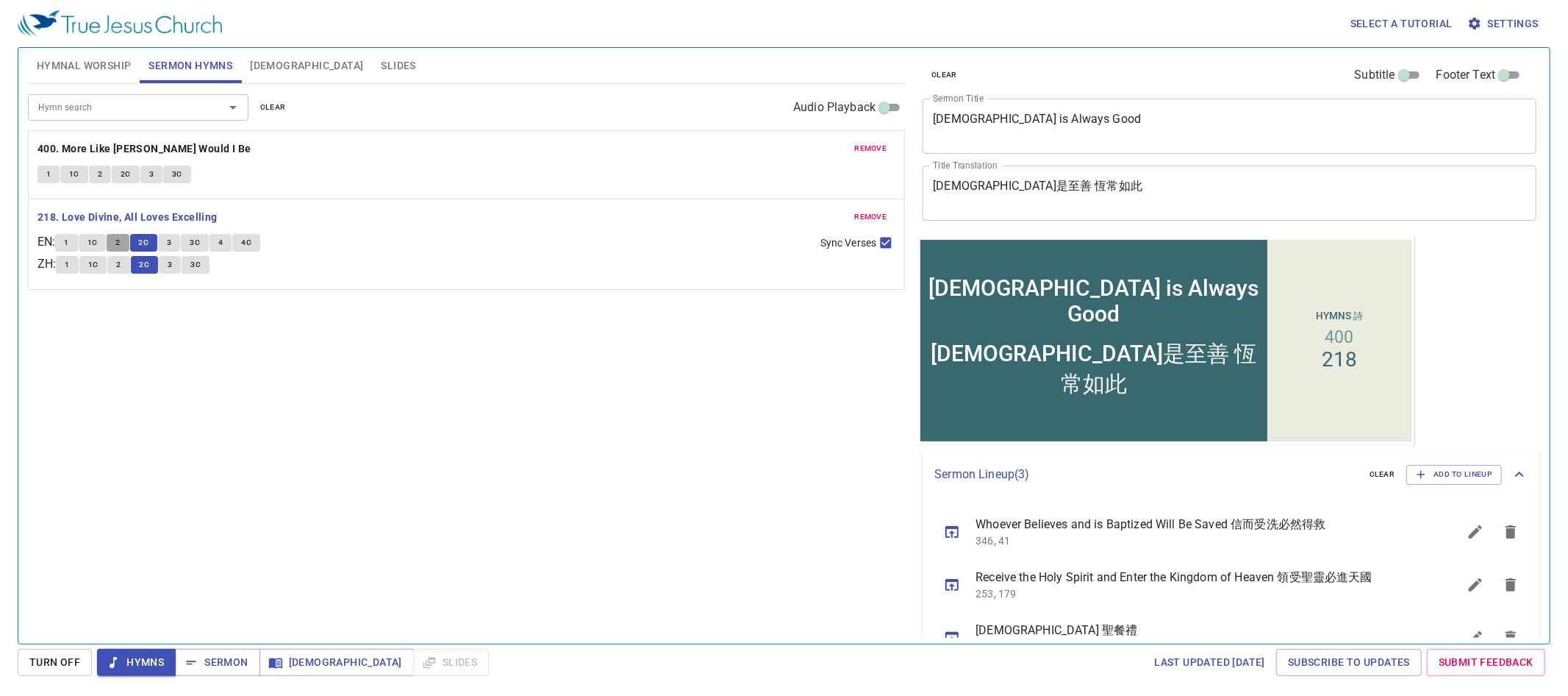
click at [128, 242] on button "2" at bounding box center [117, 242] width 22 height 17
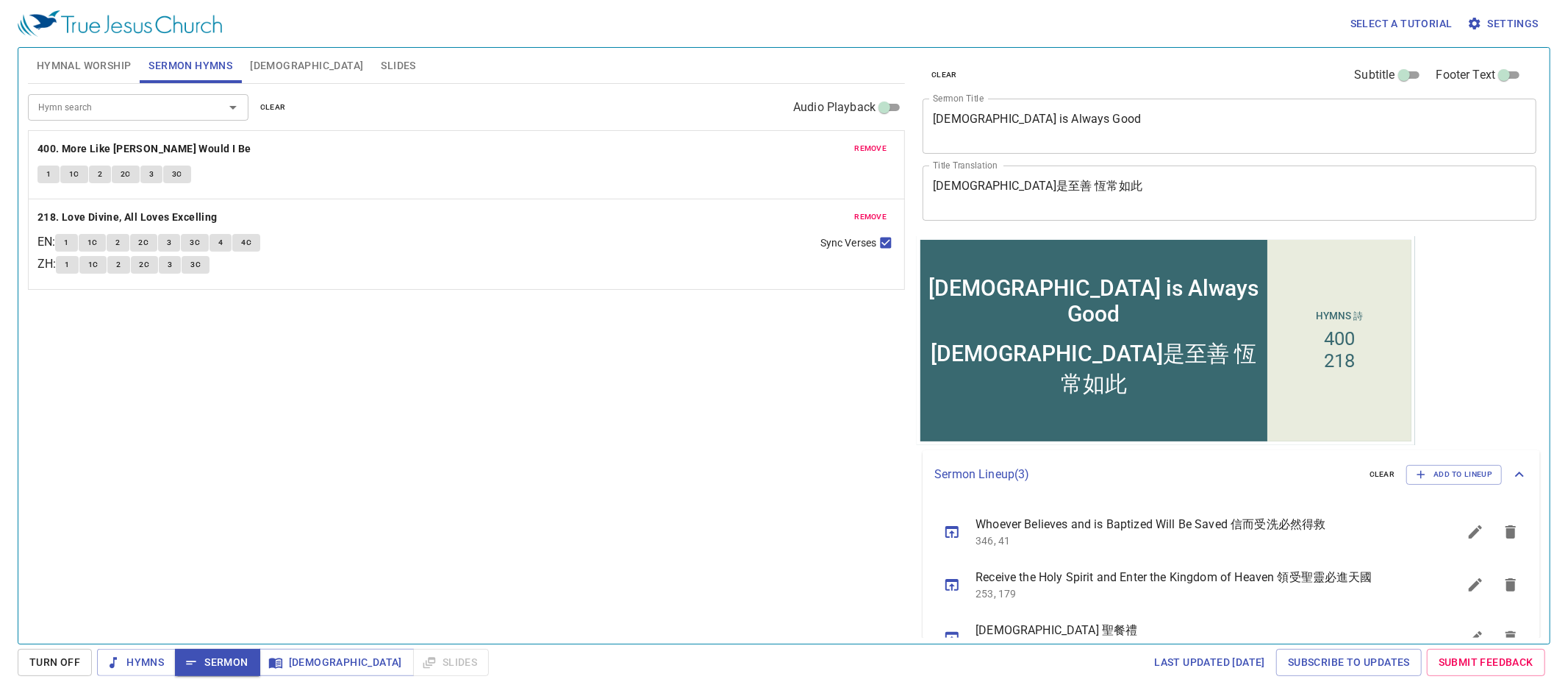
scroll to position [37, 0]
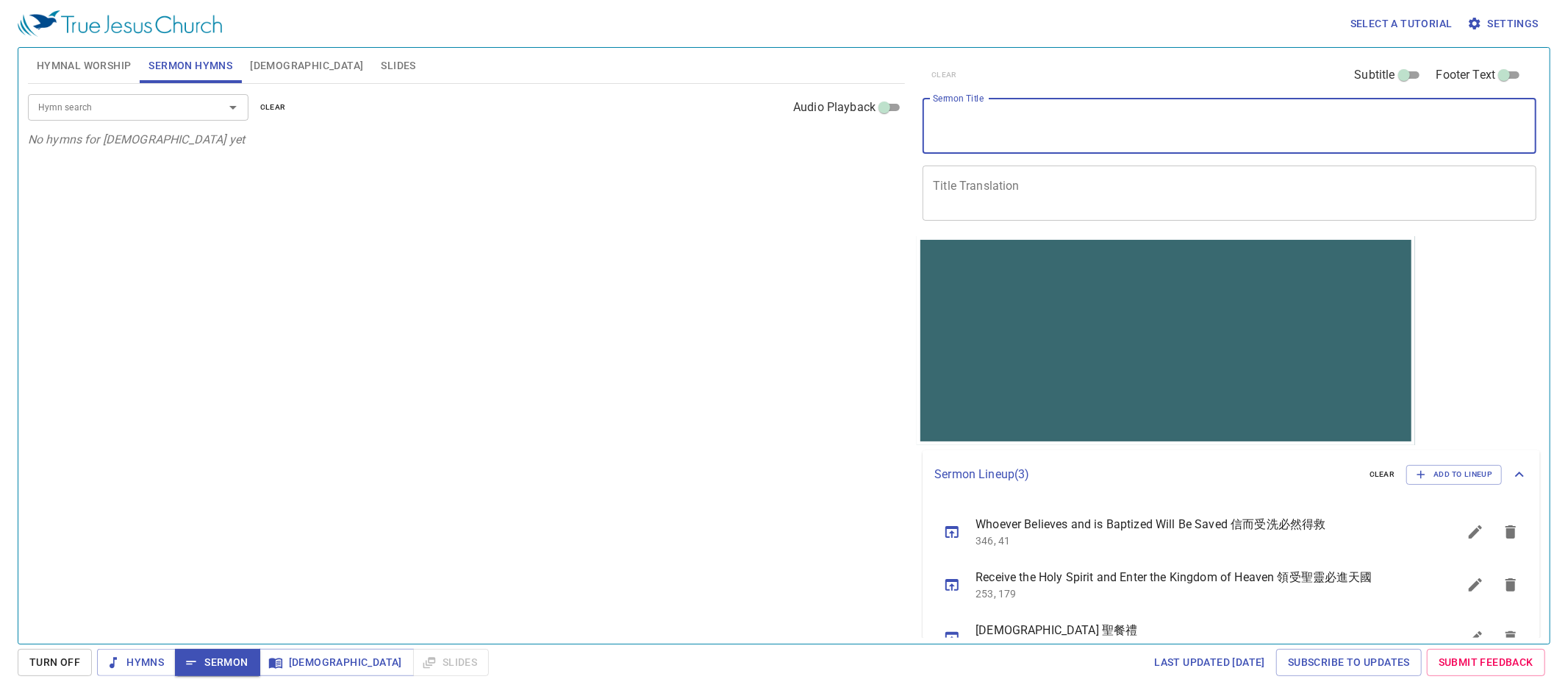
scroll to position [37, 0]
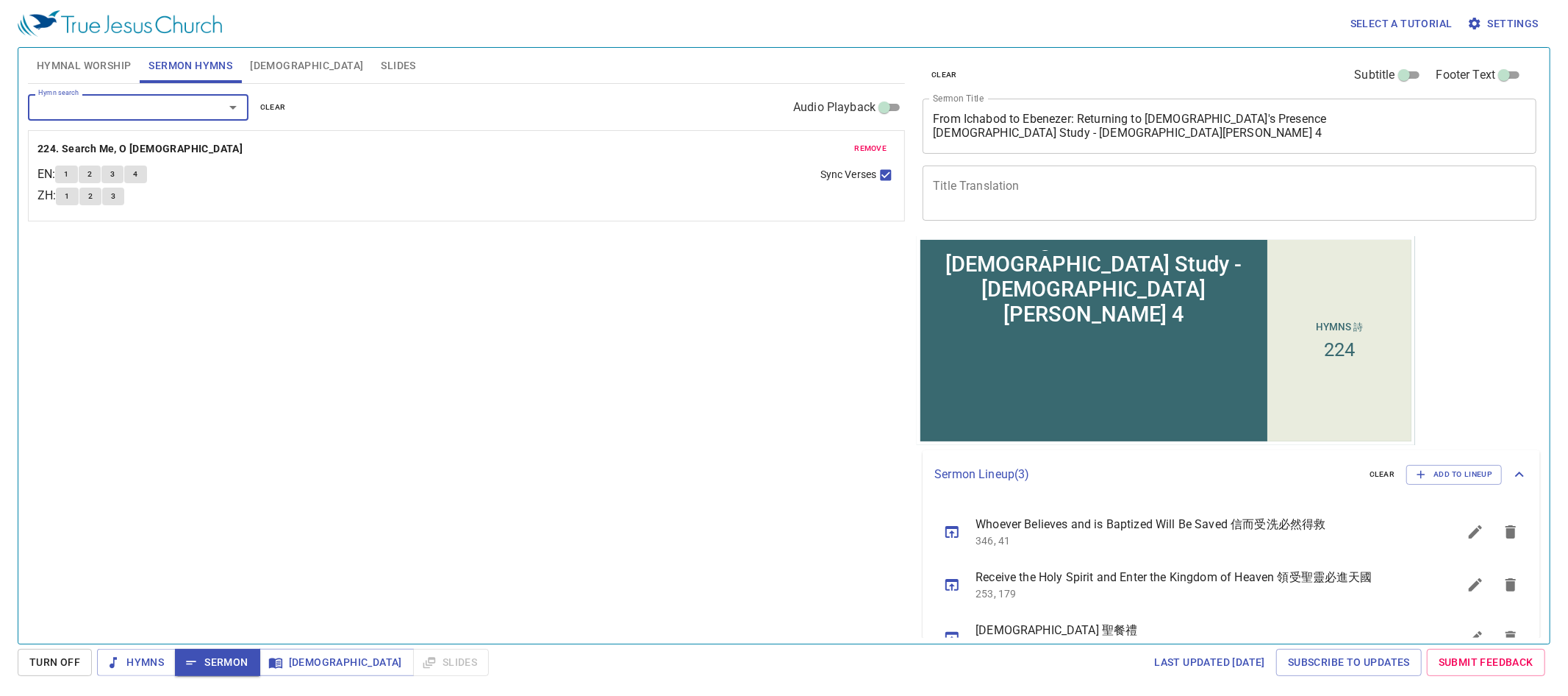
scroll to position [37, 0]
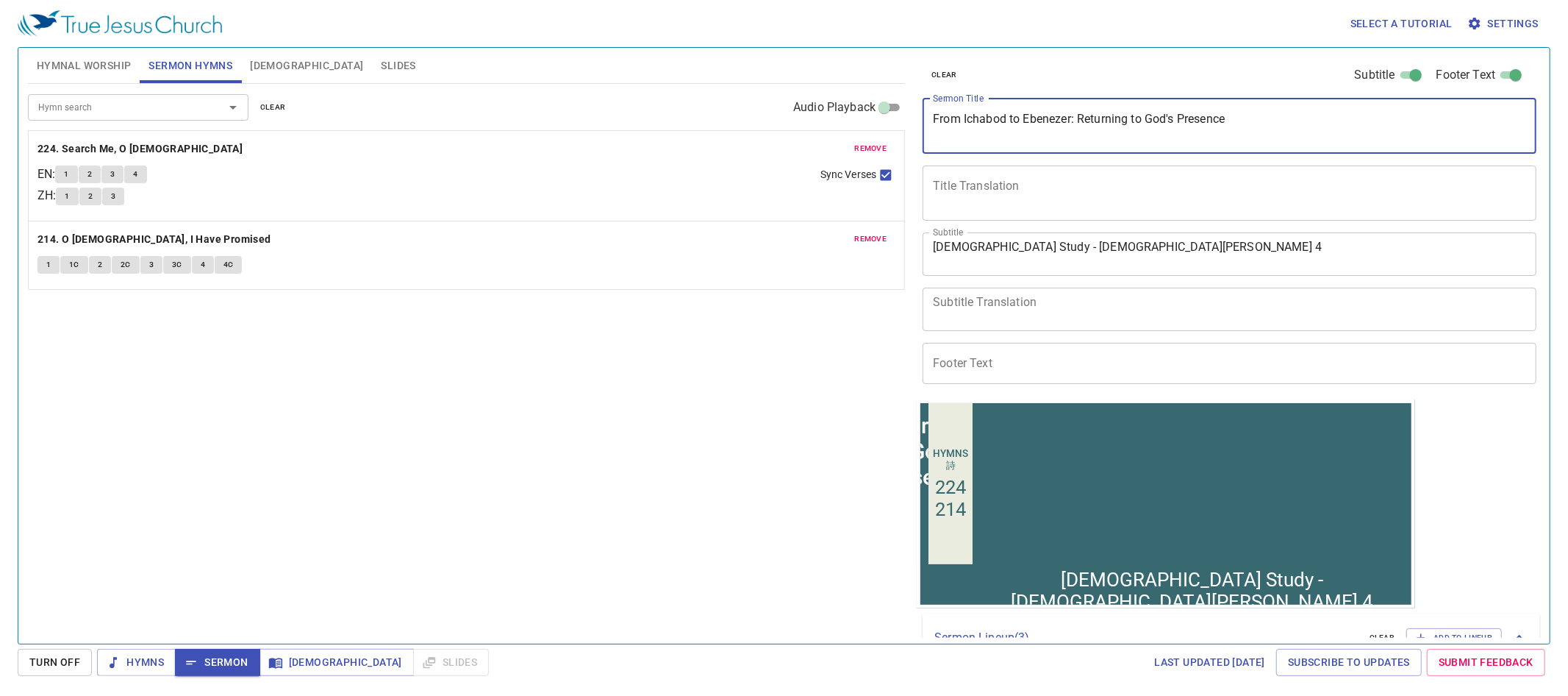
click at [1104, 191] on textarea "Title Translation" at bounding box center [1230, 192] width 593 height 28
click at [1110, 184] on textarea "Title Translation" at bounding box center [1230, 192] width 593 height 28
click at [990, 183] on textarea "Title Translation" at bounding box center [1230, 192] width 593 height 28
click at [983, 179] on textarea "Title Translation" at bounding box center [1230, 192] width 593 height 28
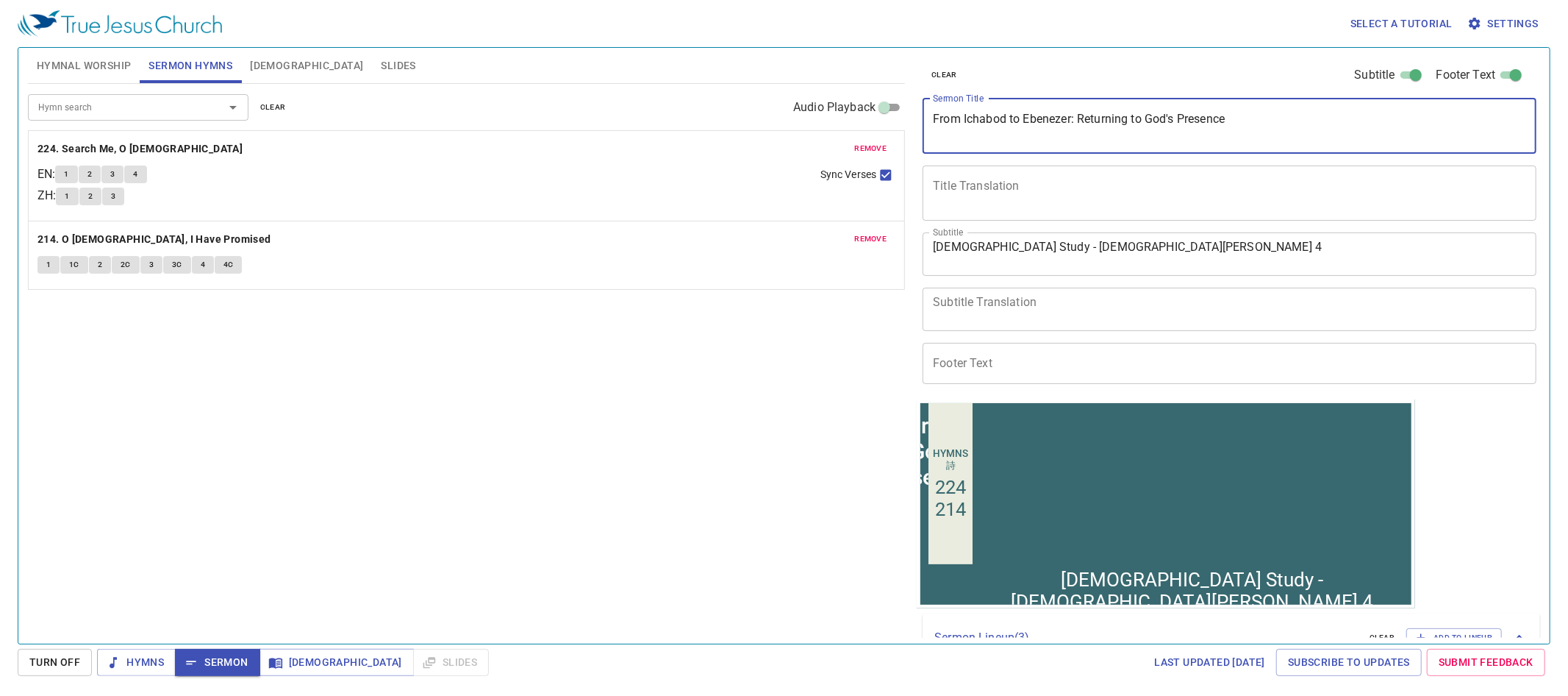
click at [978, 183] on textarea "Title Translation" at bounding box center [1230, 192] width 593 height 28
click at [981, 190] on textarea "Title Translation" at bounding box center [1230, 192] width 593 height 28
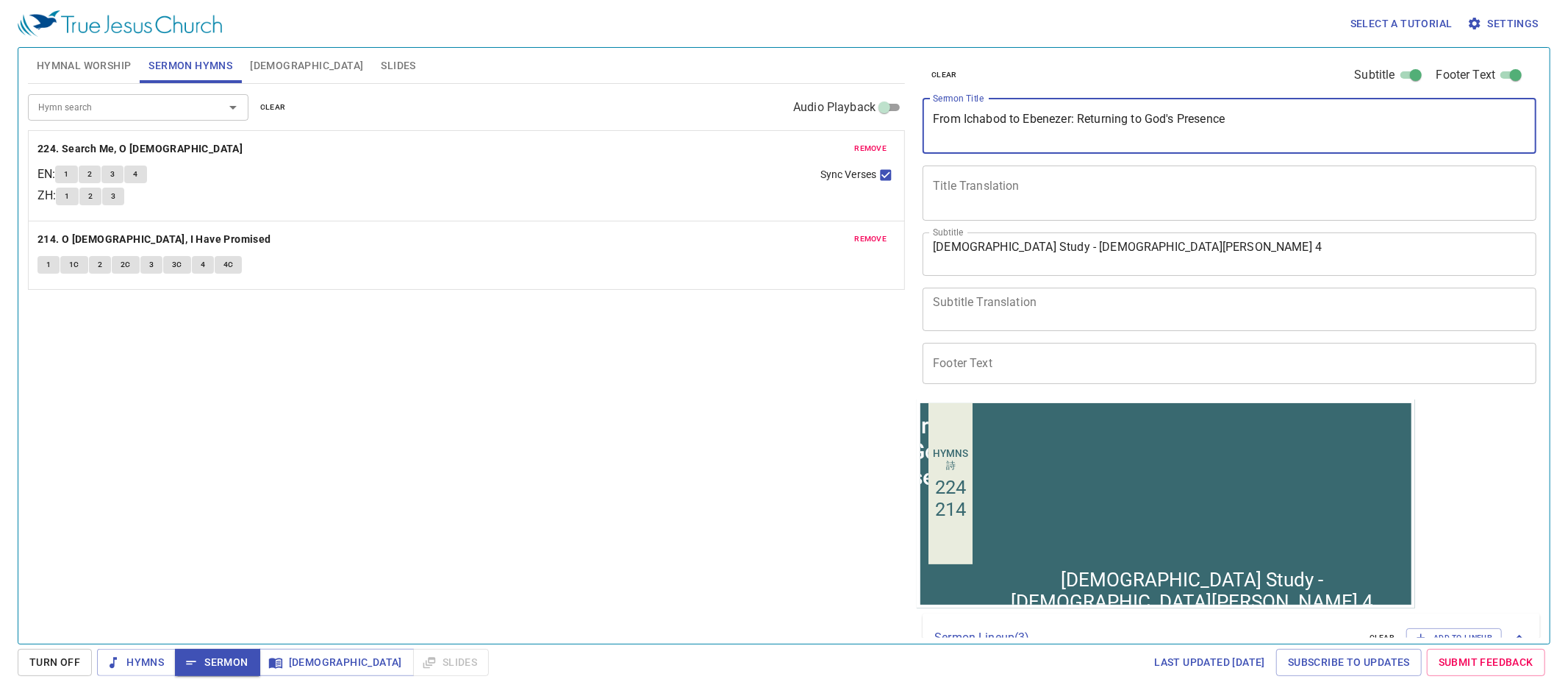
click at [980, 190] on textarea "Title Translation" at bounding box center [1230, 192] width 593 height 28
click at [1144, 241] on textarea "[DEMOGRAPHIC_DATA] Study - [DEMOGRAPHIC_DATA][PERSON_NAME] 4" at bounding box center [1230, 253] width 593 height 28
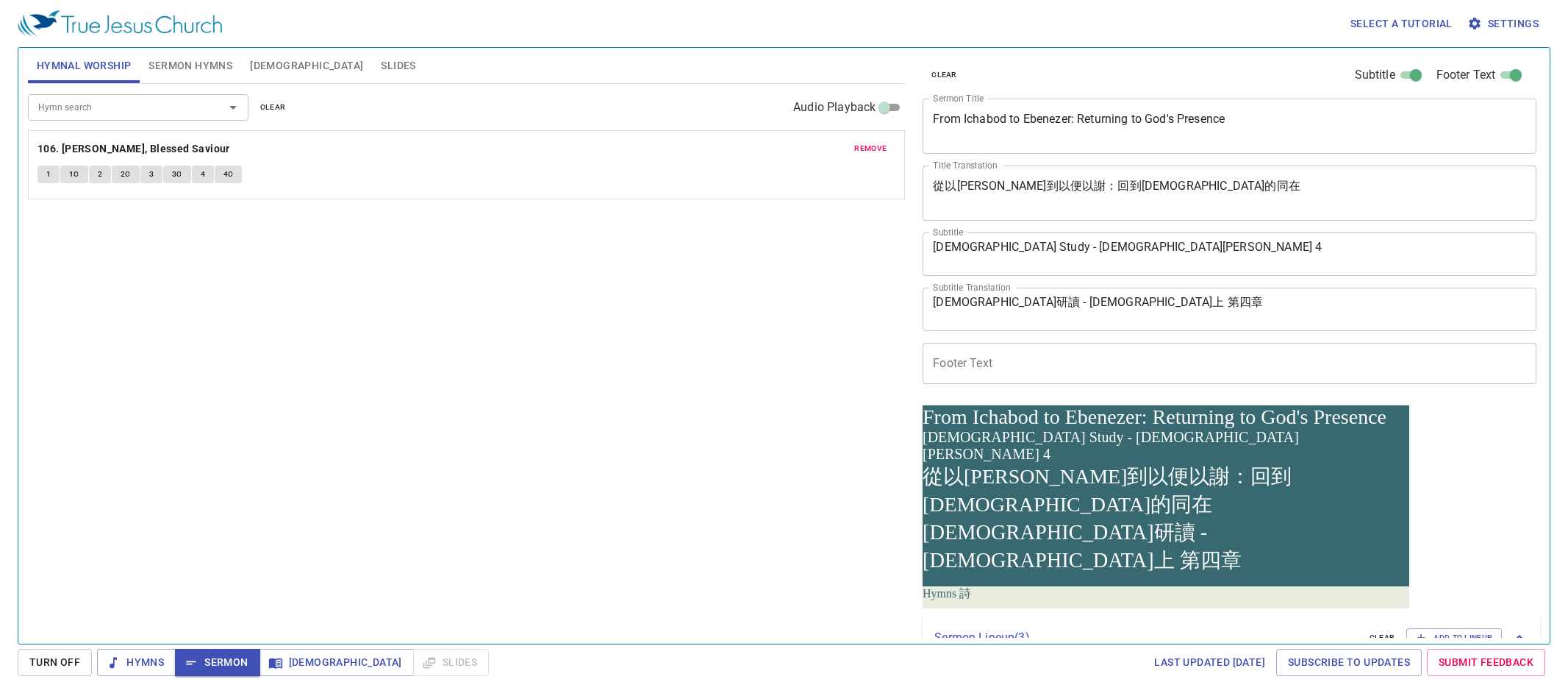
click at [227, 81] on button "Sermon Hymns" at bounding box center [191, 66] width 102 height 35
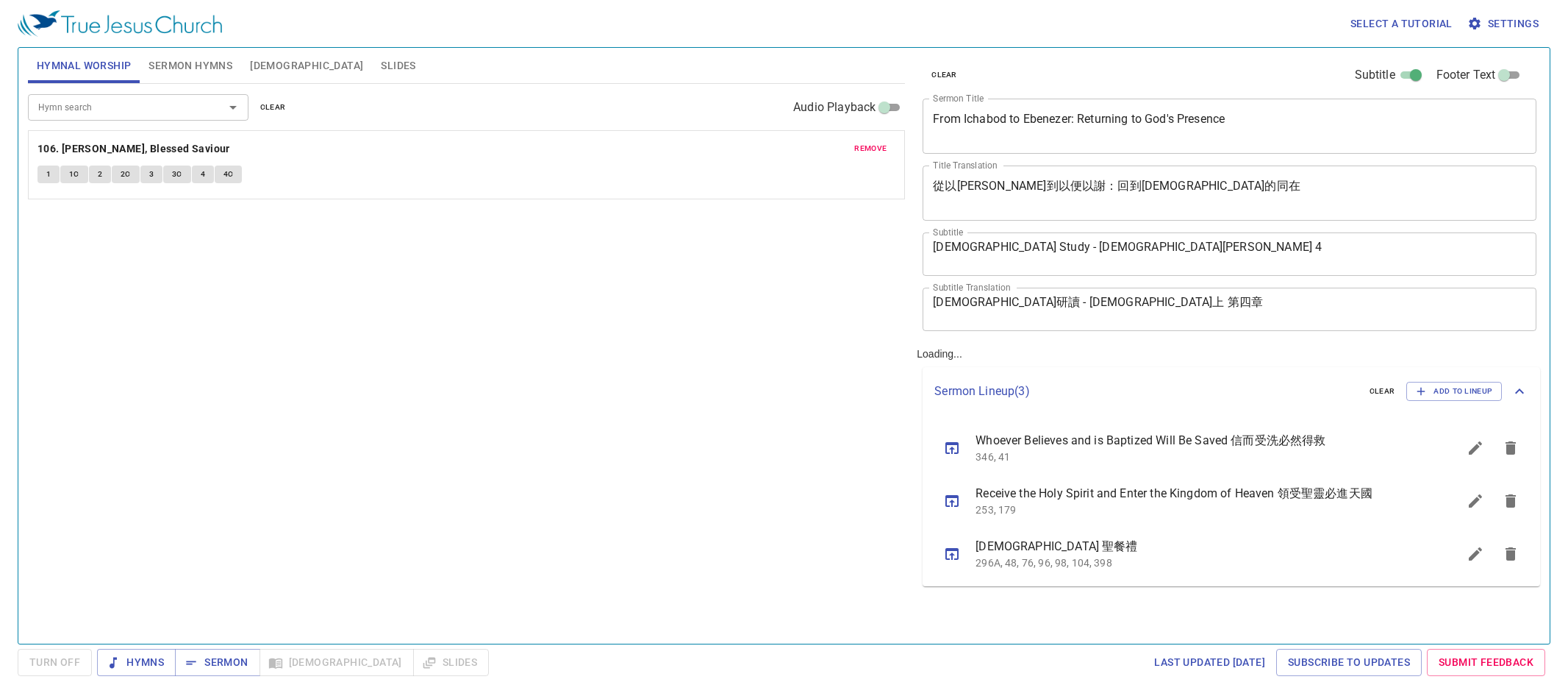
click at [120, 110] on input "Hymn search" at bounding box center [116, 106] width 168 height 17
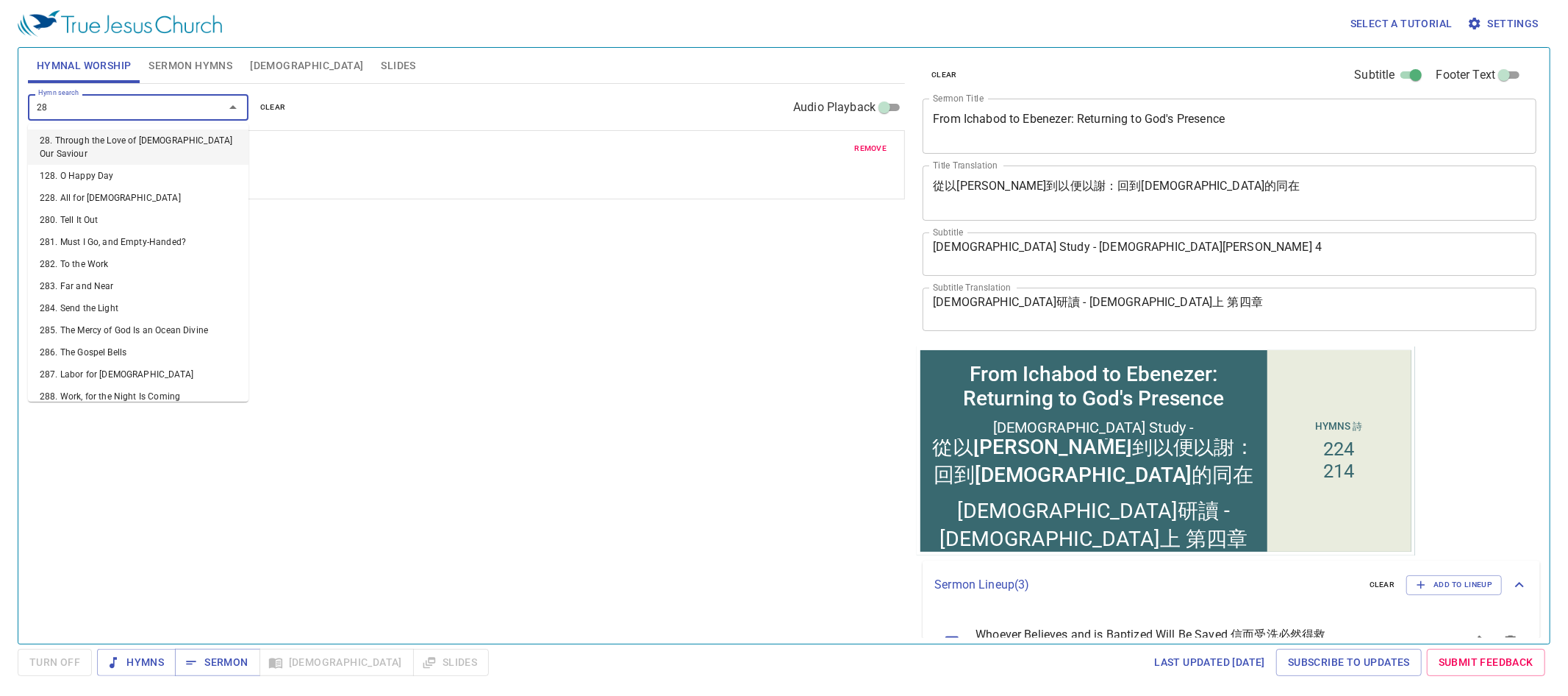
type input "285"
type input "437"
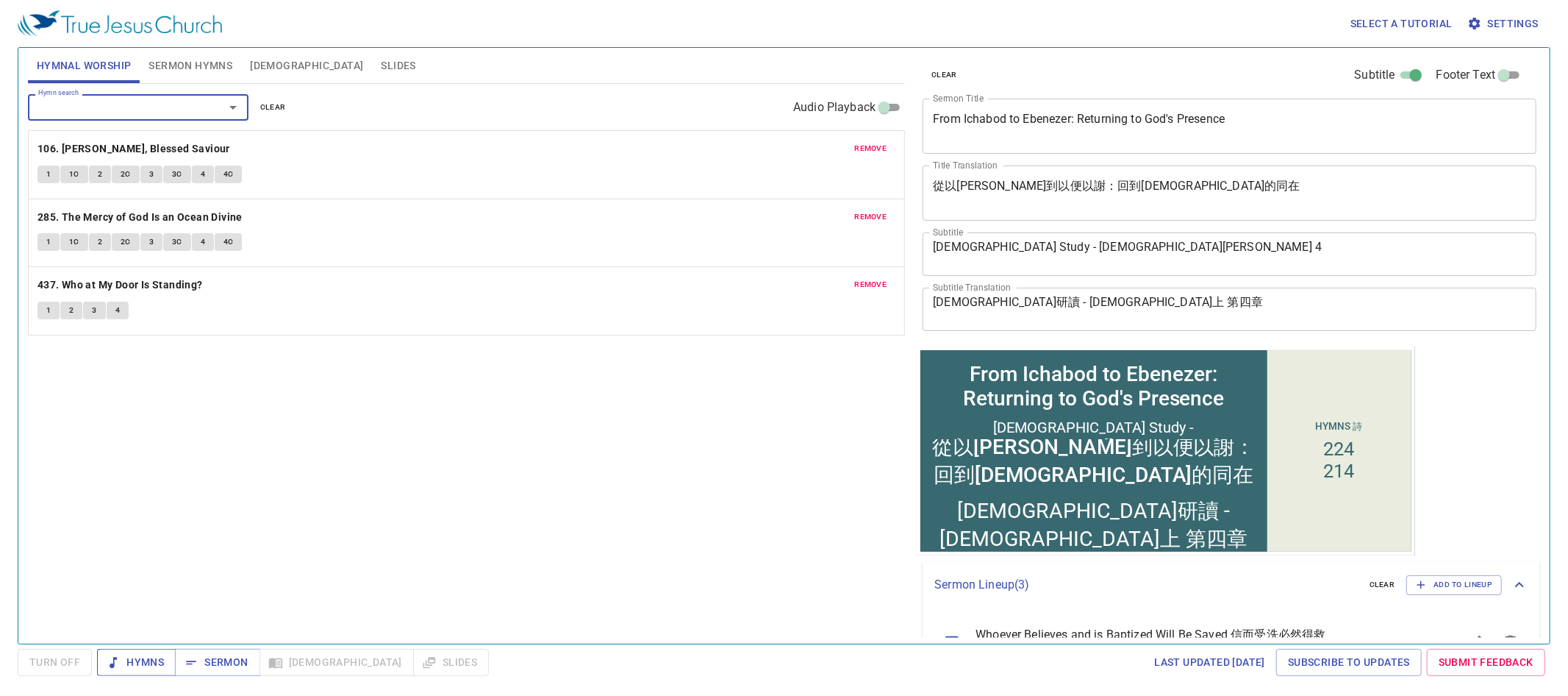
click at [145, 661] on span "Hymns" at bounding box center [136, 662] width 55 height 18
click at [156, 151] on b "106. [PERSON_NAME], Blessed Saviour" at bounding box center [134, 149] width 193 height 18
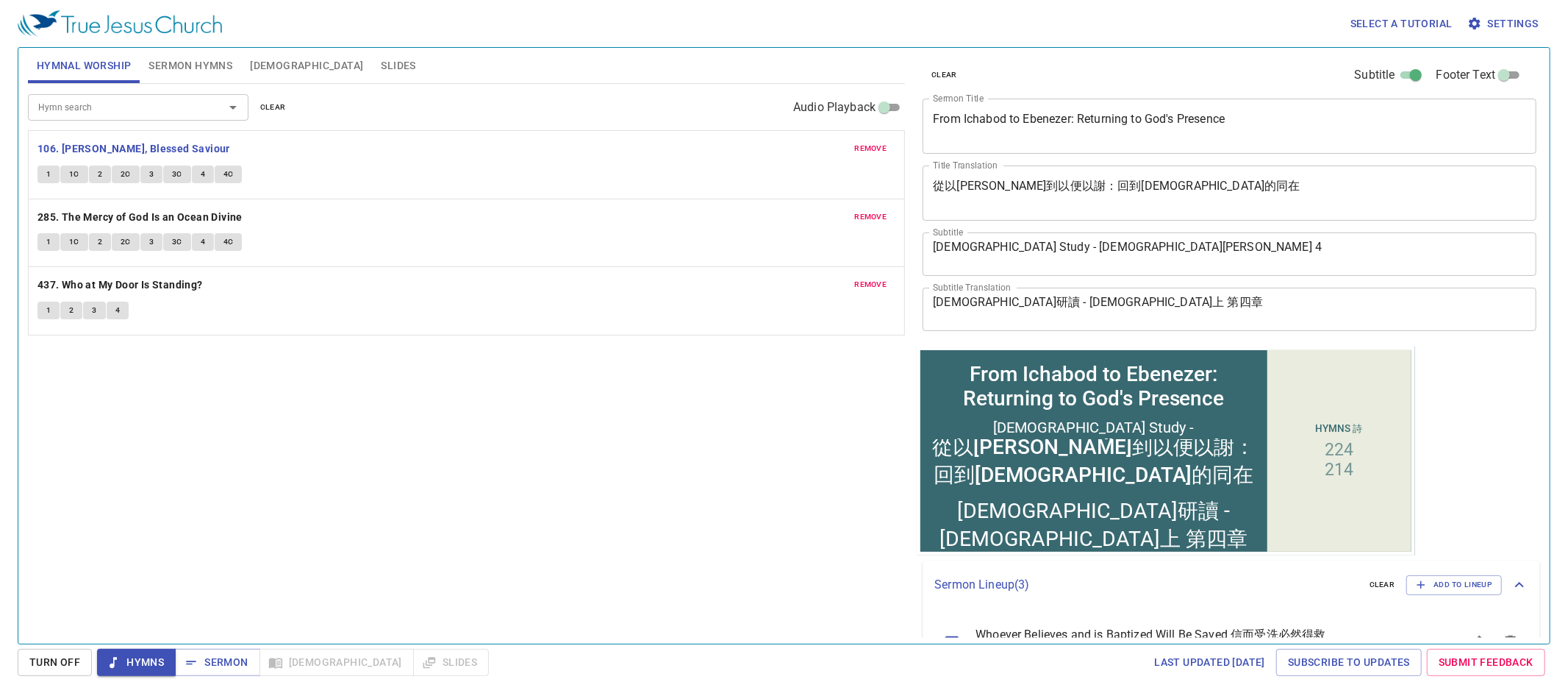
click at [48, 179] on span "1" at bounding box center [48, 174] width 5 height 14
click at [71, 174] on span "1C" at bounding box center [74, 174] width 10 height 14
click at [101, 178] on span "2" at bounding box center [99, 174] width 5 height 14
click at [126, 176] on span "2C" at bounding box center [126, 174] width 10 height 14
click at [159, 178] on button "3" at bounding box center [151, 174] width 22 height 17
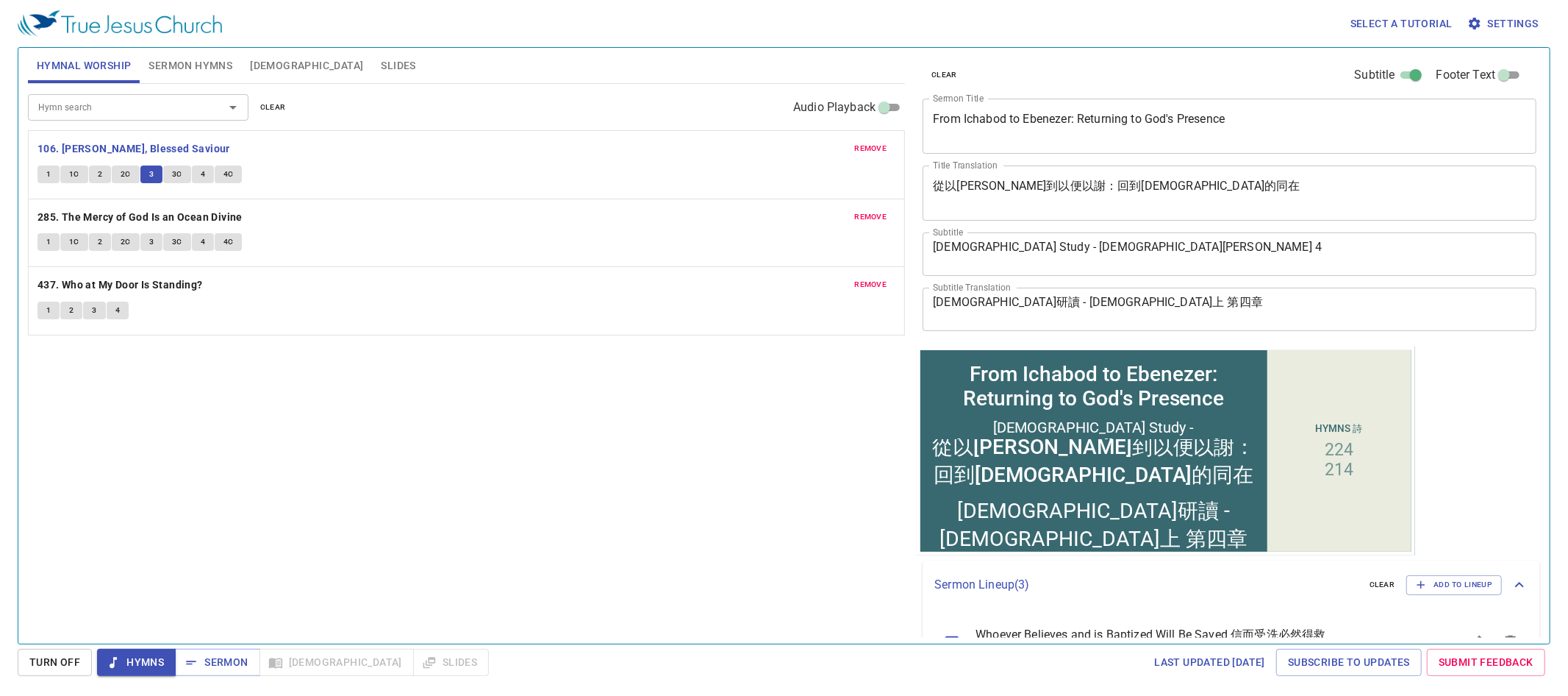
click at [179, 178] on span "3C" at bounding box center [176, 174] width 10 height 14
click at [205, 175] on button "4" at bounding box center [203, 174] width 22 height 17
click at [227, 180] on span "4C" at bounding box center [228, 174] width 10 height 14
click at [208, 220] on b "285. The Mercy of God Is an Ocean Divine" at bounding box center [139, 217] width 205 height 18
click at [48, 248] on span "1" at bounding box center [48, 242] width 5 height 14
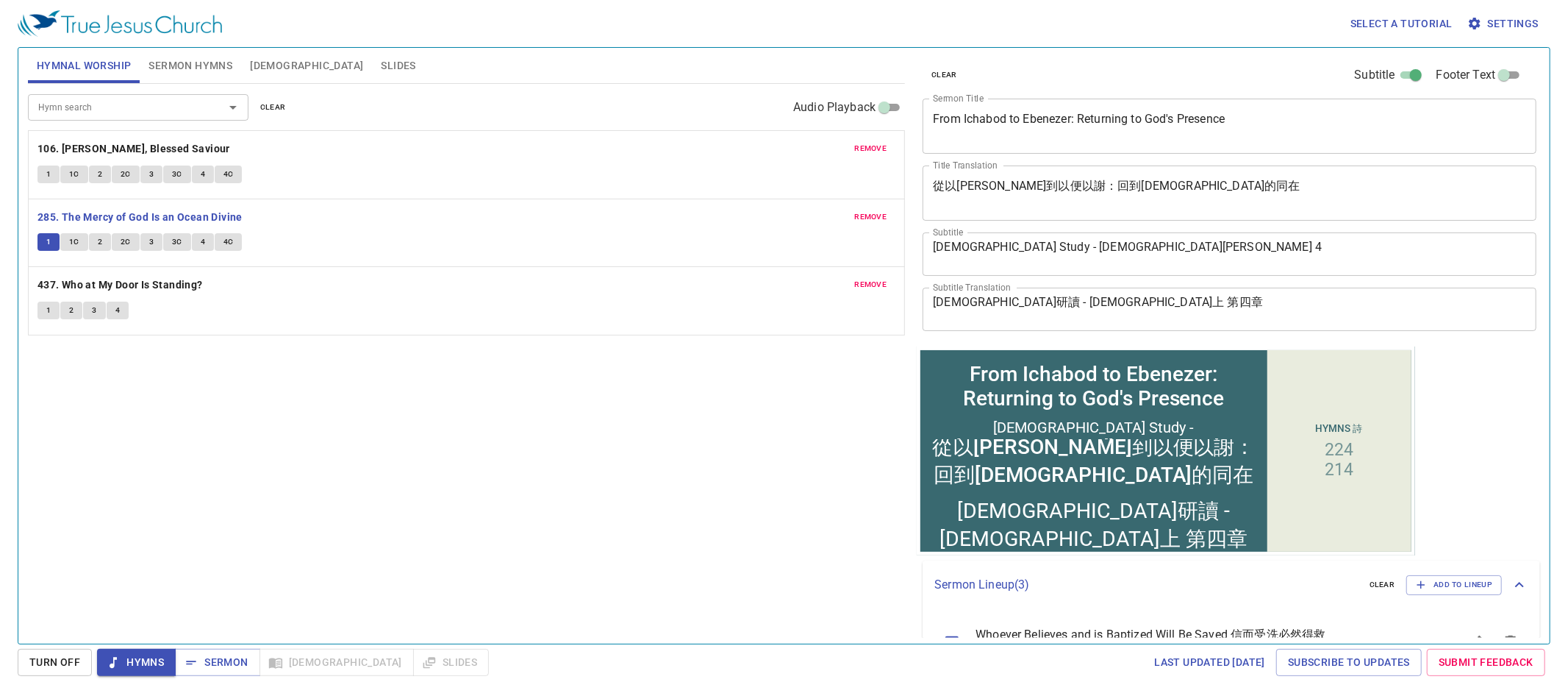
click at [75, 247] on span "1C" at bounding box center [74, 242] width 10 height 14
click at [100, 246] on span "2" at bounding box center [99, 242] width 5 height 14
drag, startPoint x: 126, startPoint y: 247, endPoint x: 160, endPoint y: 278, distance: 46.0
click at [126, 247] on span "2C" at bounding box center [126, 242] width 10 height 14
click at [155, 246] on button "3" at bounding box center [151, 241] width 22 height 17
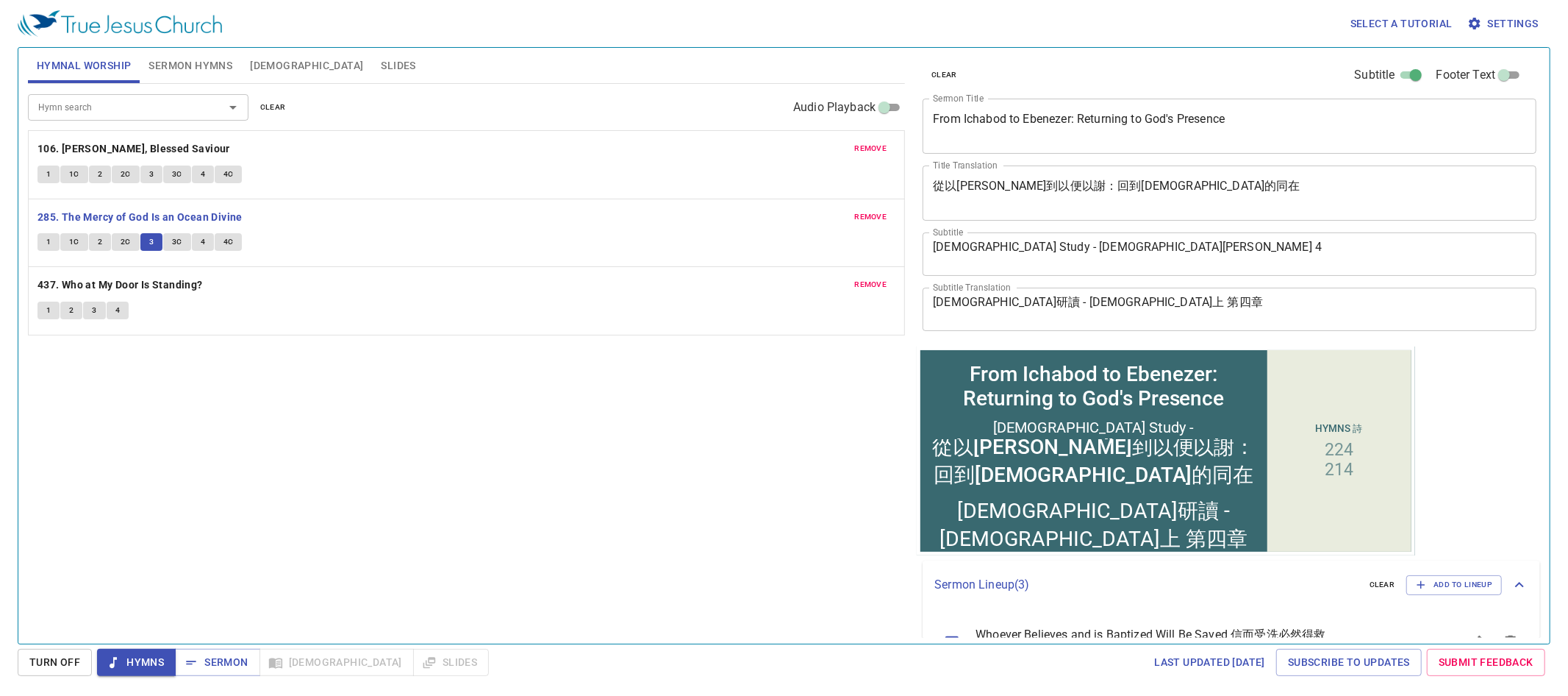
click at [177, 242] on span "3C" at bounding box center [176, 242] width 10 height 14
drag, startPoint x: 198, startPoint y: 247, endPoint x: 236, endPoint y: 266, distance: 42.5
click at [201, 247] on span "4" at bounding box center [203, 242] width 5 height 14
click at [228, 255] on div "remove 285. The Mercy of God Is an Ocean Divine 1 1C 2 2C 3 3C 4 4C" at bounding box center [467, 233] width 876 height 67
click at [232, 251] on button "4C" at bounding box center [228, 241] width 28 height 17
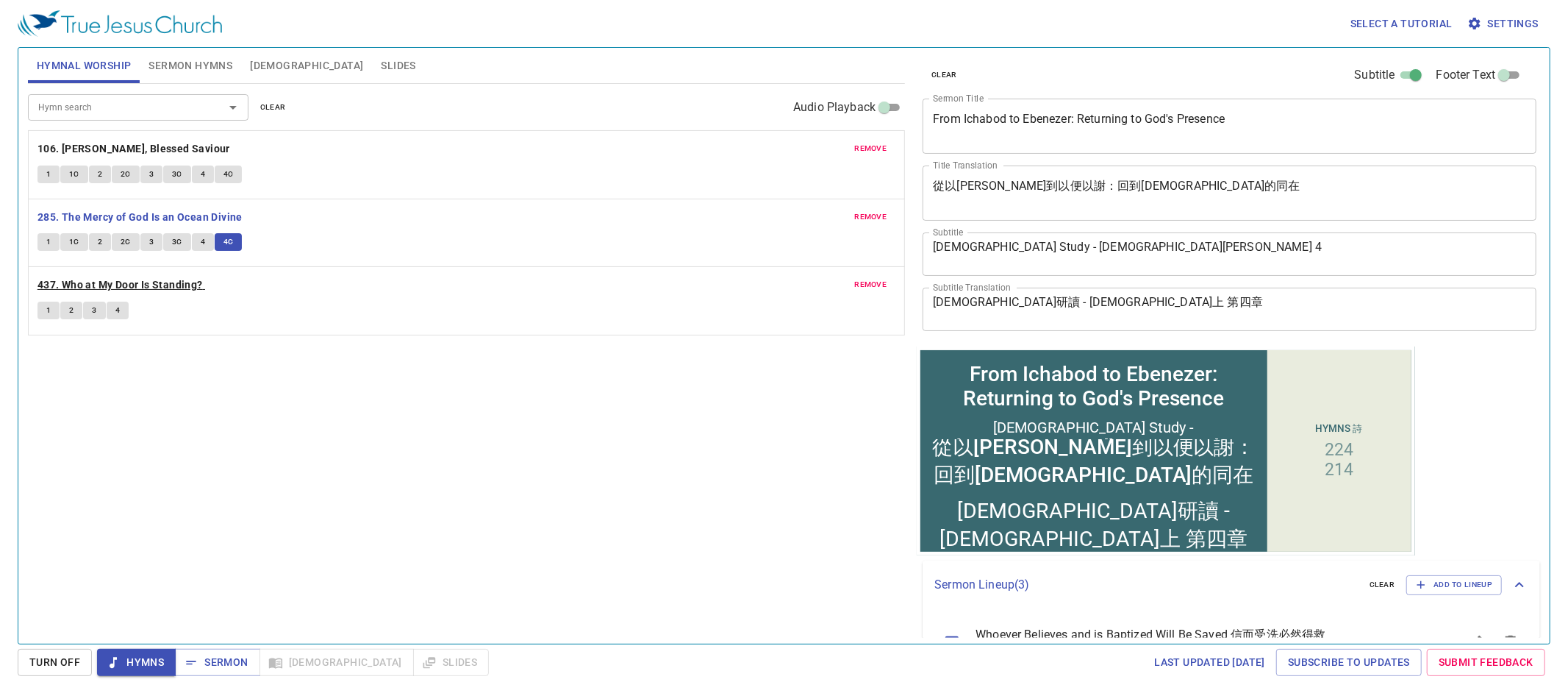
click at [147, 288] on b "437. Who at My Door Is Standing?" at bounding box center [120, 285] width 166 height 18
click at [48, 312] on span "1" at bounding box center [48, 310] width 5 height 14
click at [75, 308] on button "2" at bounding box center [71, 309] width 22 height 17
click at [55, 313] on button "1" at bounding box center [48, 309] width 22 height 17
click at [78, 312] on button "2" at bounding box center [71, 309] width 22 height 17
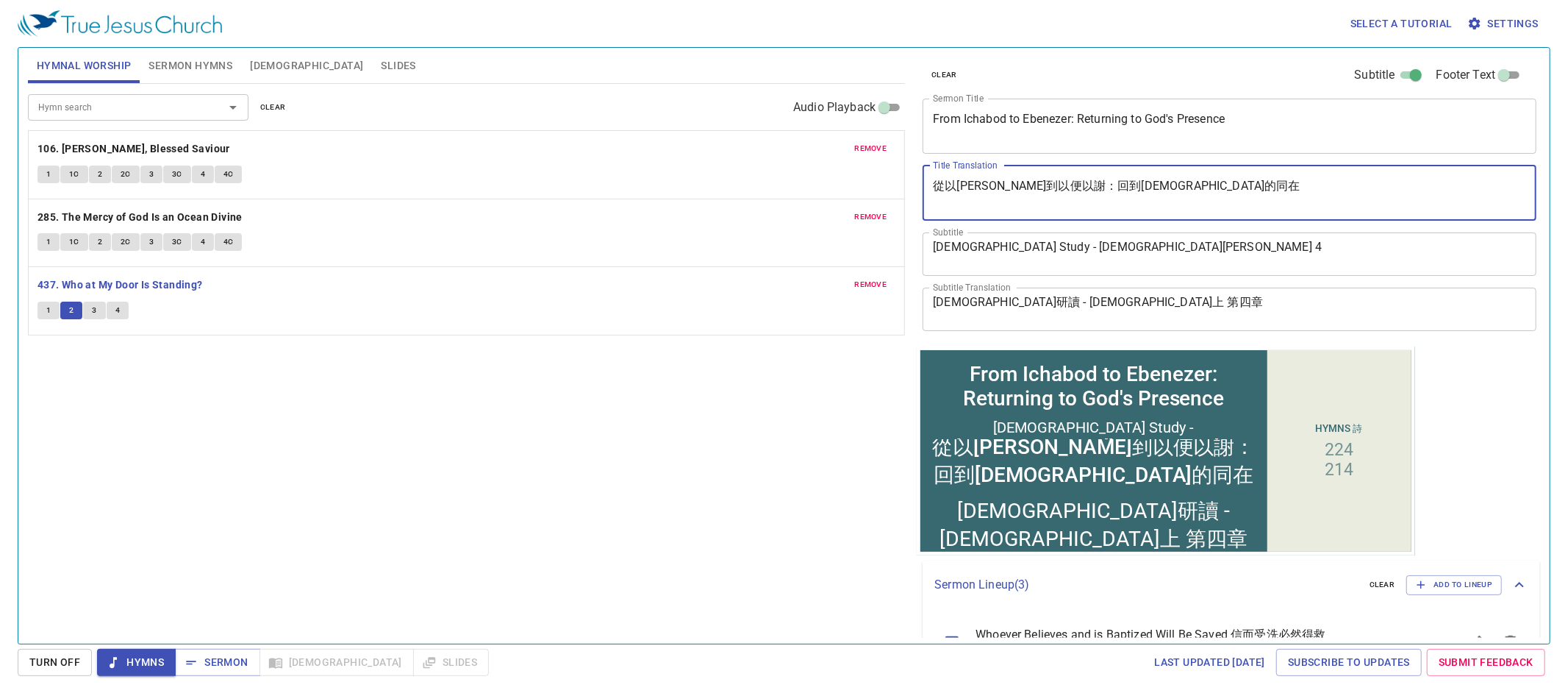
click at [1047, 191] on textarea "從以迦博到以便以謝：回到神的同在" at bounding box center [1230, 192] width 593 height 28
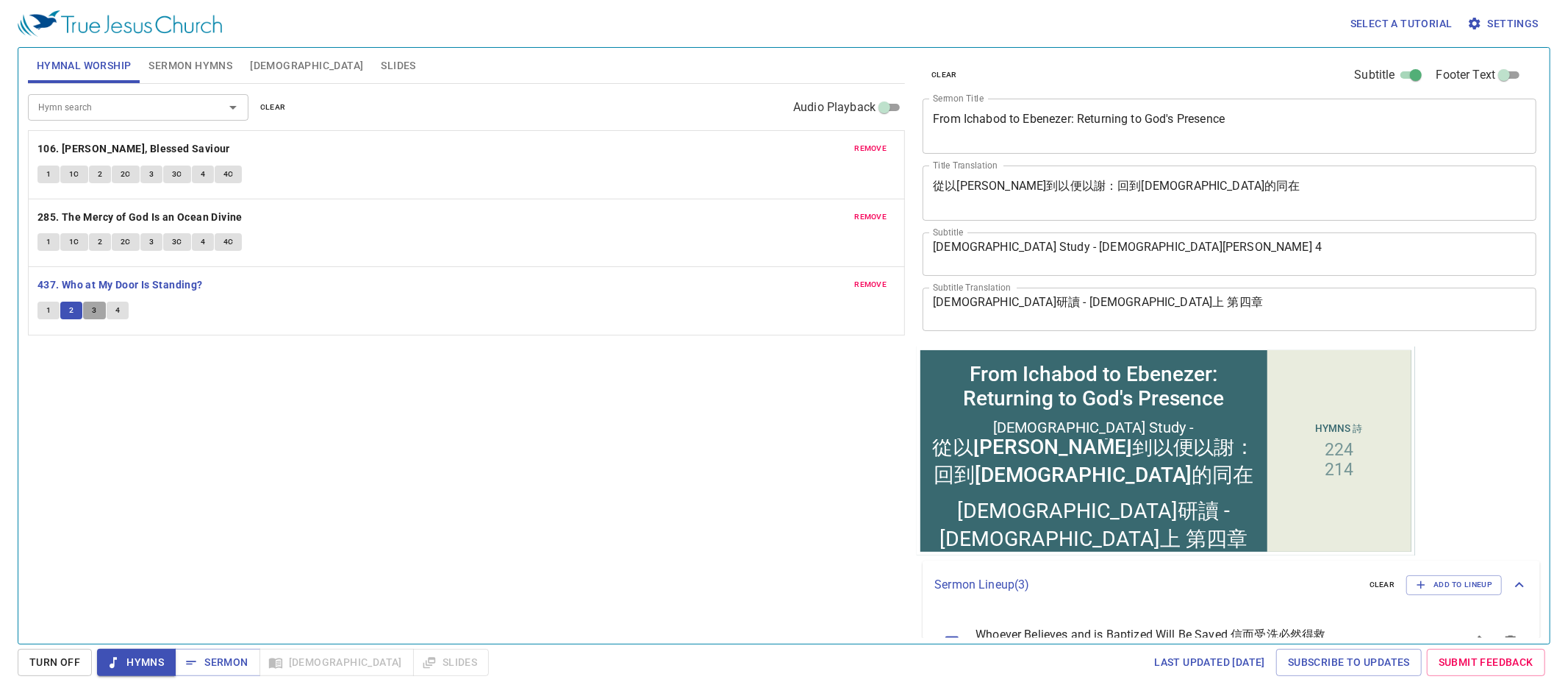
click at [100, 315] on button "3" at bounding box center [94, 309] width 22 height 17
click at [1052, 195] on textarea "從以迦博到以便以謝：回到神的同在" at bounding box center [1230, 192] width 593 height 28
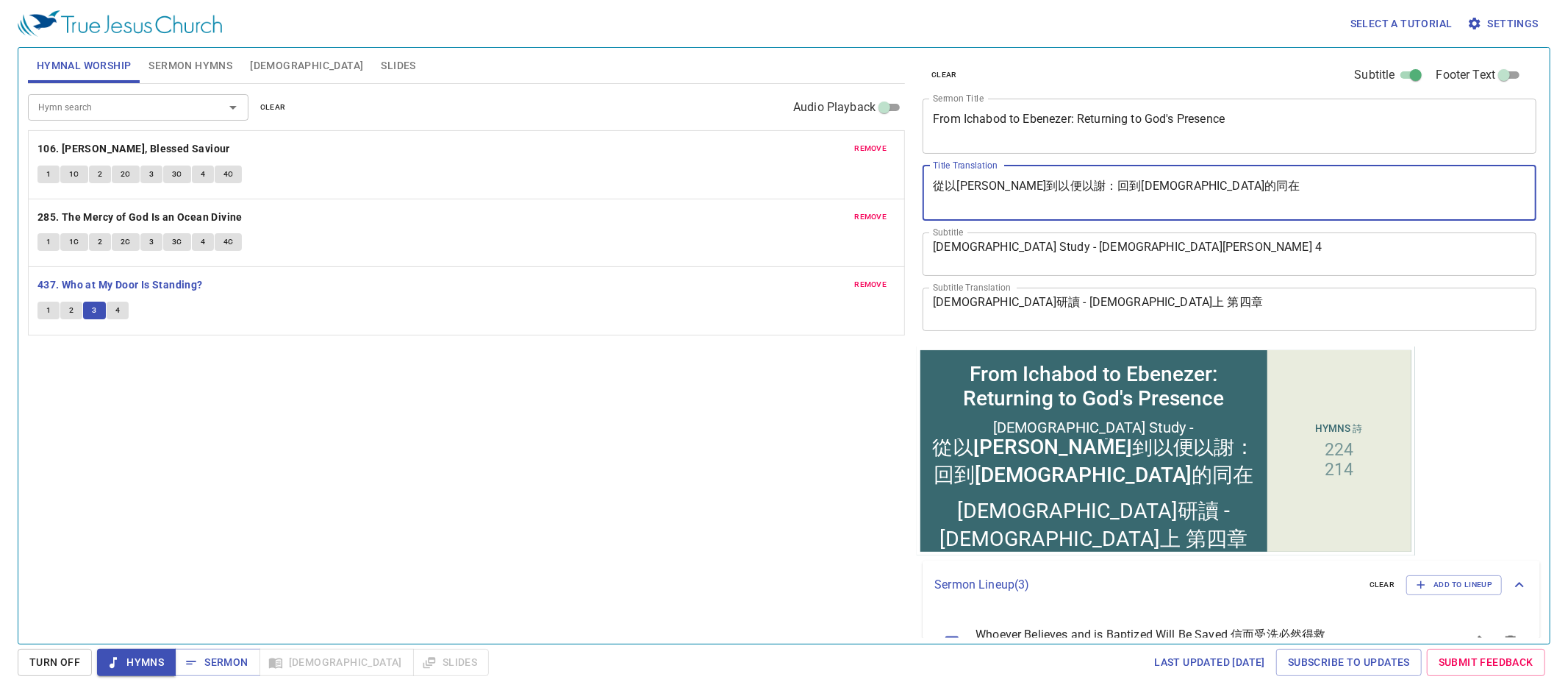
click at [1055, 192] on textarea "從以迦博到以便以謝：回到神的同在" at bounding box center [1230, 192] width 593 height 28
type textarea "從以[PERSON_NAME]到以便以謝: 回到[DEMOGRAPHIC_DATA]的同在"
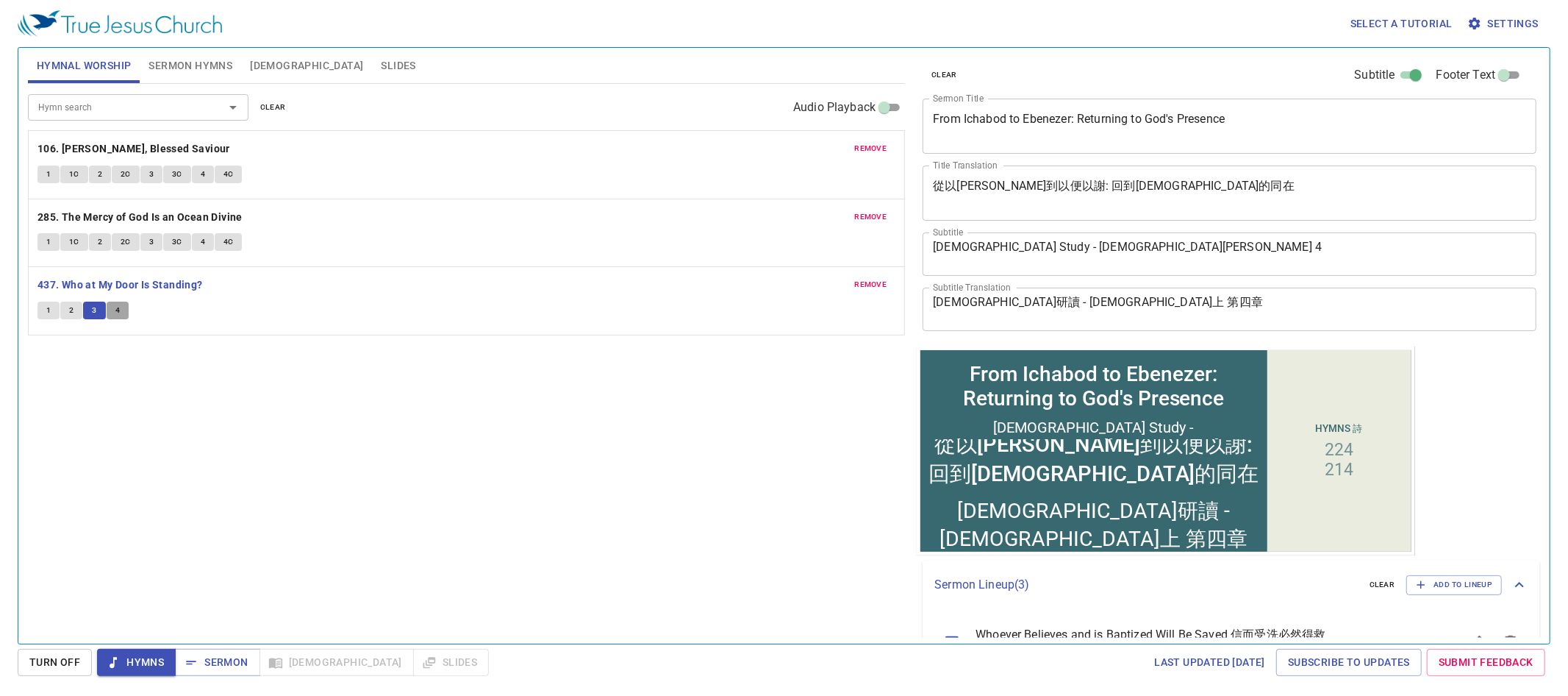
click at [119, 311] on button "4" at bounding box center [117, 309] width 22 height 17
click at [224, 667] on span "Sermon" at bounding box center [216, 662] width 61 height 18
click at [209, 70] on span "Sermon Hymns" at bounding box center [190, 66] width 84 height 18
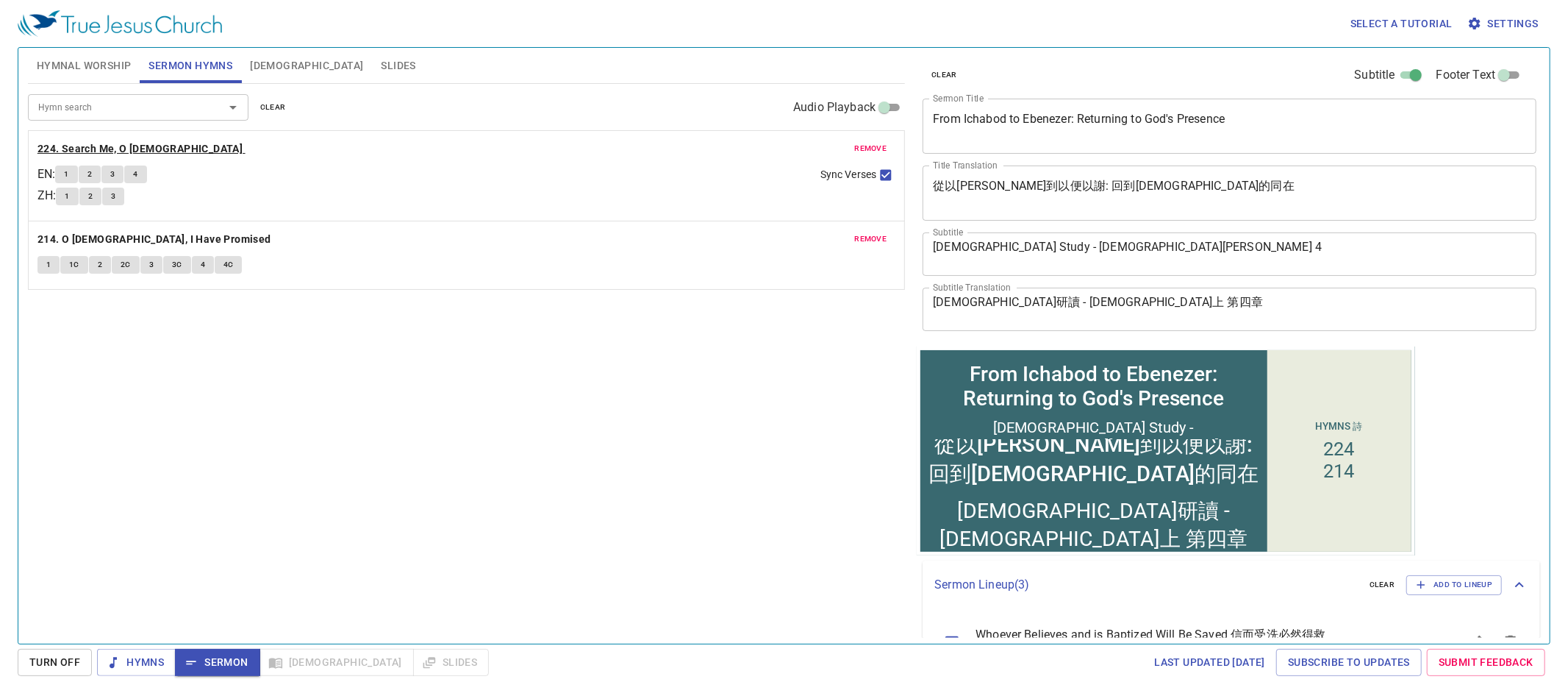
click at [114, 146] on b "224. Search Me, O God" at bounding box center [139, 149] width 205 height 18
click at [68, 172] on span "1" at bounding box center [65, 174] width 5 height 14
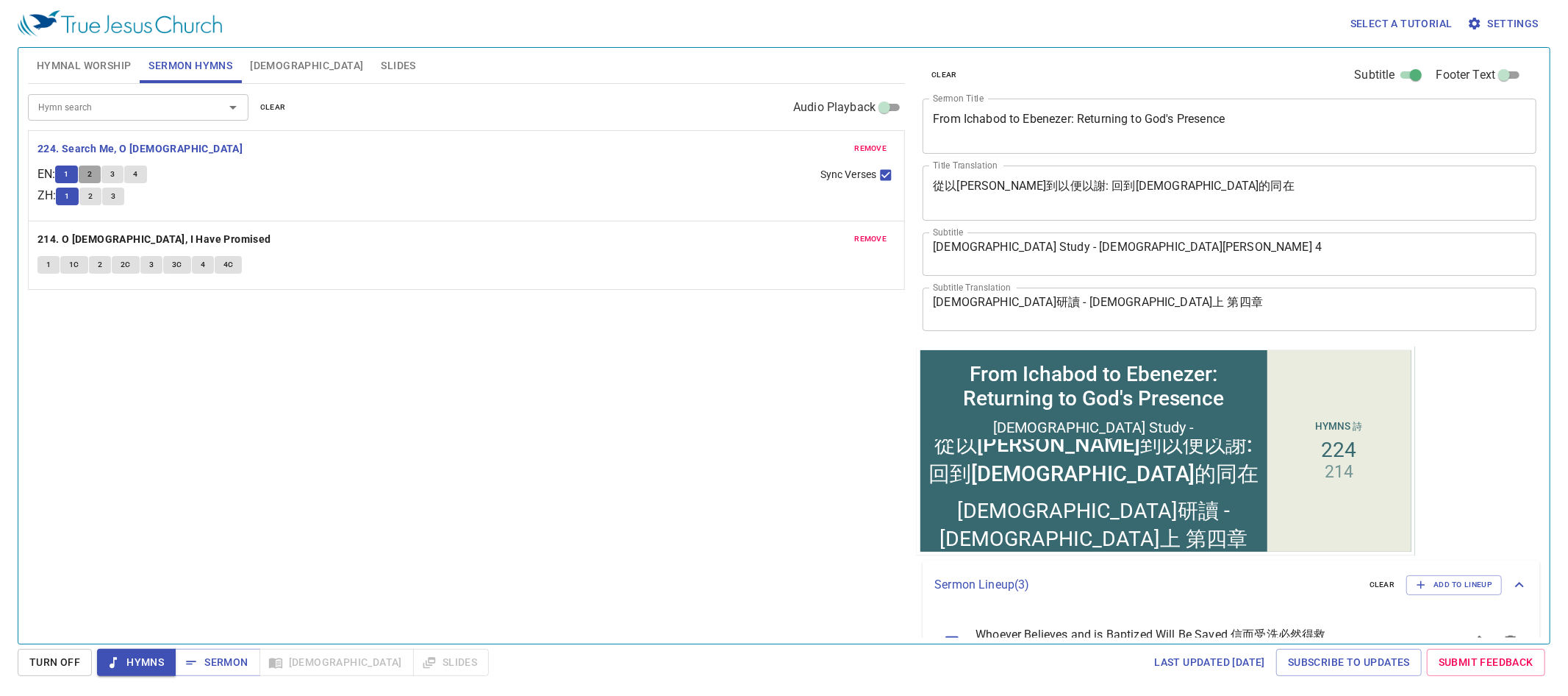
click at [101, 178] on button "2" at bounding box center [89, 174] width 22 height 17
click at [124, 175] on button "3" at bounding box center [113, 174] width 22 height 17
click at [146, 179] on button "4" at bounding box center [136, 174] width 22 height 17
click at [245, 665] on span "Sermon" at bounding box center [216, 662] width 61 height 18
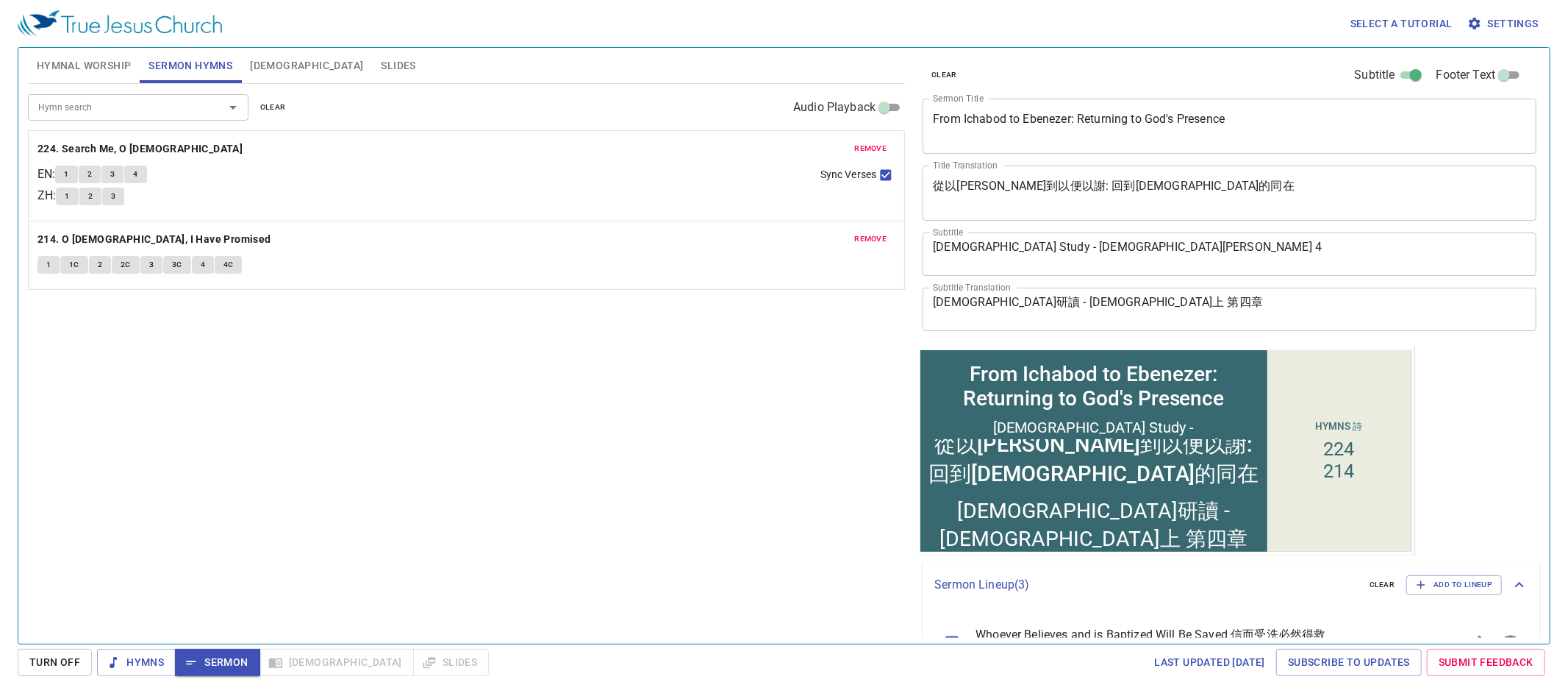
click at [1094, 241] on textarea "[DEMOGRAPHIC_DATA] Study - [DEMOGRAPHIC_DATA][PERSON_NAME] 4" at bounding box center [1230, 253] width 593 height 28
click at [1504, 28] on span "Settings" at bounding box center [1503, 24] width 68 height 18
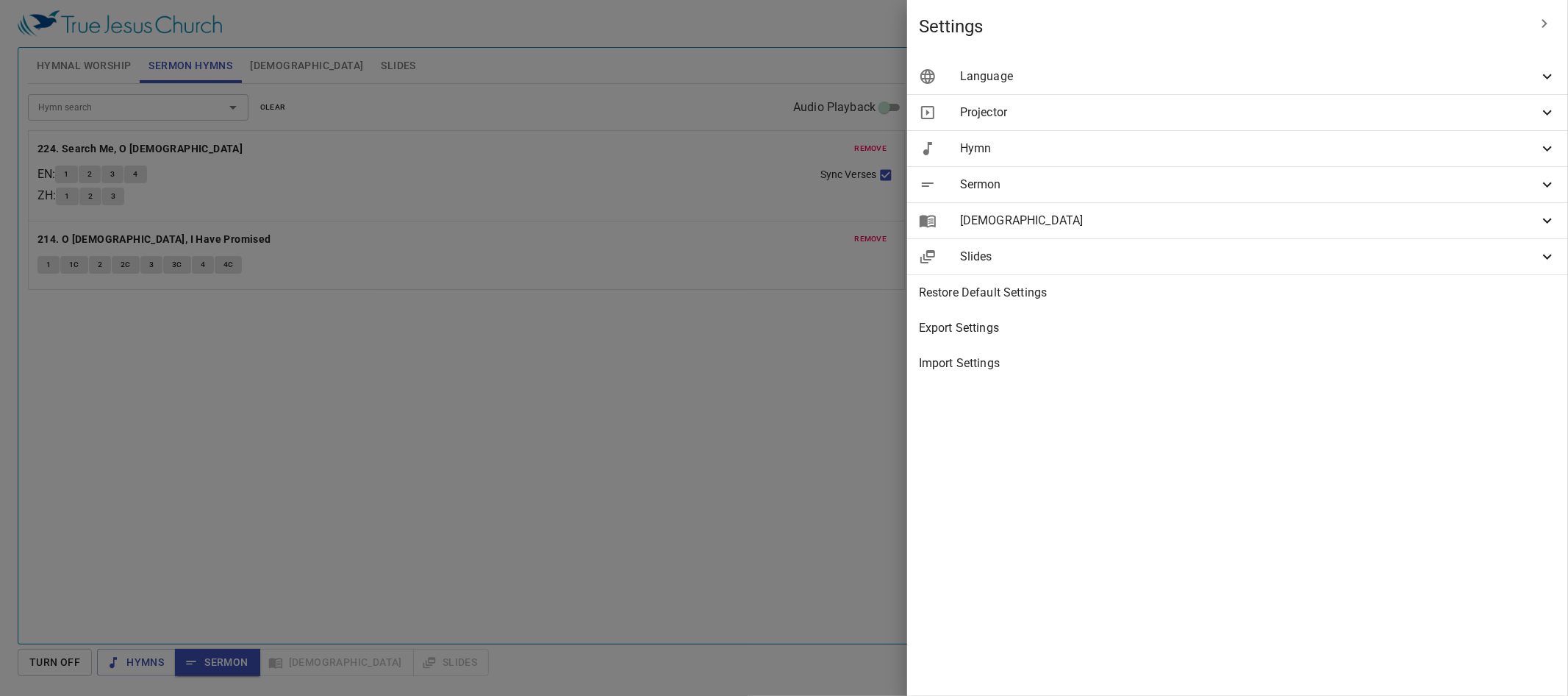
click at [1548, 190] on icon at bounding box center [1547, 184] width 17 height 17
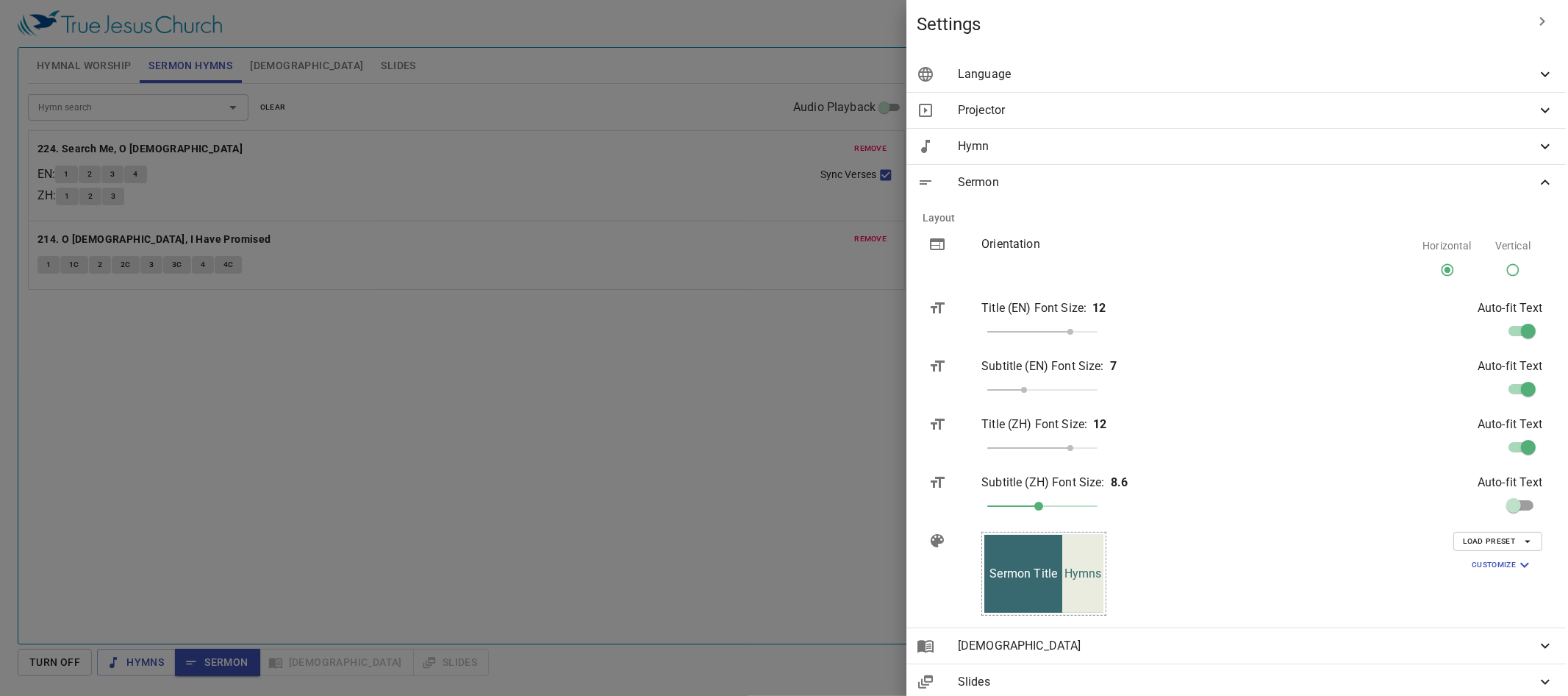
scroll to position [0, 2]
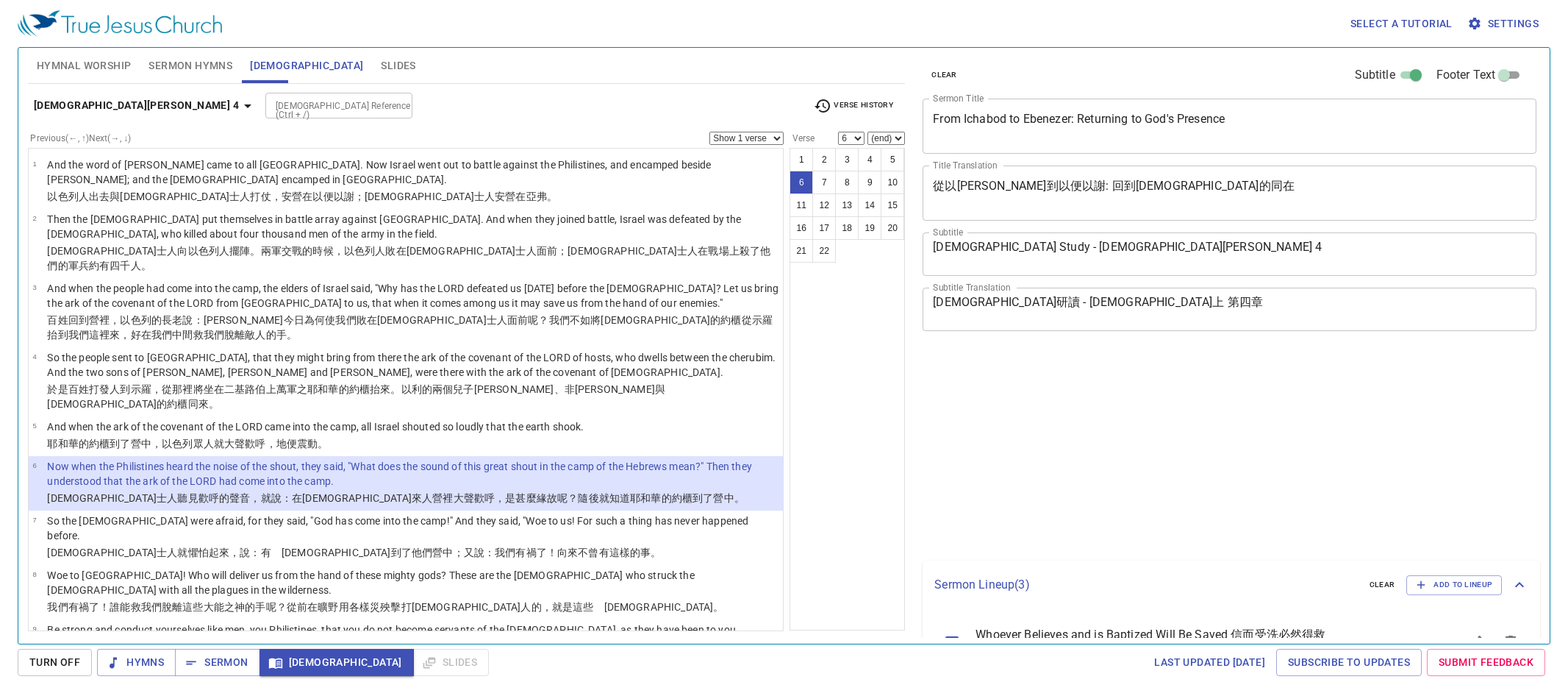
select select "6"
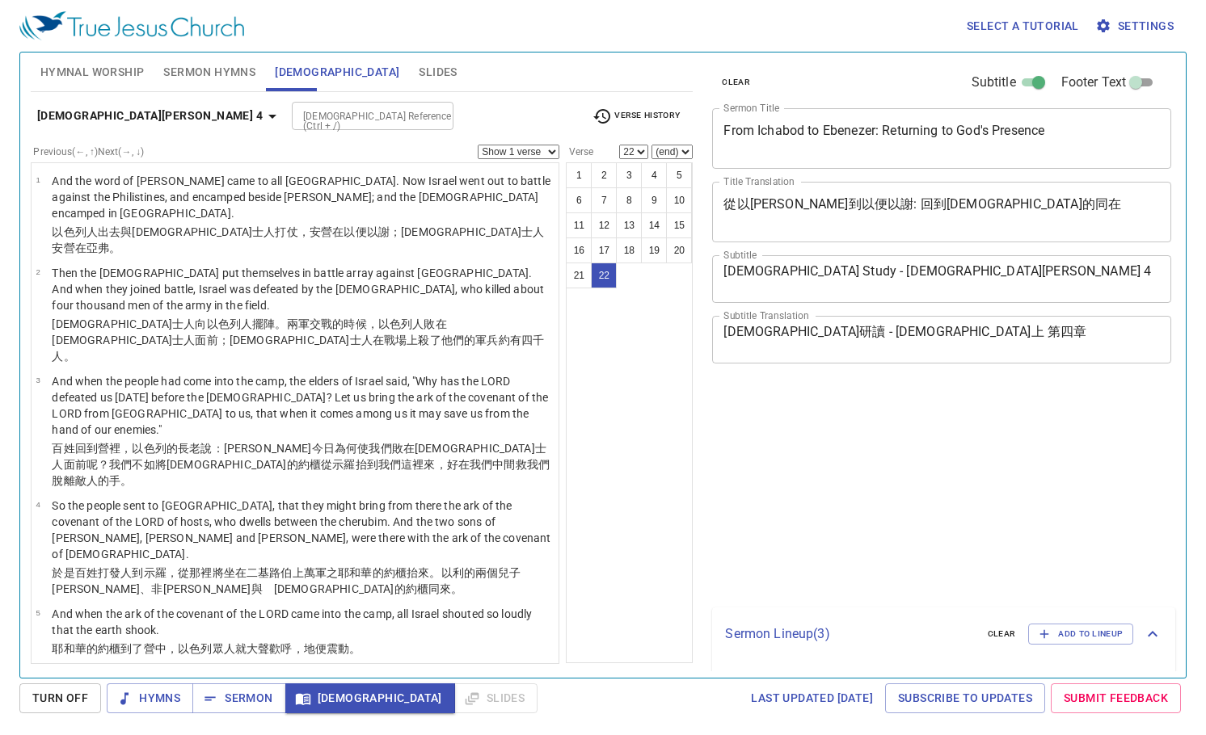
select select "22"
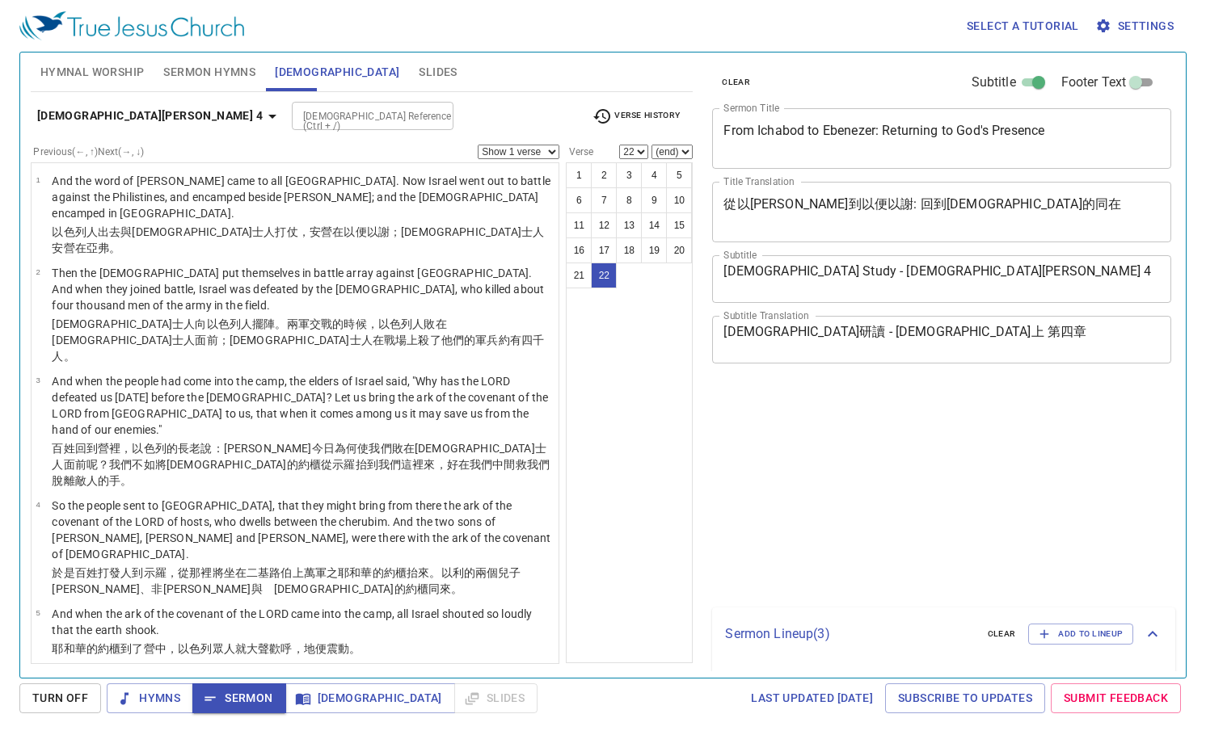
select select "22"
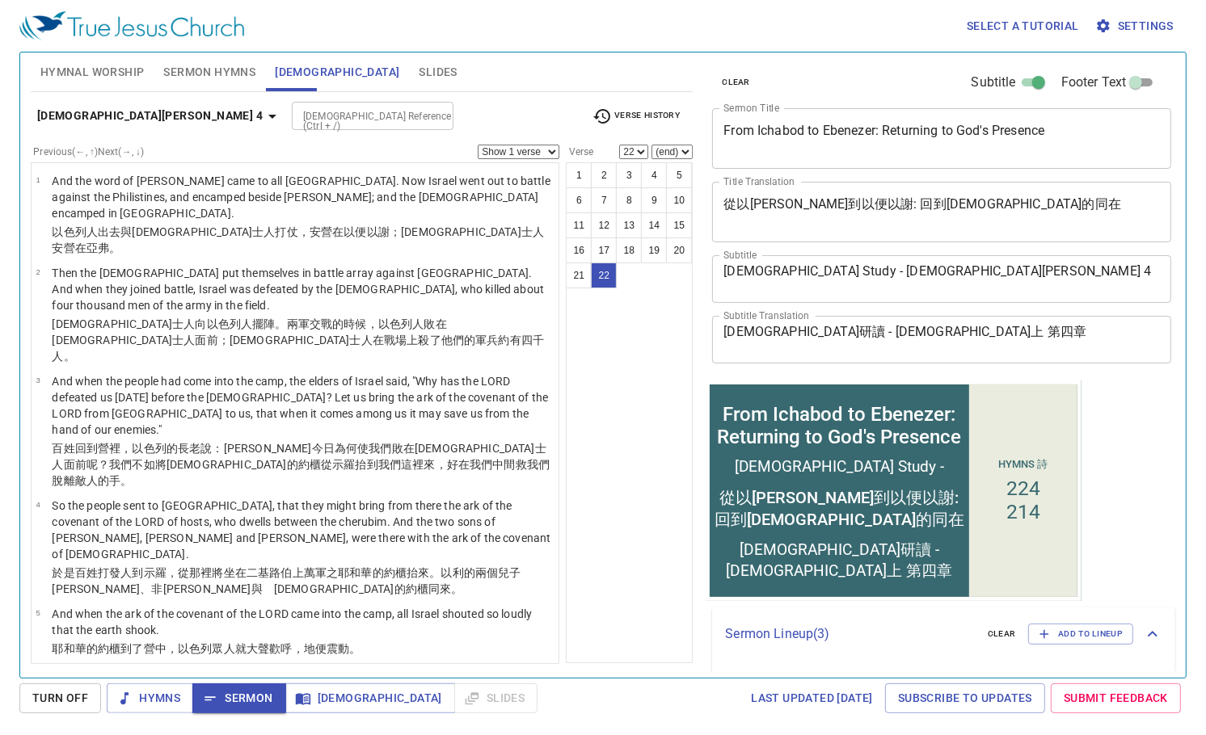
scroll to position [1086, 0]
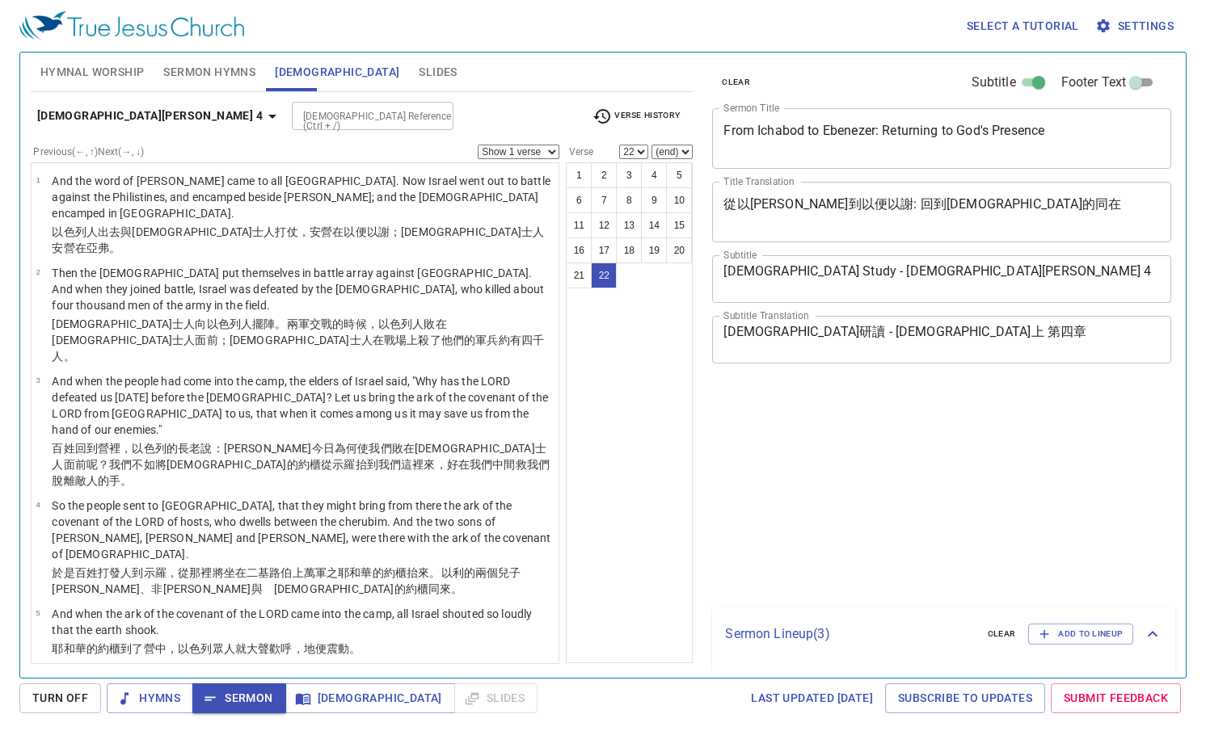
select select "22"
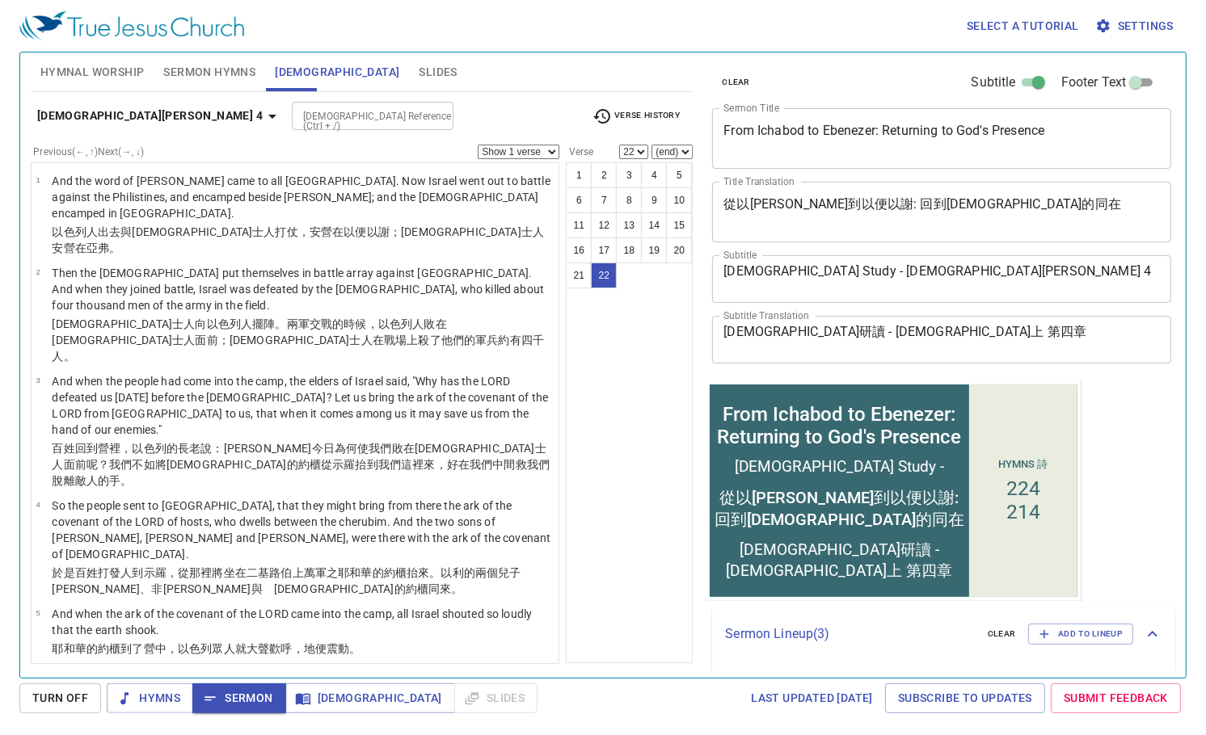
scroll to position [1086, 0]
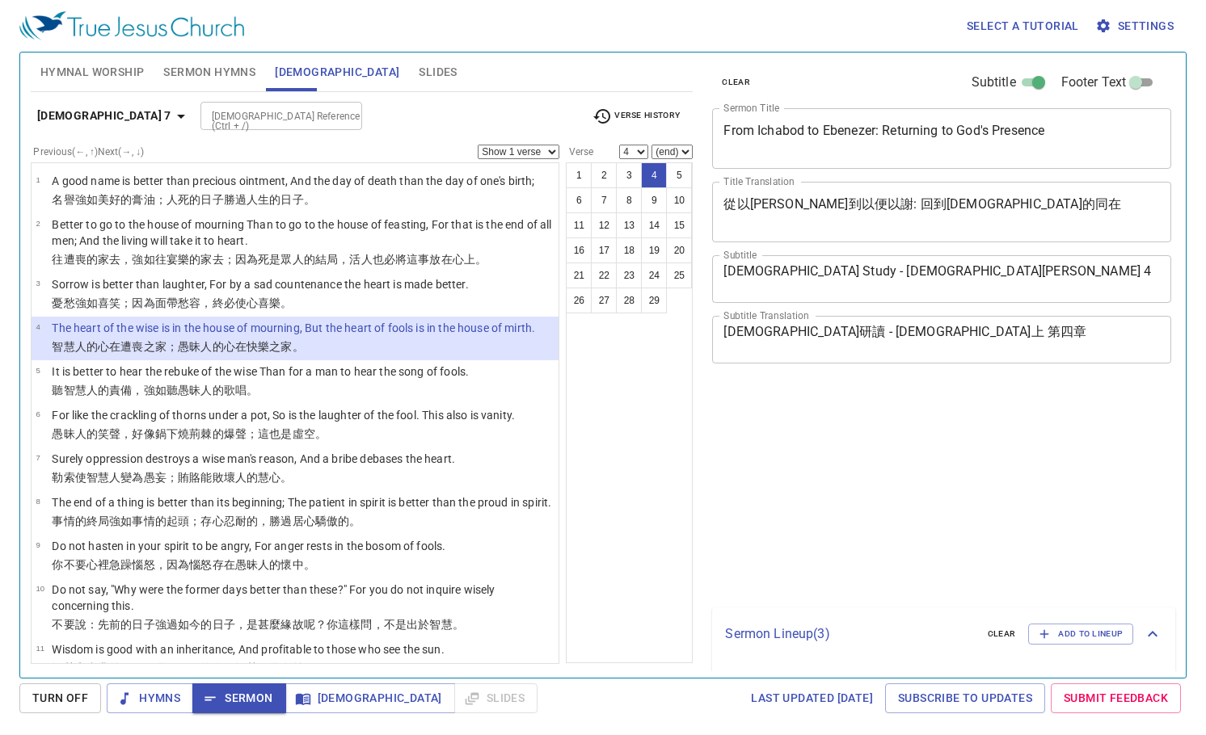
select select "4"
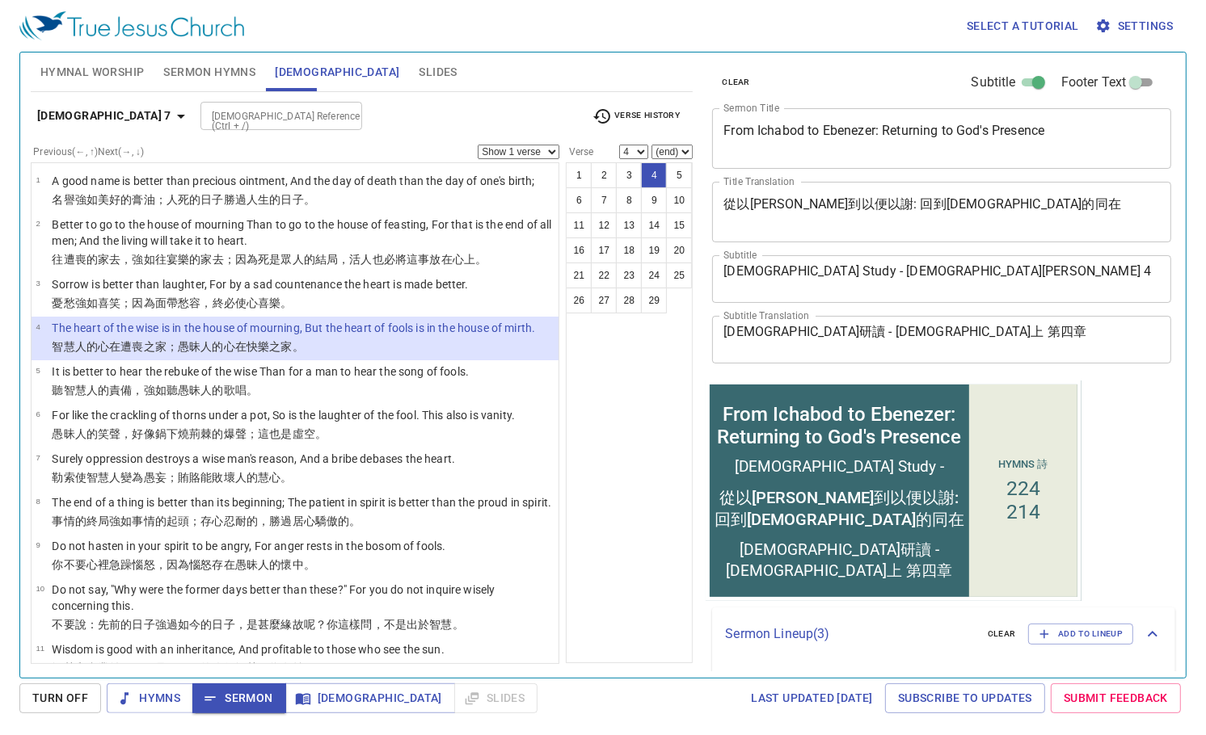
scroll to position [194, 0]
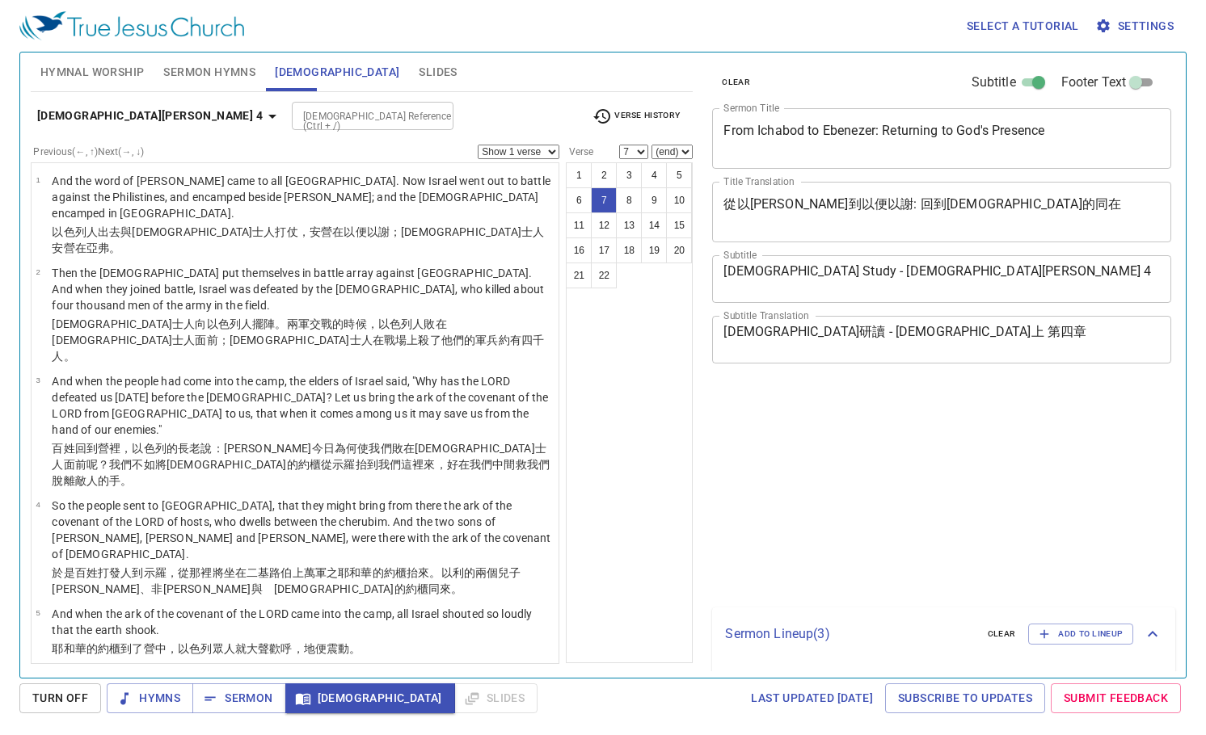
select select "7"
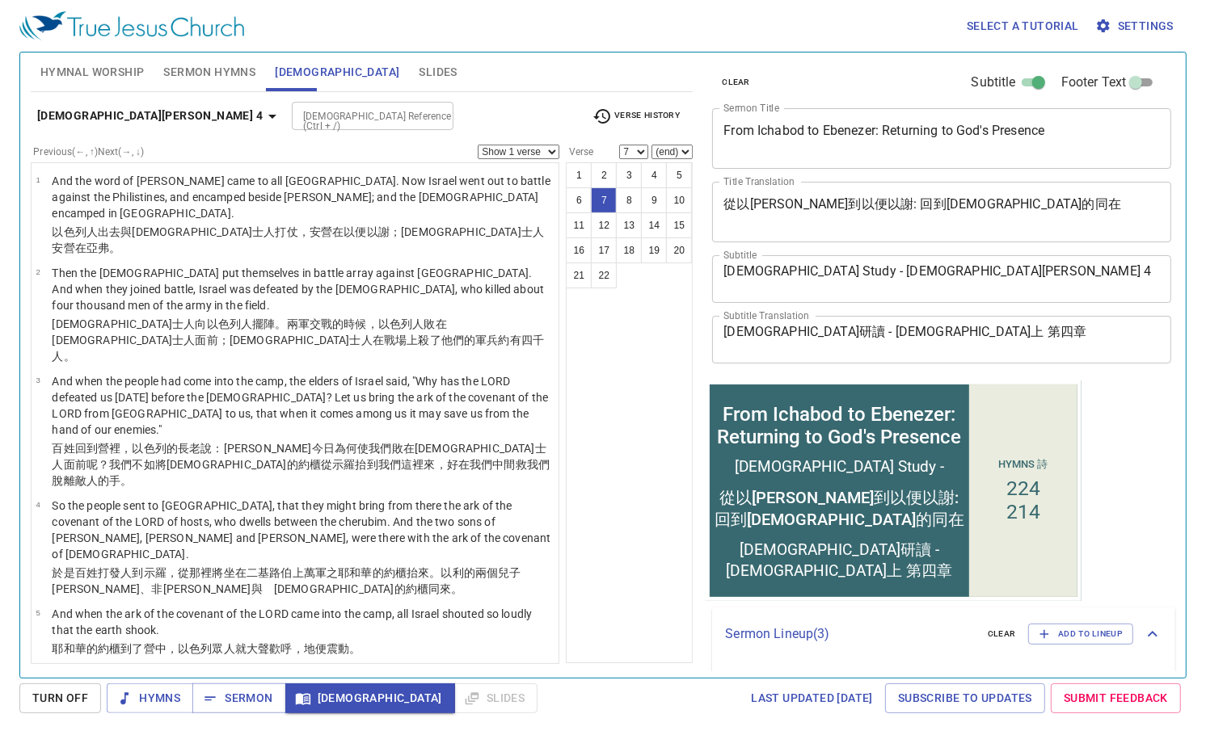
scroll to position [220, 0]
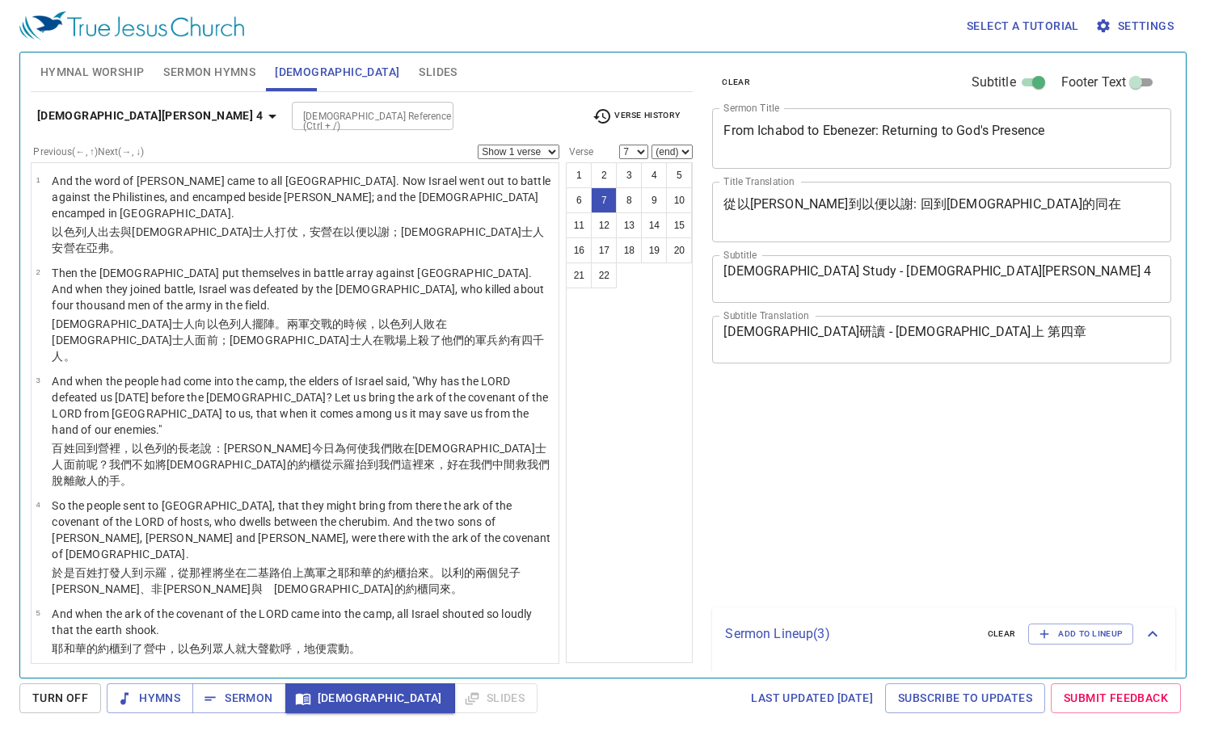
select select "7"
select select "21"
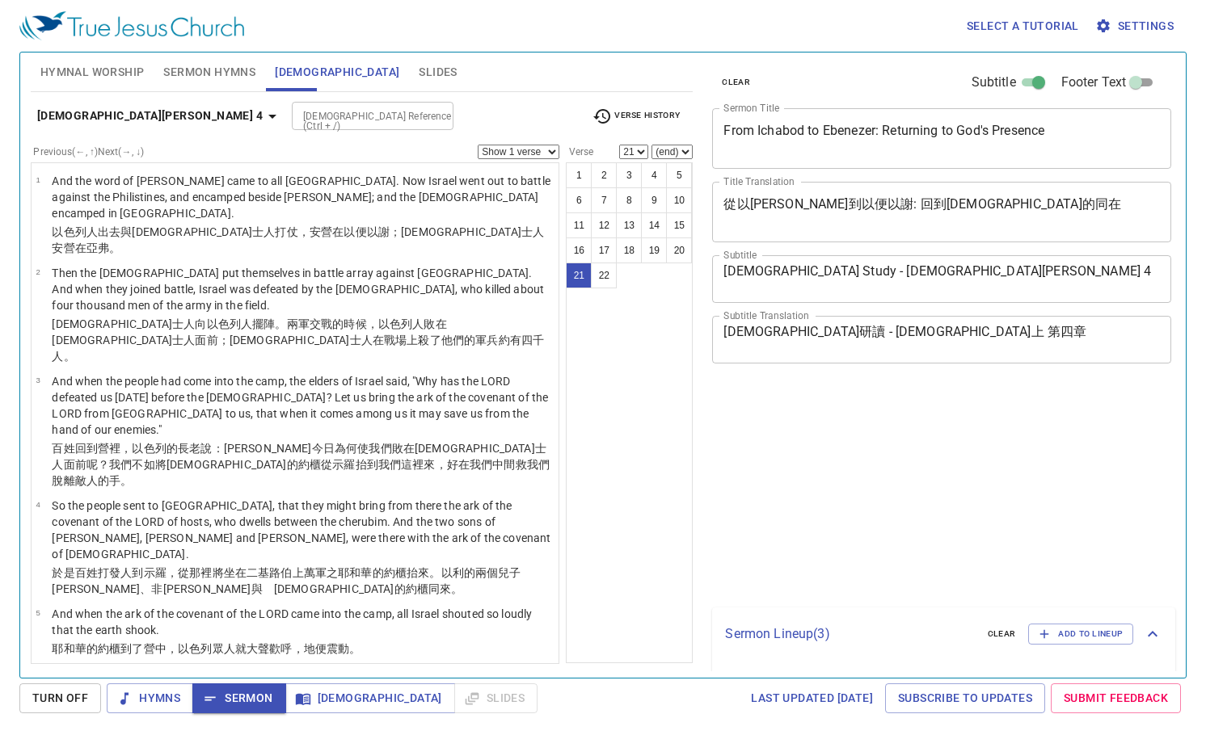
select select "21"
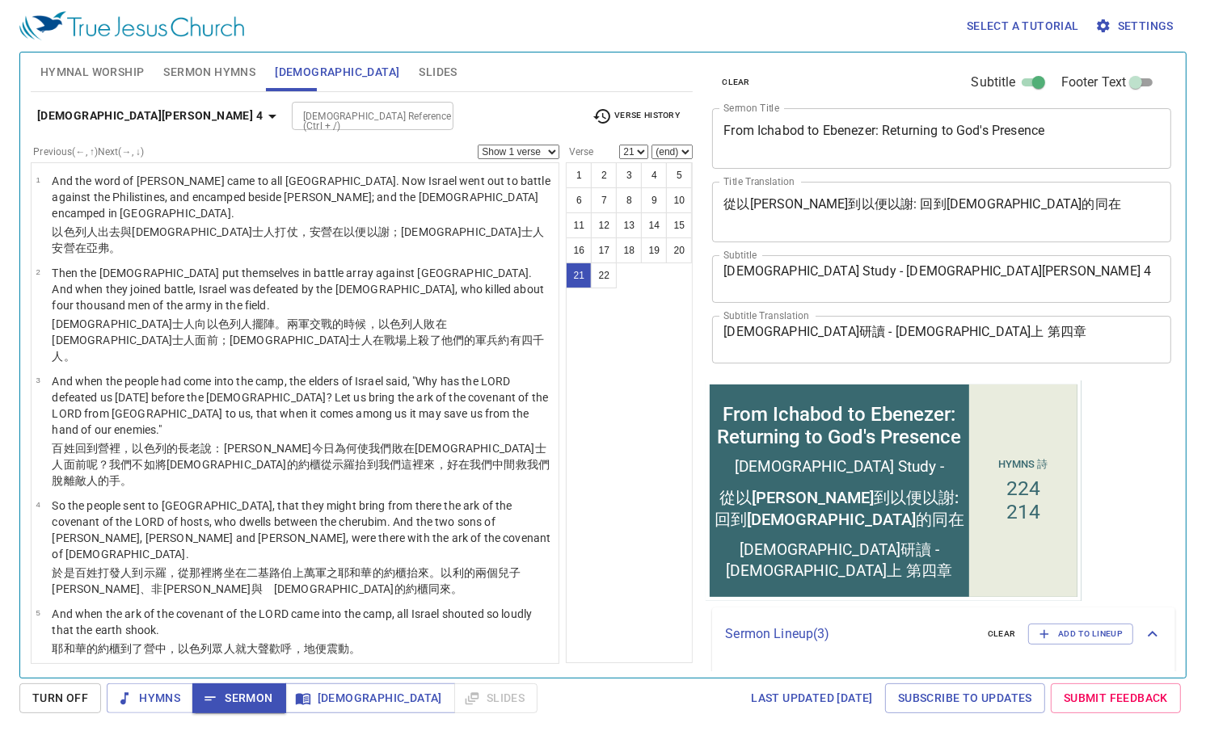
scroll to position [1085, 0]
